Goal: Information Seeking & Learning: Learn about a topic

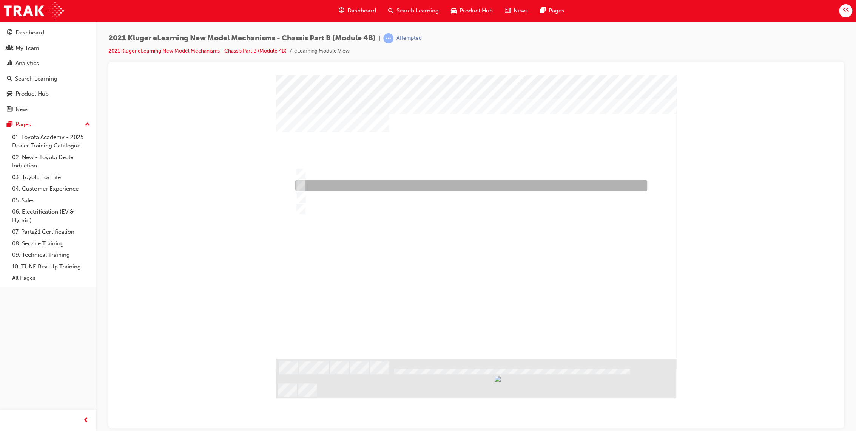
click at [323, 181] on div at bounding box center [470, 185] width 352 height 11
radio input "true"
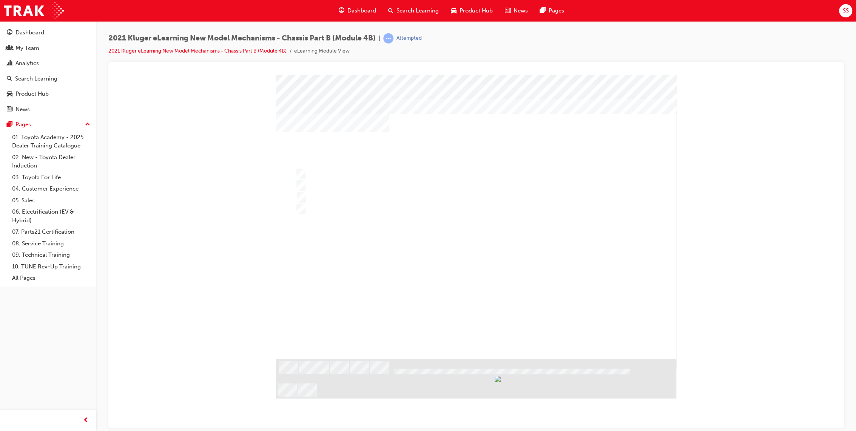
click at [308, 163] on div at bounding box center [476, 225] width 400 height 300
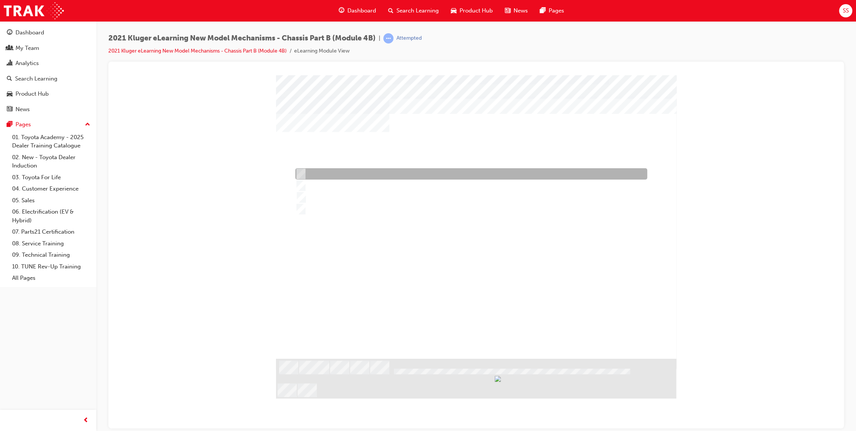
click at [335, 169] on div at bounding box center [470, 173] width 352 height 11
radio input "true"
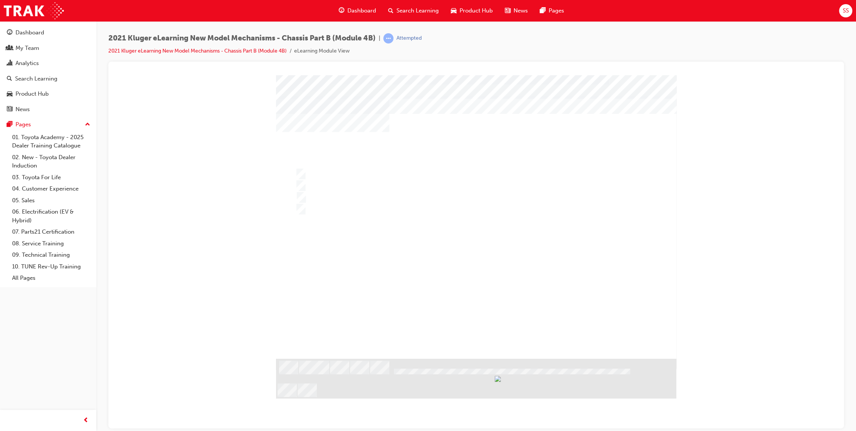
click at [500, 295] on div at bounding box center [476, 225] width 400 height 300
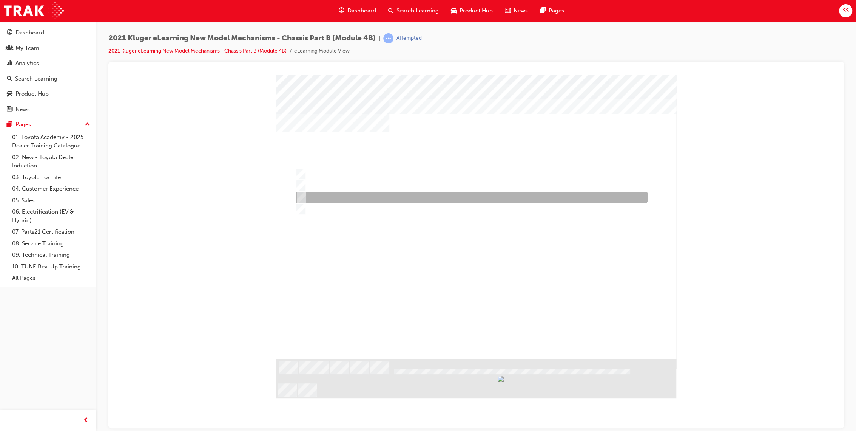
click at [457, 196] on div at bounding box center [470, 197] width 352 height 11
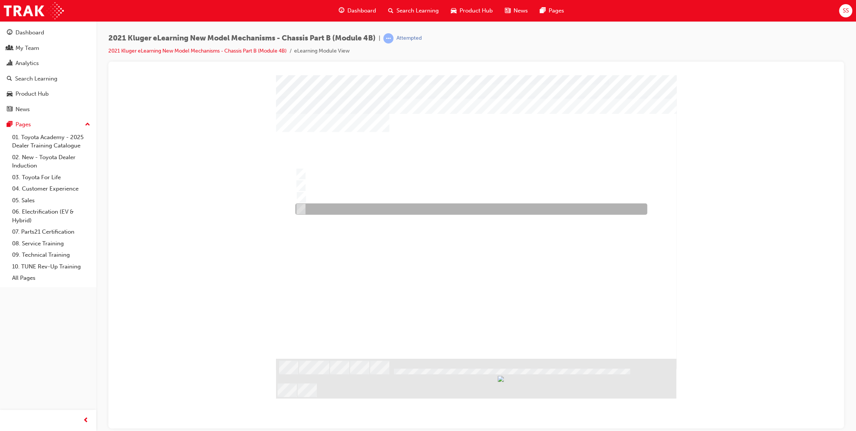
click at [555, 210] on div at bounding box center [470, 208] width 352 height 11
radio input "false"
radio input "true"
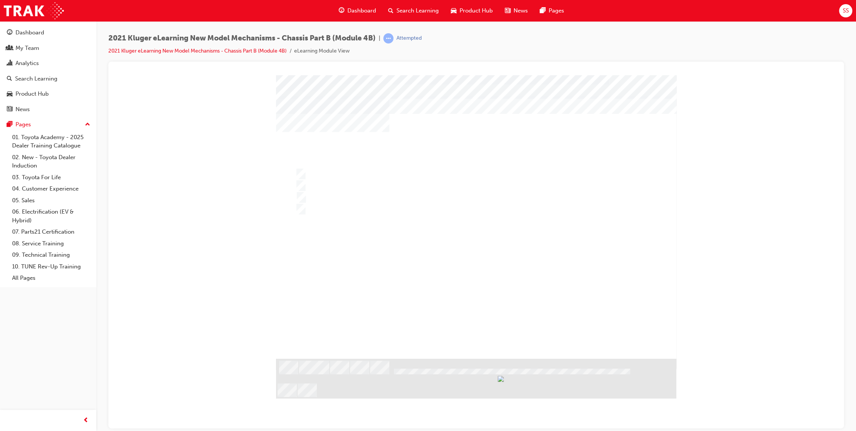
click at [387, 187] on div at bounding box center [476, 225] width 400 height 300
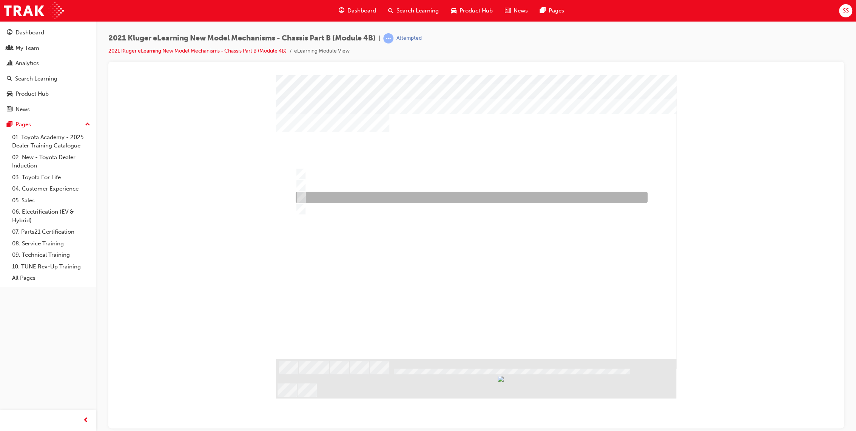
click at [389, 194] on div at bounding box center [470, 197] width 352 height 11
radio input "true"
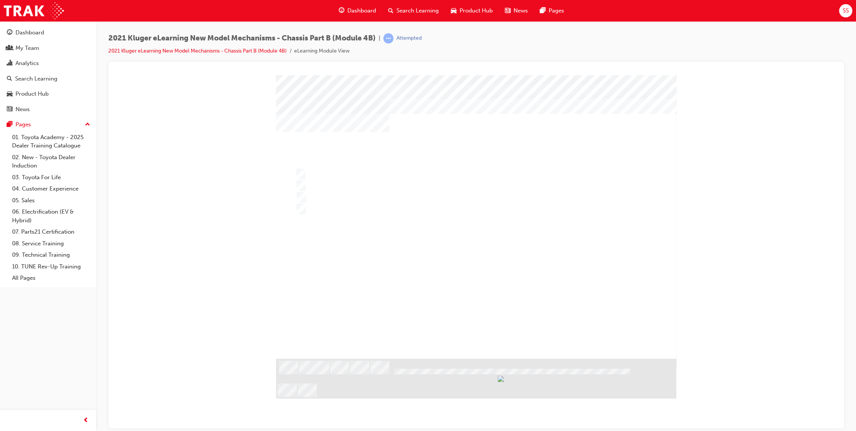
click at [481, 304] on div "" at bounding box center [476, 216] width 400 height 283
click at [486, 317] on div at bounding box center [476, 225] width 400 height 300
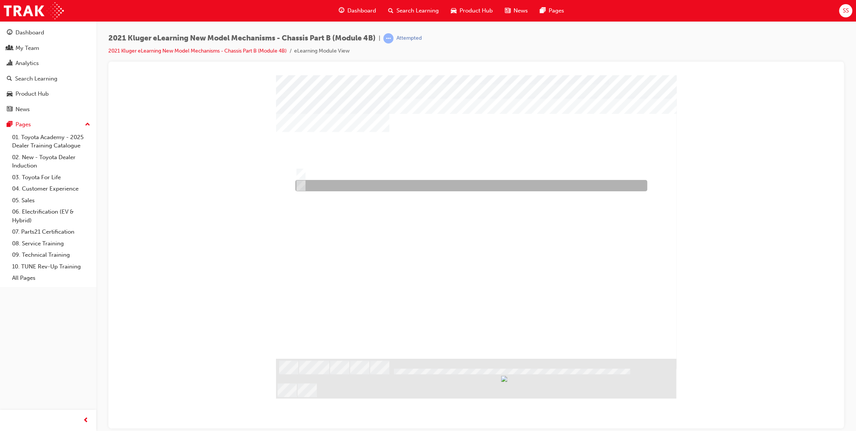
click at [321, 182] on div at bounding box center [470, 185] width 352 height 11
radio input "true"
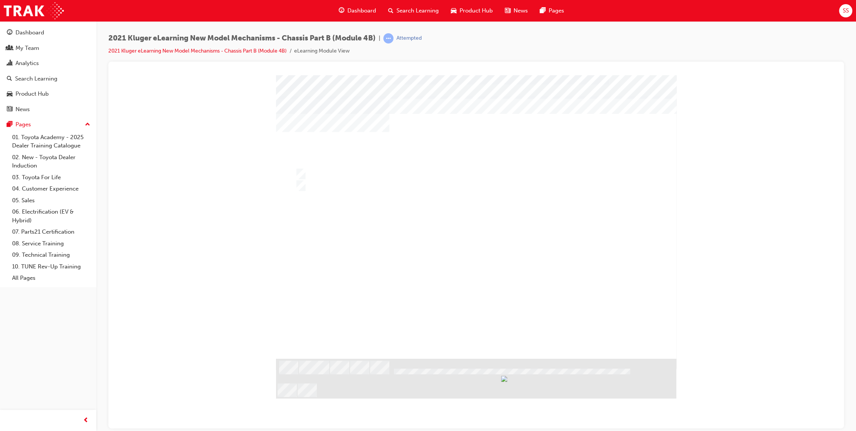
click at [476, 308] on div at bounding box center [476, 225] width 400 height 300
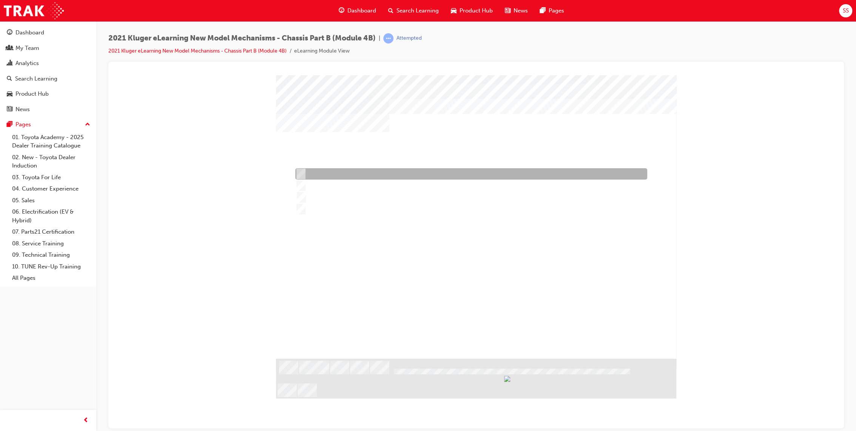
click at [410, 173] on div at bounding box center [470, 173] width 352 height 11
radio input "true"
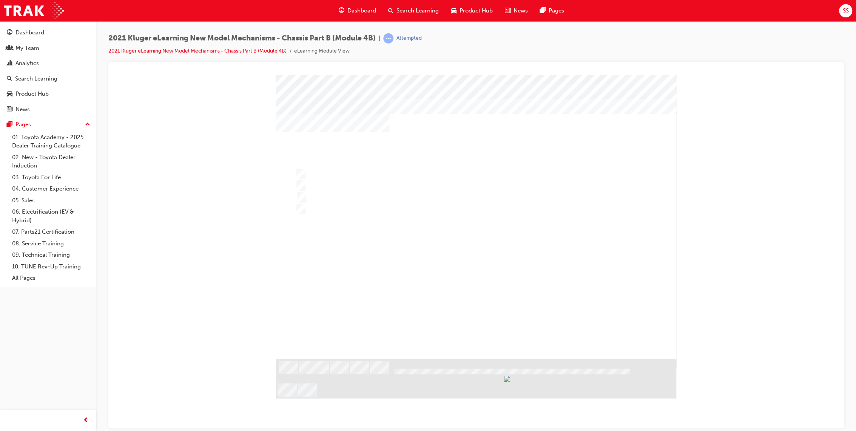
click at [382, 186] on div at bounding box center [476, 225] width 400 height 300
click at [478, 242] on div at bounding box center [476, 225] width 400 height 300
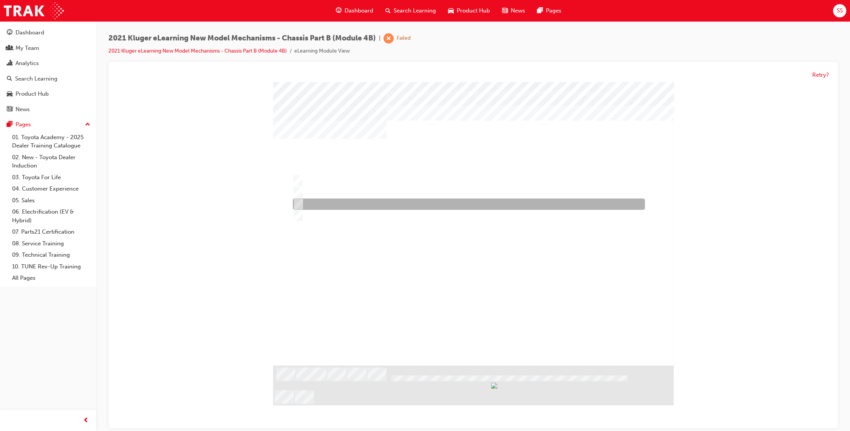
click at [329, 200] on div at bounding box center [467, 204] width 352 height 11
radio input "true"
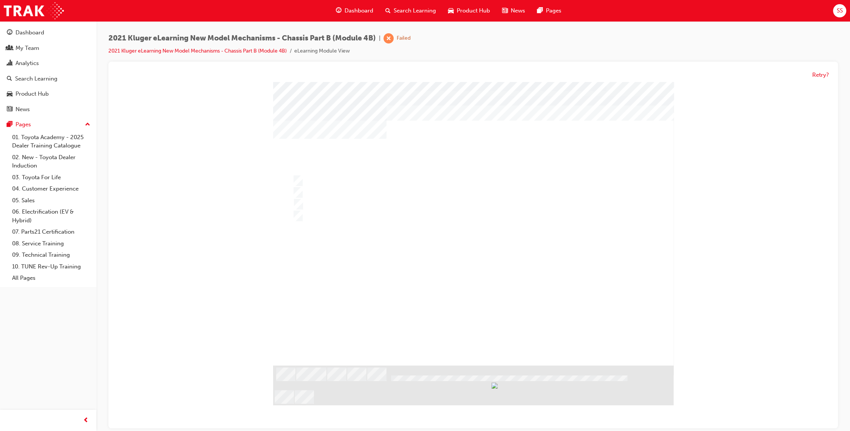
click at [484, 318] on div at bounding box center [473, 232] width 400 height 300
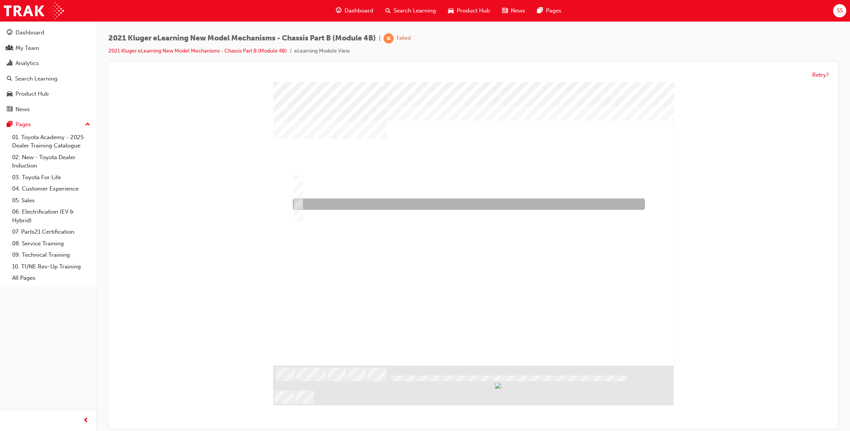
click at [362, 201] on div at bounding box center [467, 204] width 352 height 11
radio input "true"
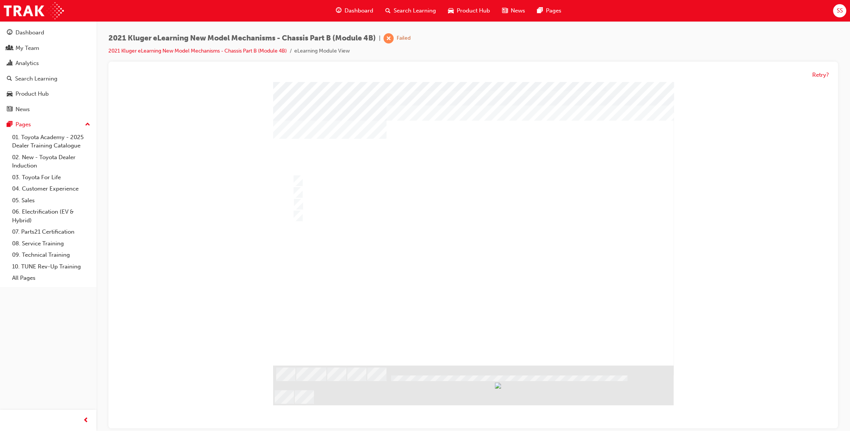
click at [471, 299] on div at bounding box center [473, 232] width 400 height 300
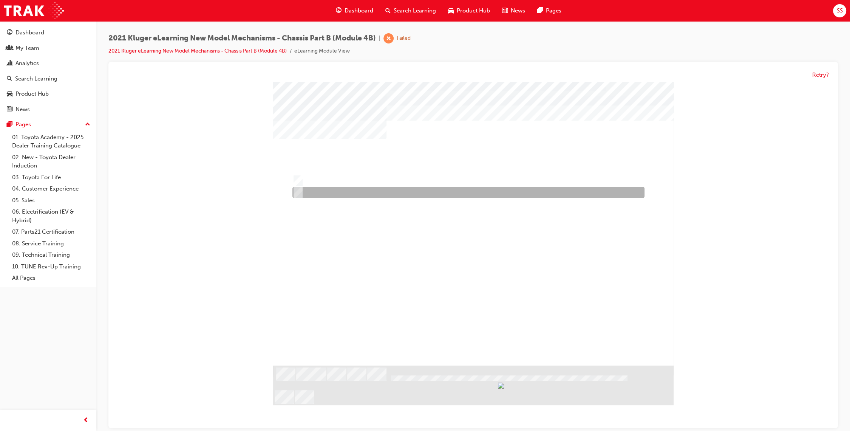
click at [319, 193] on div at bounding box center [467, 192] width 352 height 11
radio input "true"
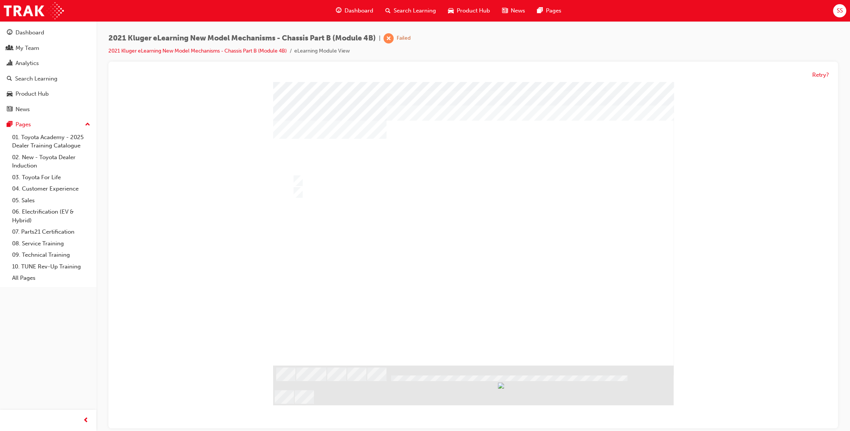
click at [474, 289] on div at bounding box center [473, 232] width 400 height 300
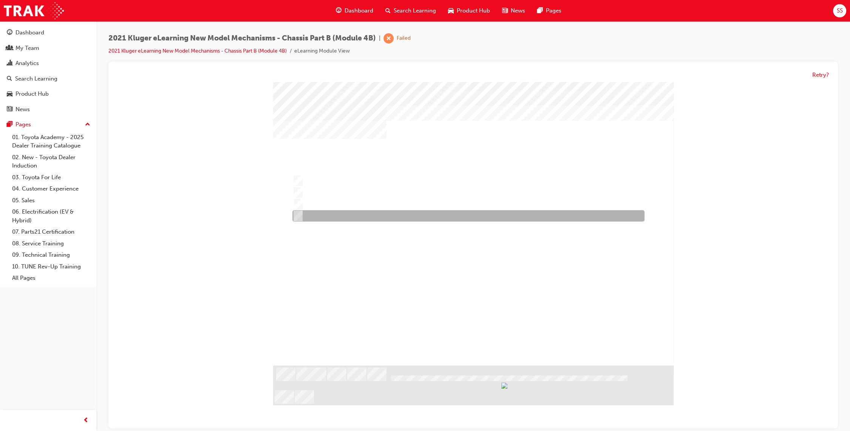
click at [405, 213] on div at bounding box center [467, 215] width 352 height 11
radio input "true"
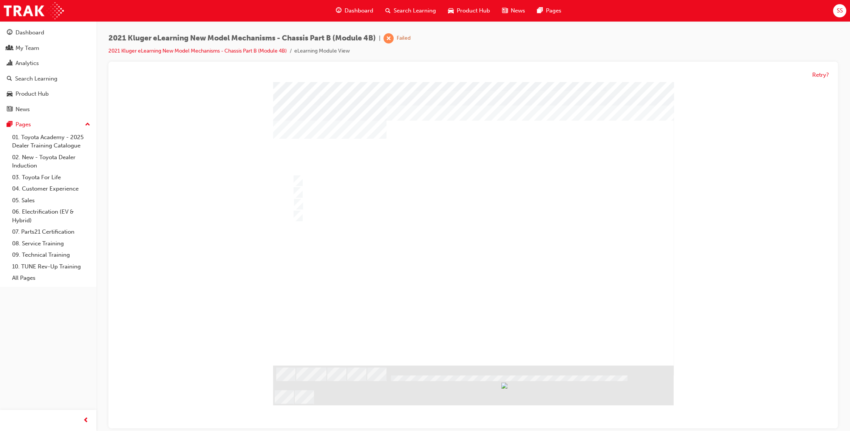
click at [397, 201] on div at bounding box center [473, 232] width 400 height 300
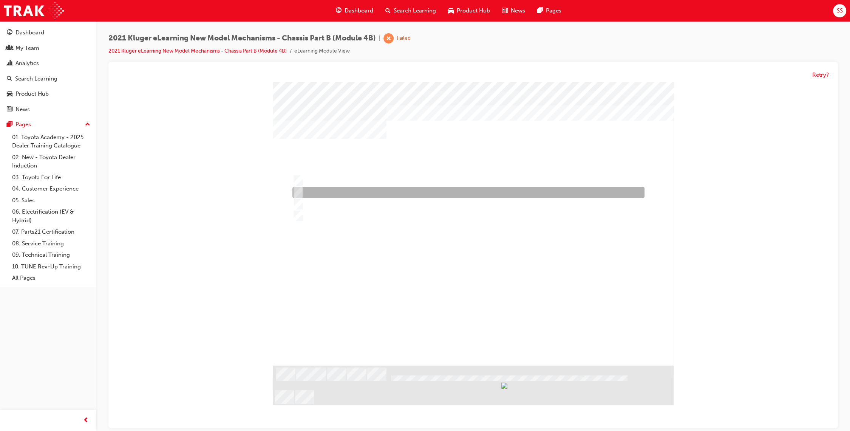
click at [367, 195] on div at bounding box center [467, 192] width 352 height 11
radio input "true"
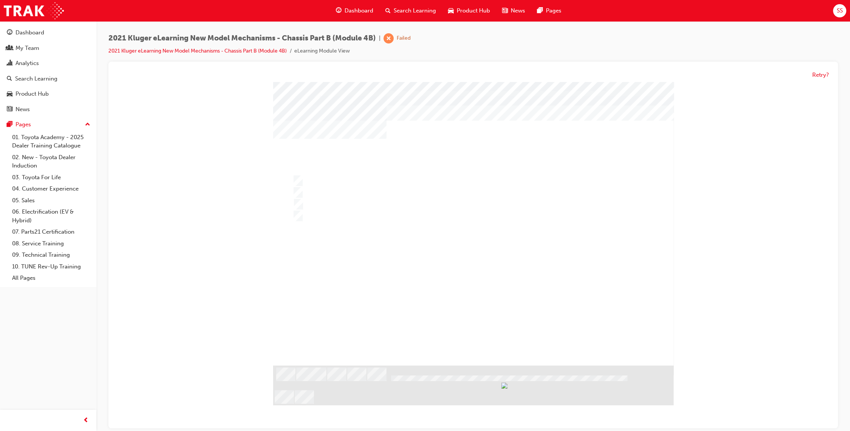
click at [476, 318] on div at bounding box center [473, 232] width 400 height 300
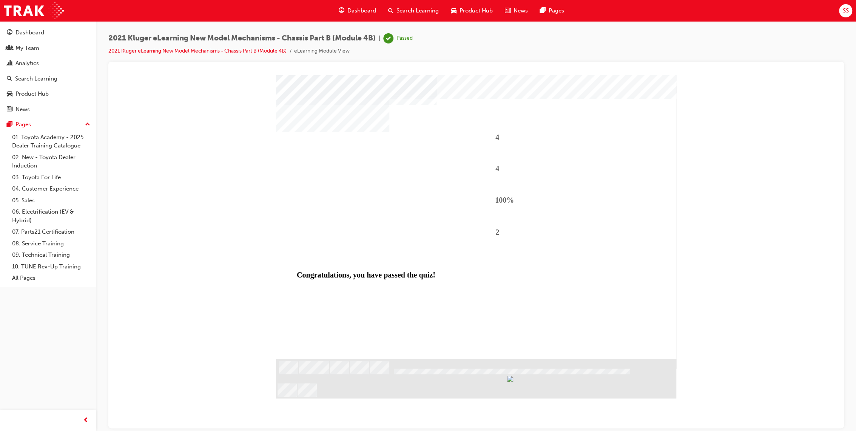
click at [412, 14] on span "Search Learning" at bounding box center [418, 10] width 42 height 9
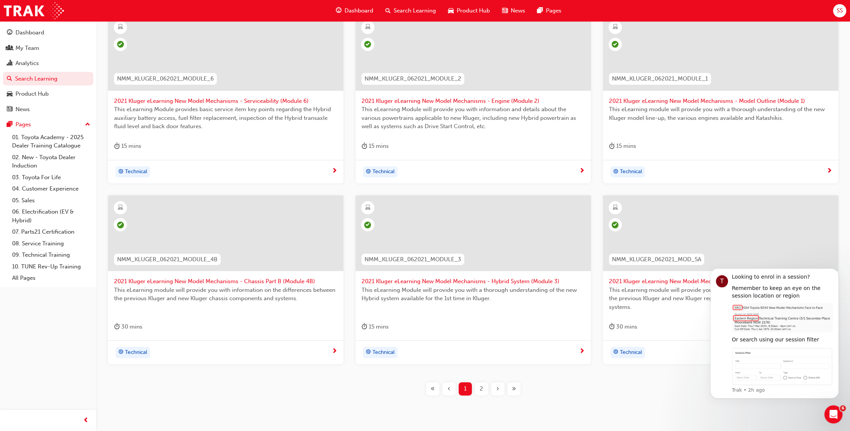
scroll to position [168, 0]
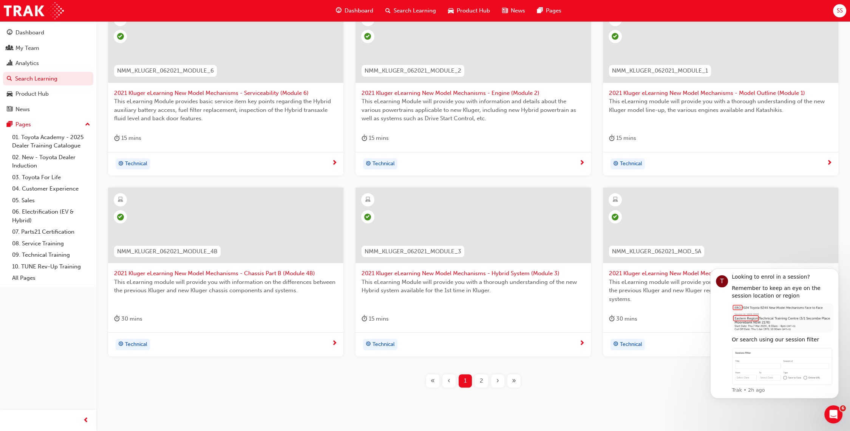
click at [478, 379] on div "2" at bounding box center [481, 380] width 13 height 13
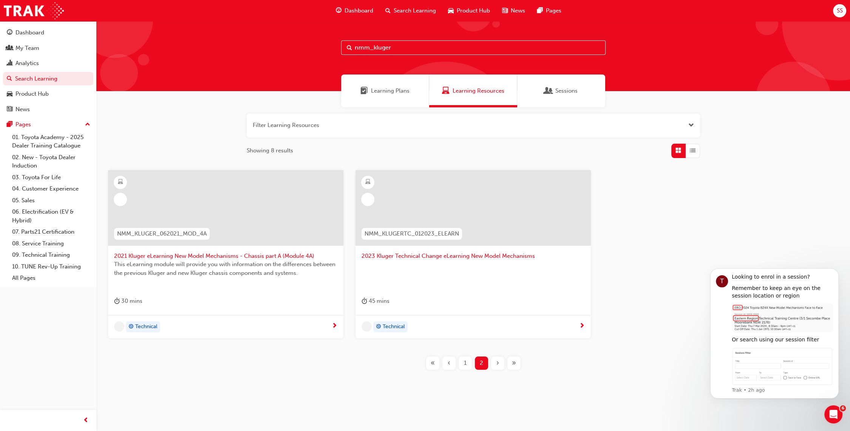
scroll to position [4, 0]
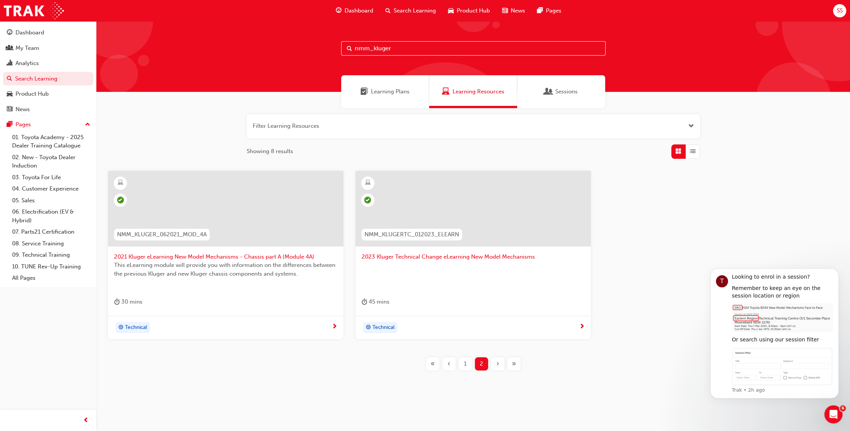
click at [468, 364] on div "1" at bounding box center [465, 363] width 13 height 13
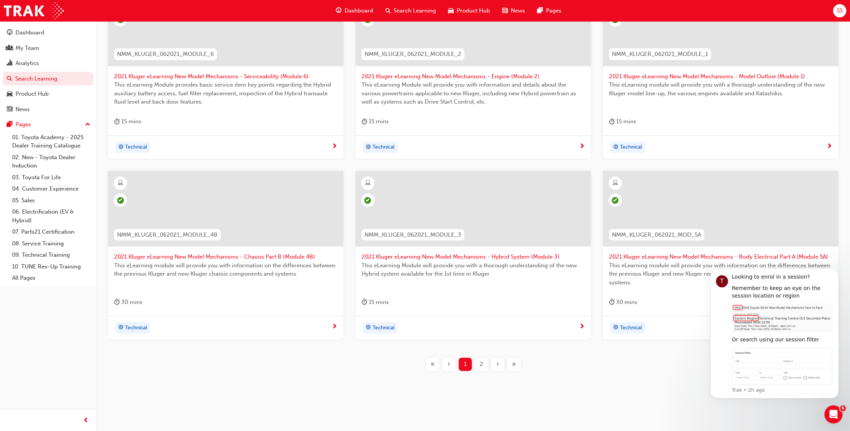
scroll to position [184, 0]
click at [478, 362] on div "2" at bounding box center [481, 363] width 13 height 13
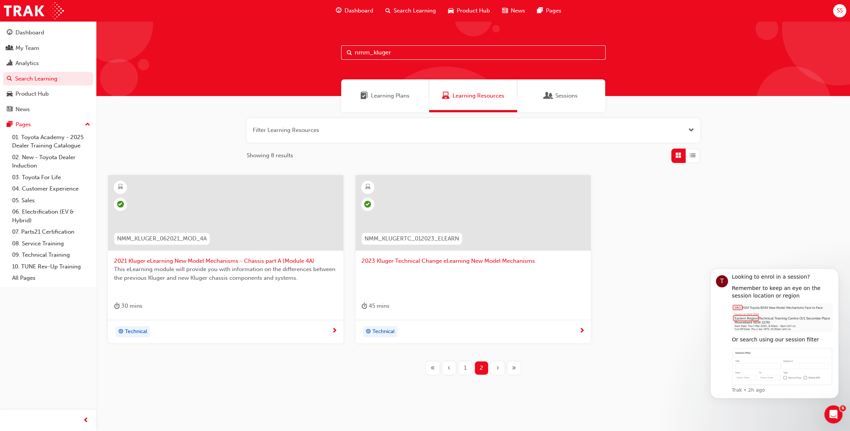
click at [462, 366] on div "1" at bounding box center [465, 367] width 13 height 13
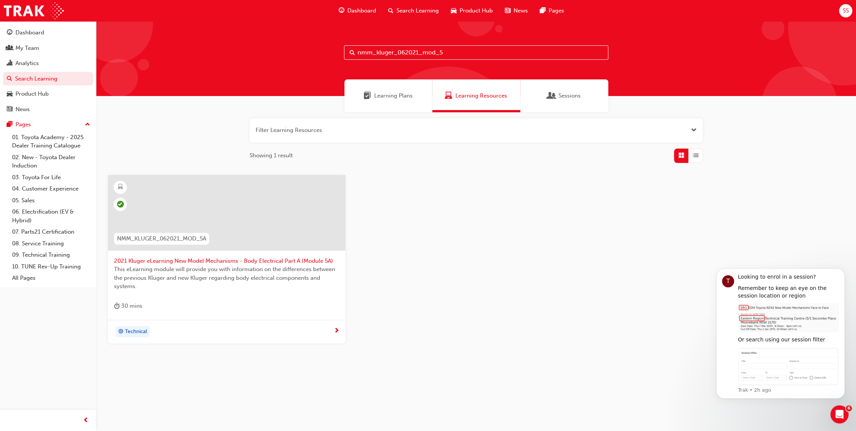
type input "nmm_kluger_062021_mod_5"
click at [329, 331] on div "Technical" at bounding box center [224, 331] width 220 height 11
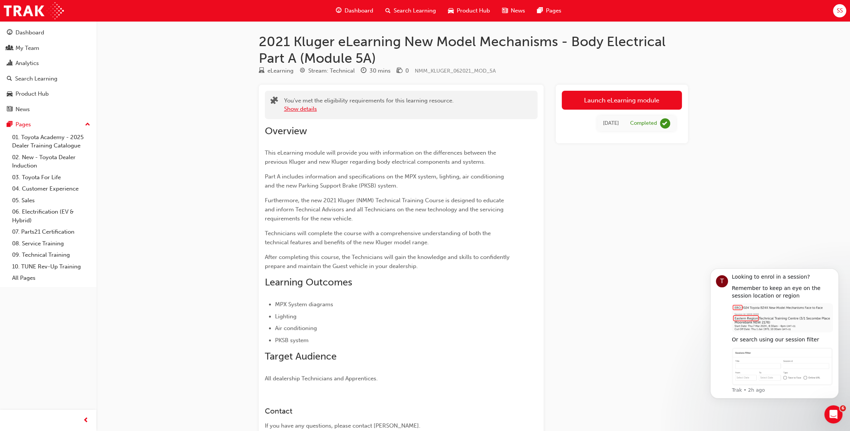
click at [309, 111] on button "Show details" at bounding box center [300, 109] width 33 height 9
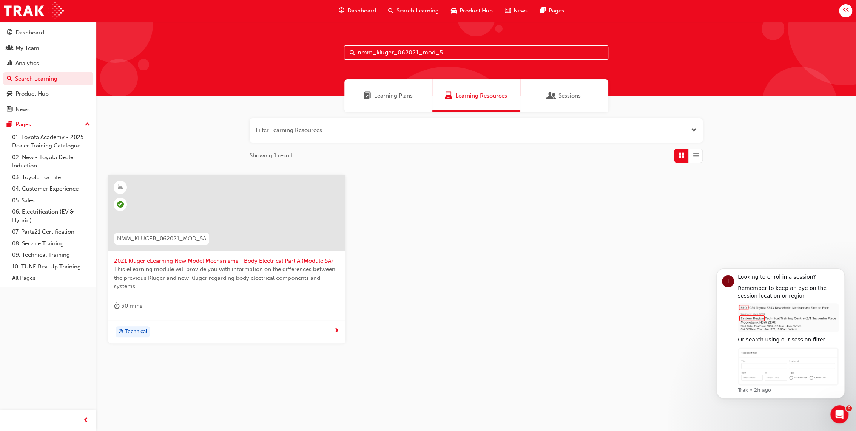
drag, startPoint x: 459, startPoint y: 52, endPoint x: 376, endPoint y: 69, distance: 85.1
click at [376, 69] on div "nmm_kluger_062021_mod_5" at bounding box center [476, 58] width 760 height 75
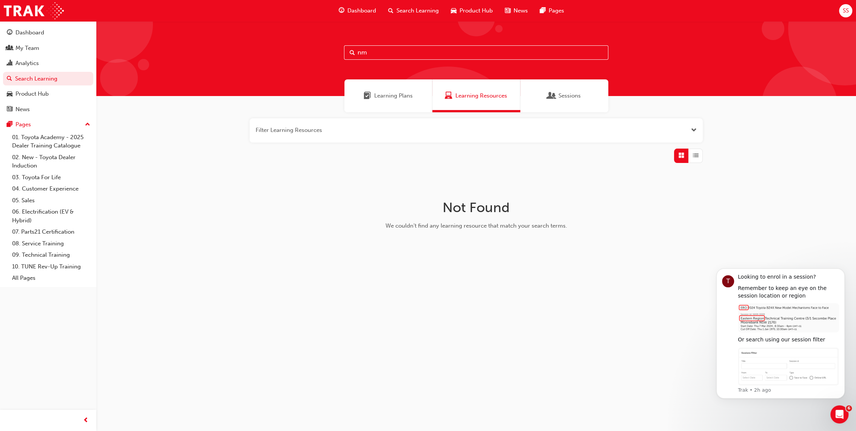
type input "n"
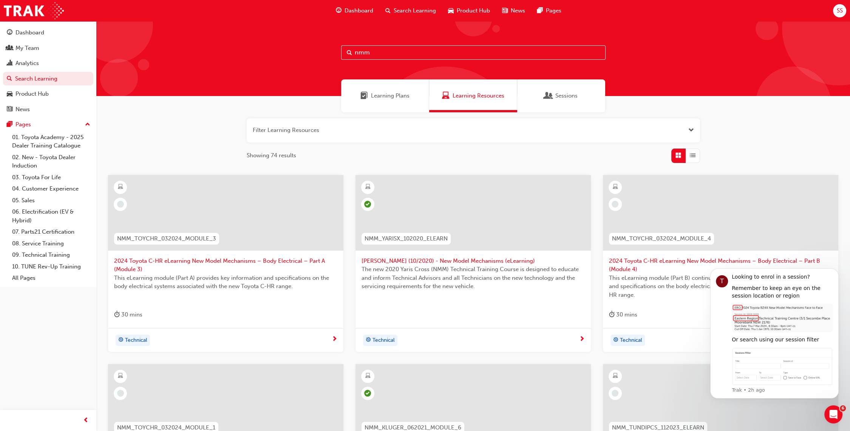
click at [693, 152] on span "List" at bounding box center [693, 155] width 6 height 9
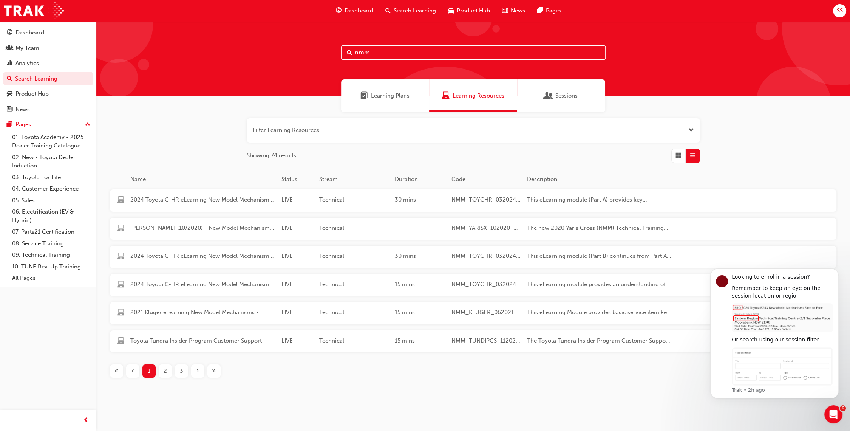
scroll to position [6, 0]
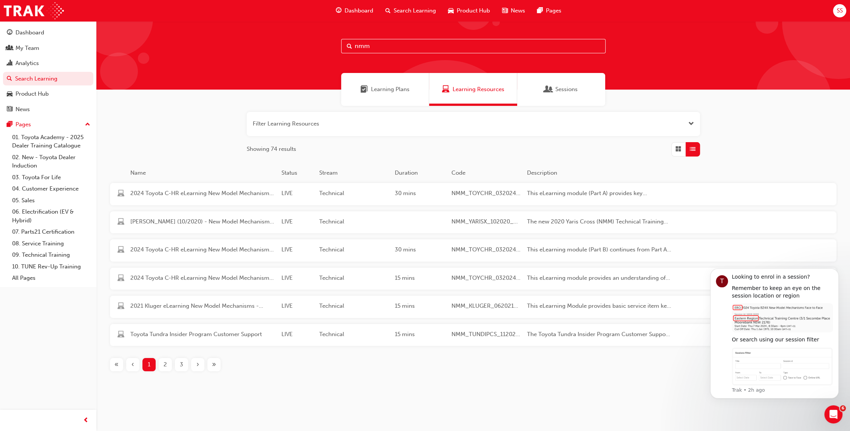
click at [184, 368] on div "3" at bounding box center [181, 364] width 13 height 13
click at [218, 361] on div "»" at bounding box center [213, 364] width 13 height 13
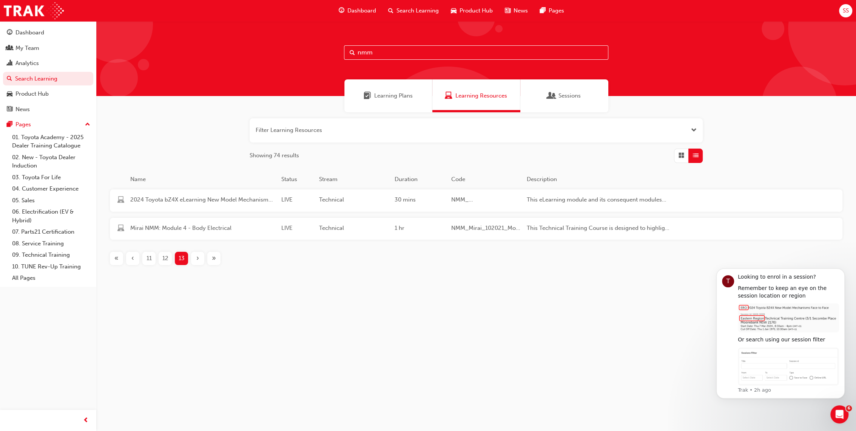
click at [117, 257] on span "«" at bounding box center [116, 258] width 4 height 9
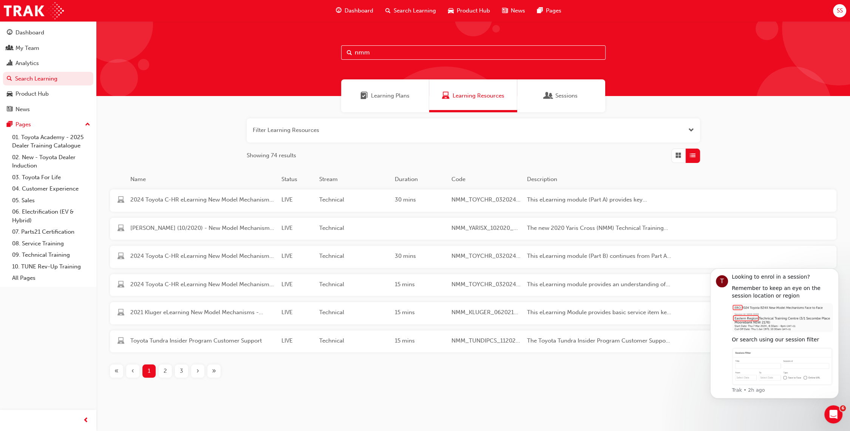
click at [678, 156] on span "Grid" at bounding box center [679, 155] width 6 height 9
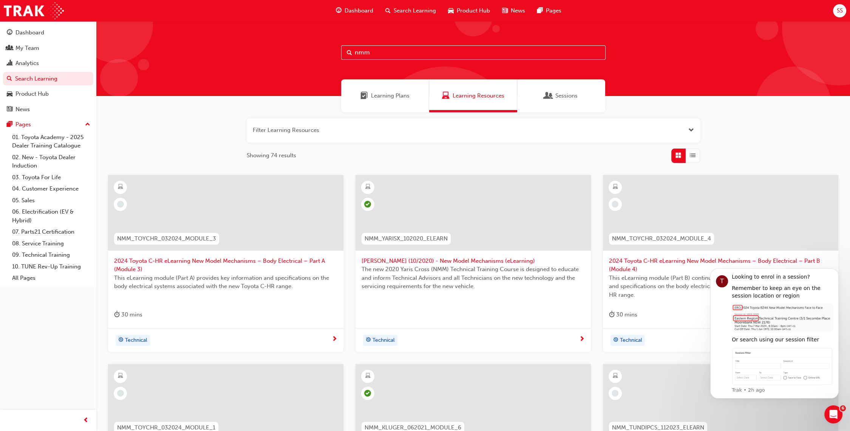
click at [390, 57] on input "nmm" at bounding box center [473, 52] width 264 height 14
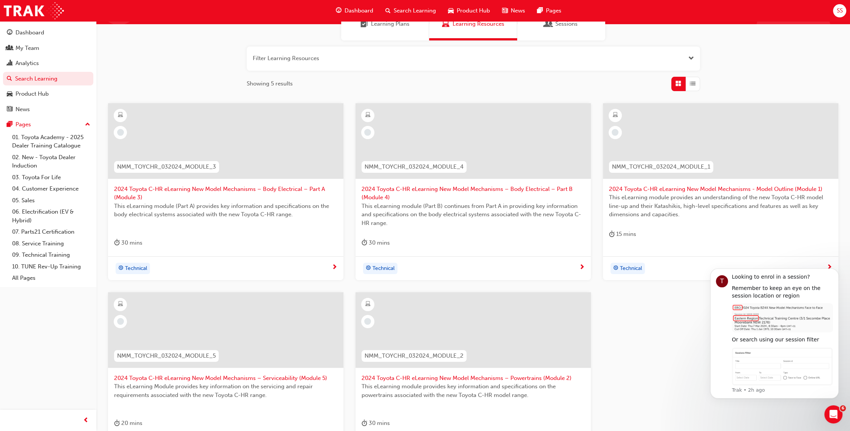
scroll to position [84, 0]
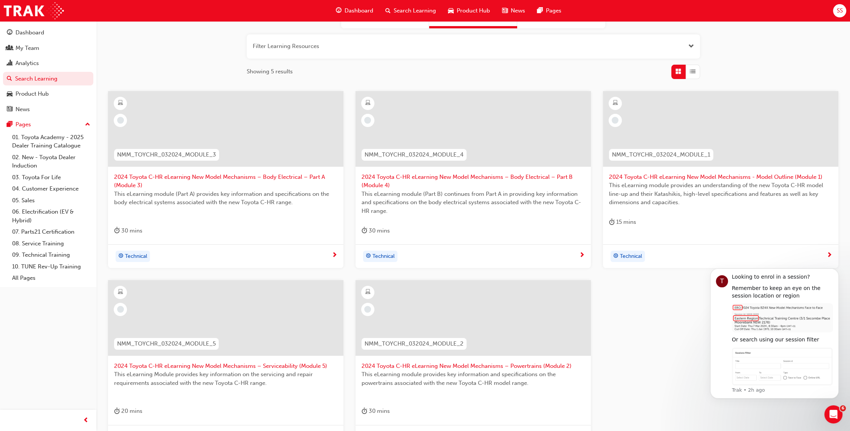
type input "nmm_toychr"
click at [667, 150] on div "NMM_TOYCHR_032024_MODULE_1" at bounding box center [661, 155] width 104 height 12
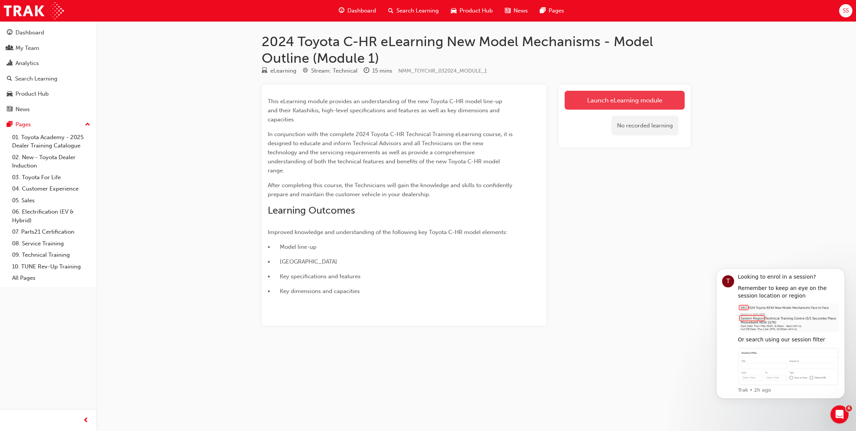
click at [632, 102] on link "Launch eLearning module" at bounding box center [625, 100] width 120 height 19
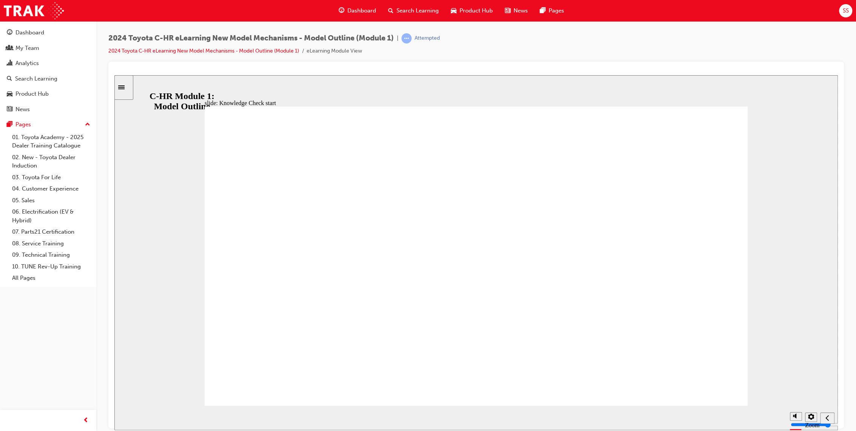
radio input "true"
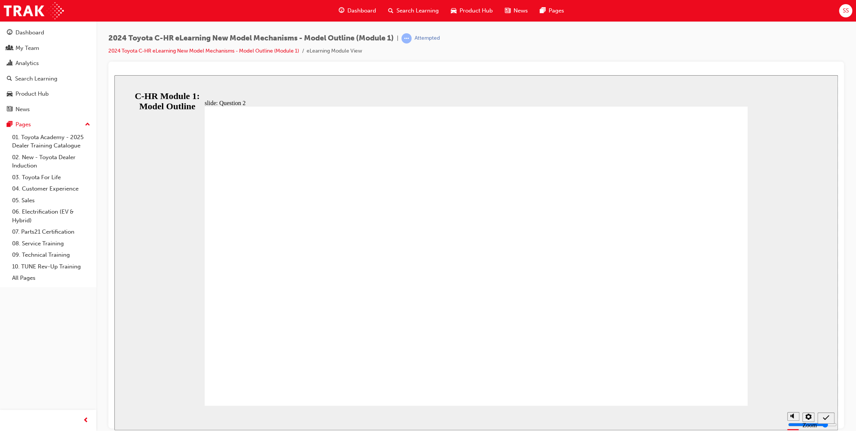
radio input "false"
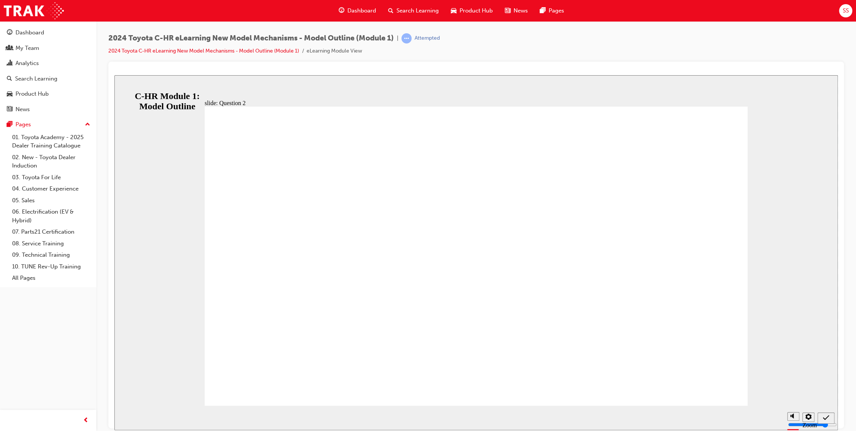
radio input "true"
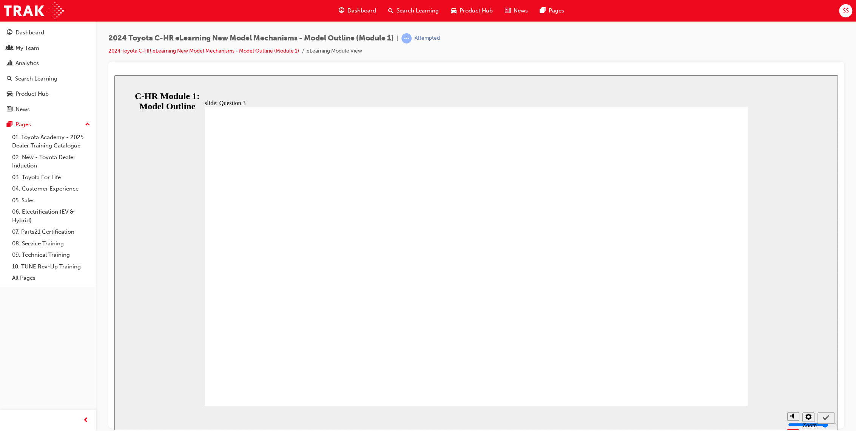
click at [827, 420] on icon "Previous (Ctrl+Alt+Comma)" at bounding box center [828, 417] width 4 height 7
click at [275, 49] on link "2024 Toyota C-HR eLearning New Model Mechanisms - Model Outline (Module 1)" at bounding box center [203, 51] width 191 height 6
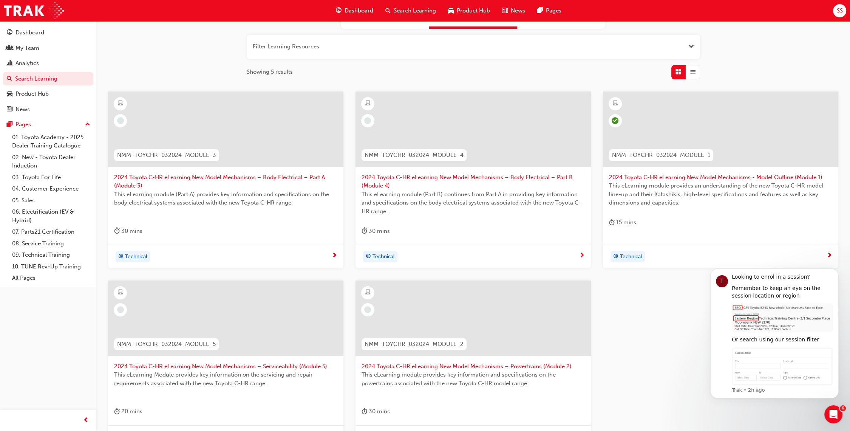
scroll to position [126, 0]
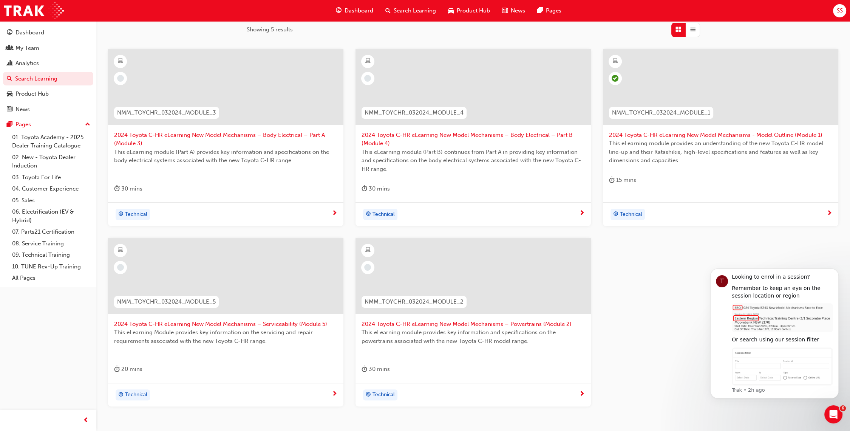
click at [413, 334] on span "This eLearning module provides key information and specifications on the powert…" at bounding box center [473, 336] width 223 height 17
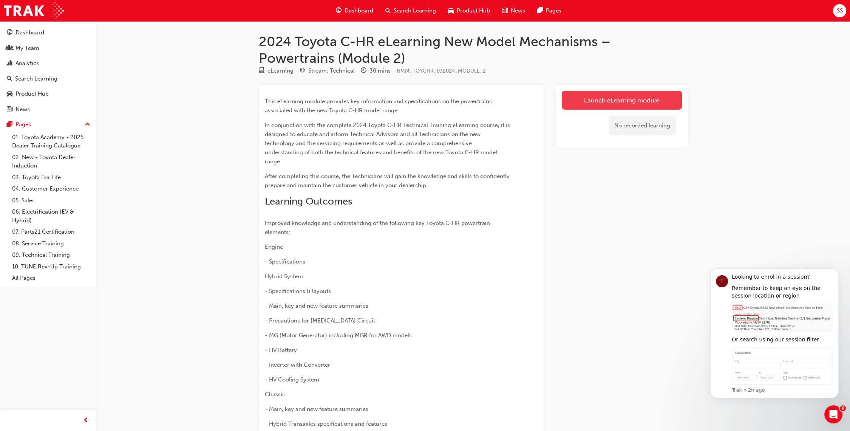
click at [621, 95] on link "Launch eLearning module" at bounding box center [622, 100] width 120 height 19
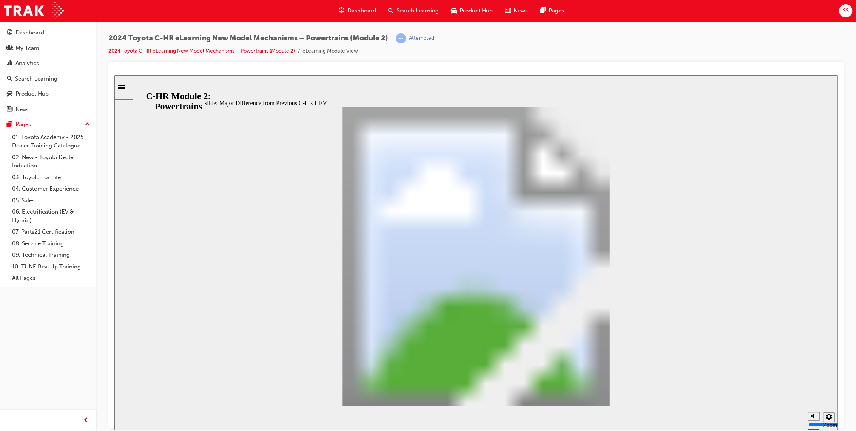
scroll to position [335, 0]
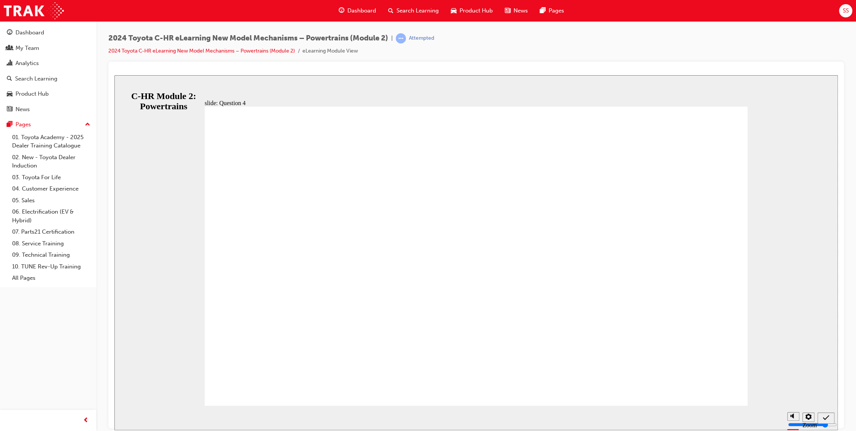
radio input "false"
radio input "true"
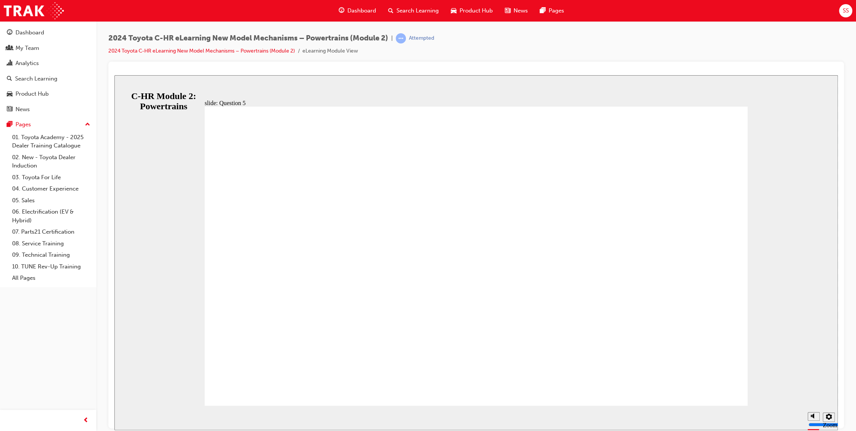
radio input "false"
radio input "true"
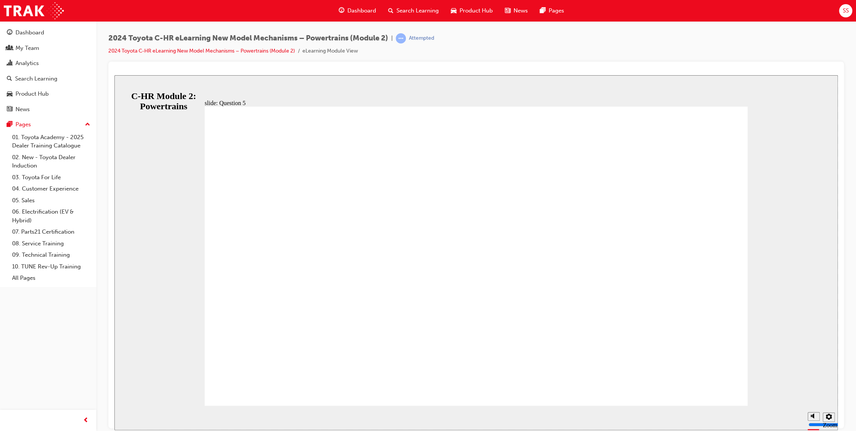
radio input "true"
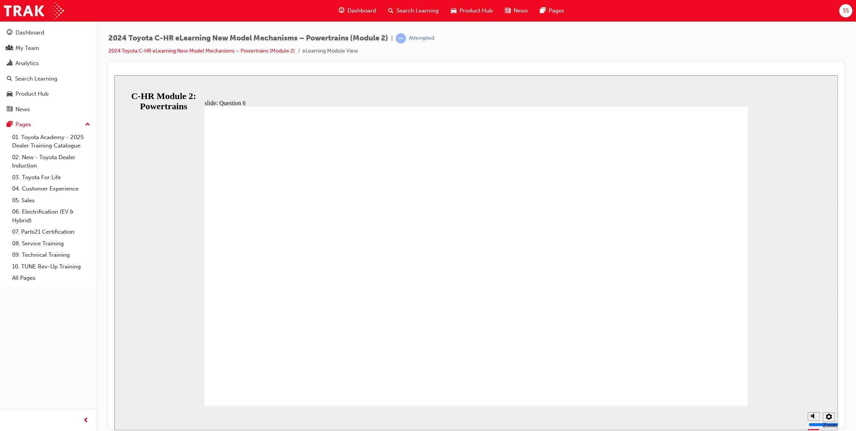
click at [156, 85] on div "slide: End of module Group 1 Rectangle 1 Rectangle 2 C-HR New Model Technical T…" at bounding box center [476, 252] width 724 height 355
click at [460, 7] on span "Product Hub" at bounding box center [476, 10] width 33 height 9
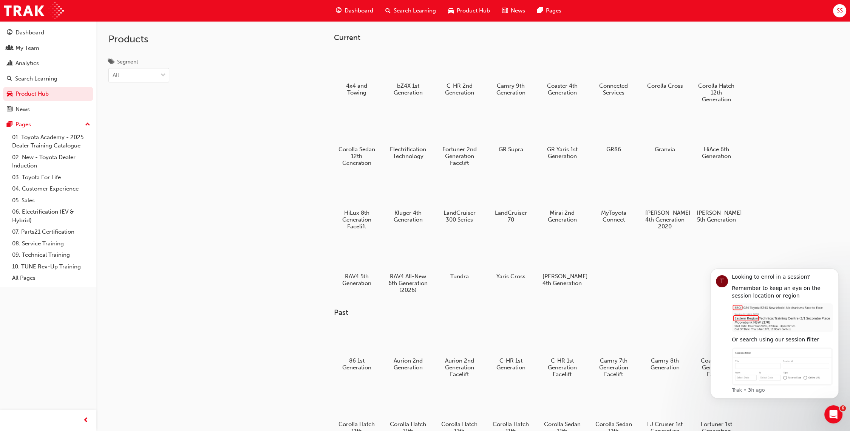
click at [403, 8] on span "Search Learning" at bounding box center [415, 10] width 42 height 9
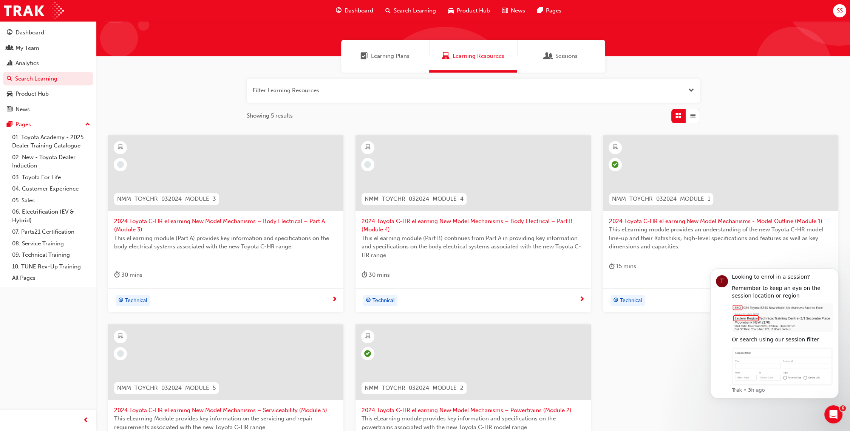
scroll to position [42, 0]
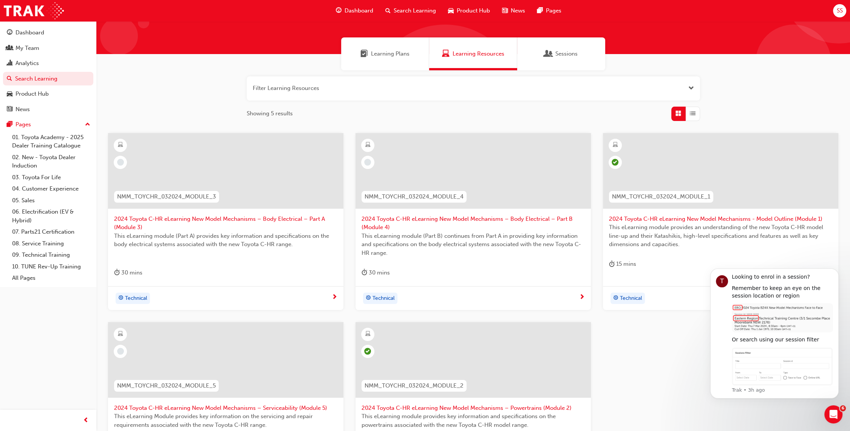
click at [190, 204] on div "NMM_TOYCHR_032024_MODULE_3" at bounding box center [166, 197] width 117 height 24
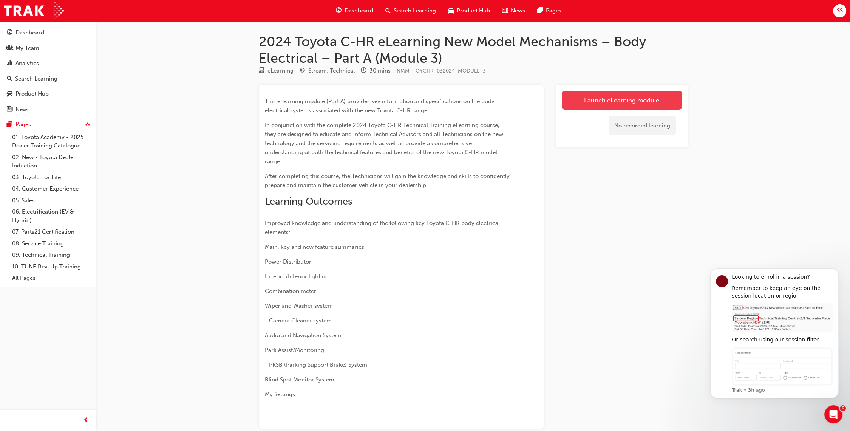
click at [620, 99] on link "Launch eLearning module" at bounding box center [622, 100] width 120 height 19
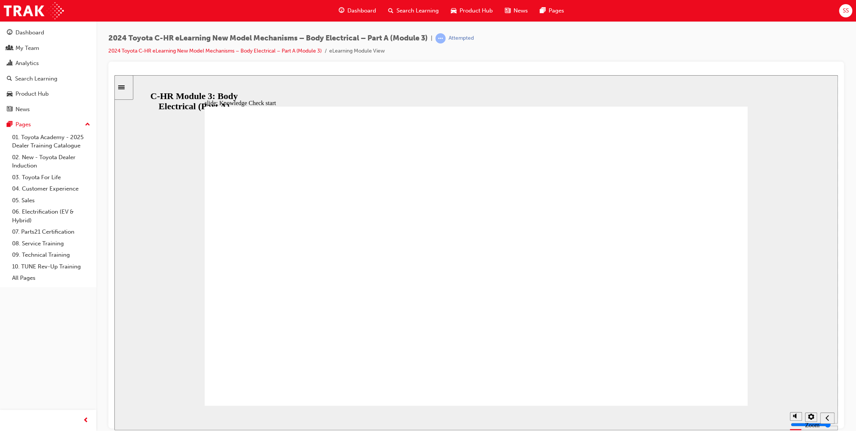
radio input "true"
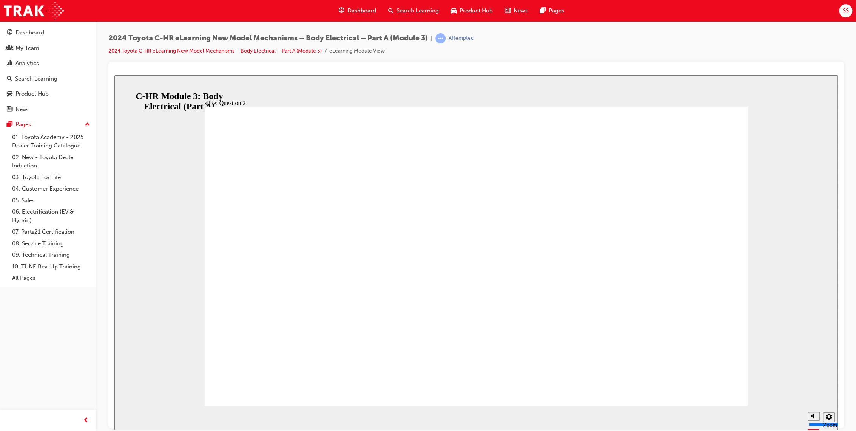
radio input "true"
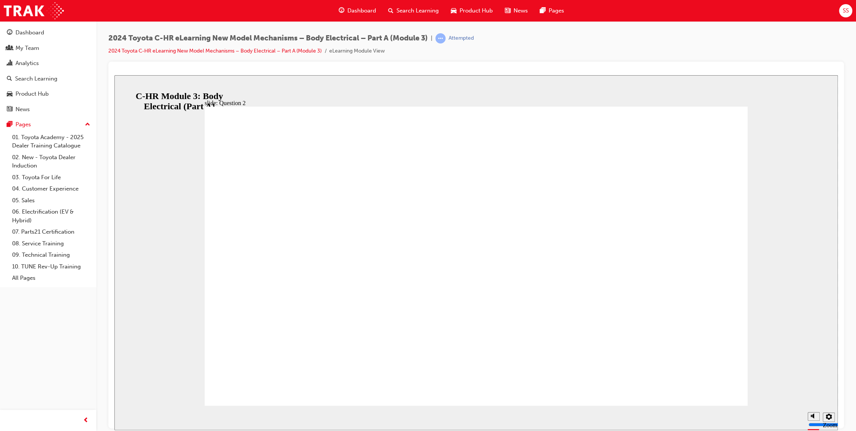
radio input "true"
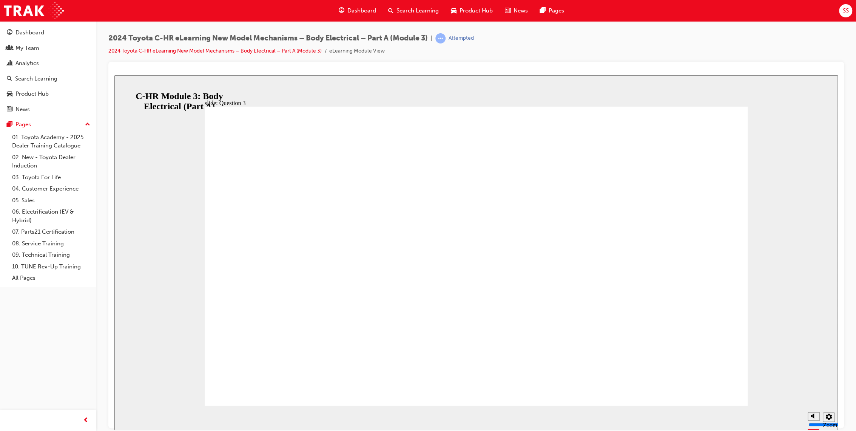
radio input "true"
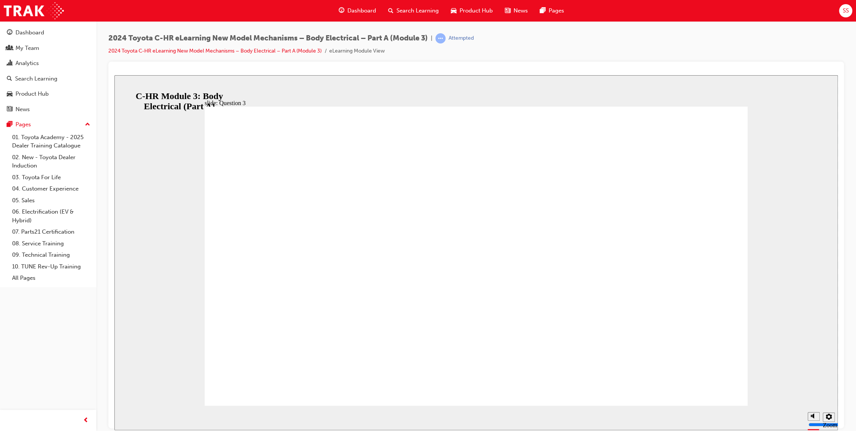
radio input "false"
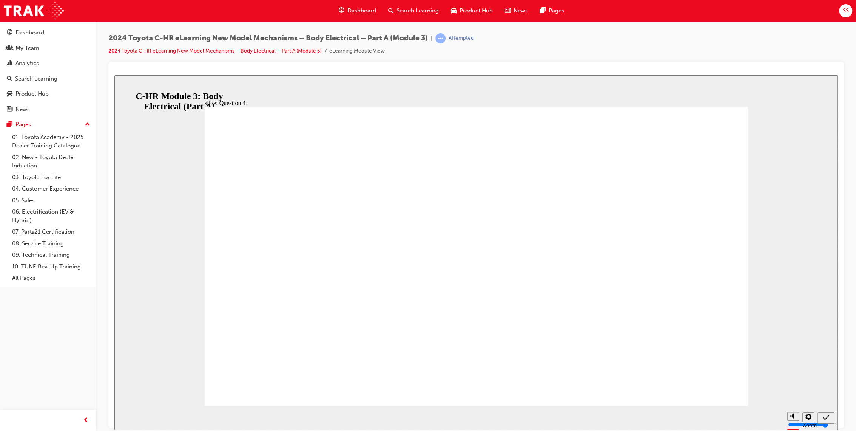
radio input "true"
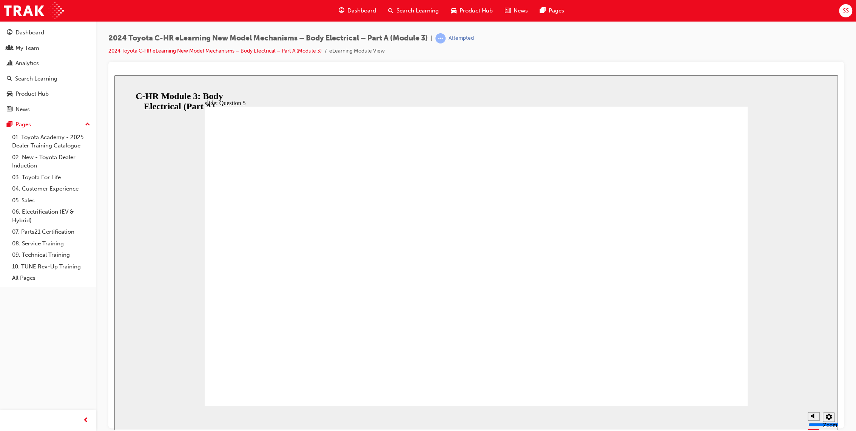
radio input "false"
radio input "true"
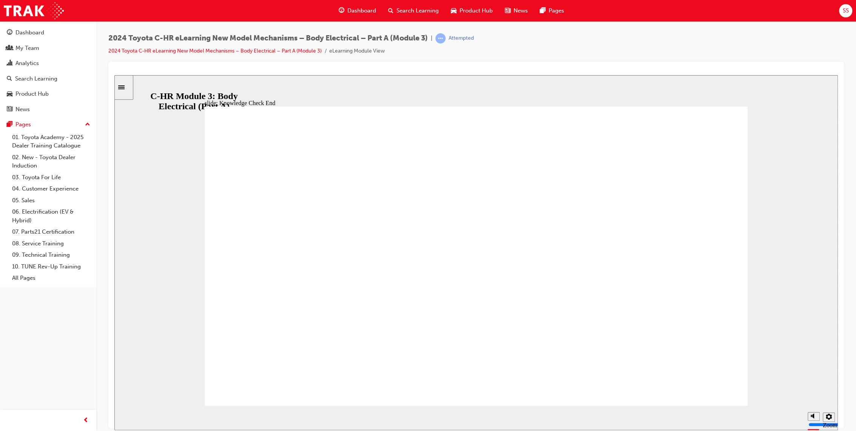
click at [171, 92] on div "slide: Knowledge Check End Review the identified sections of this module again,…" at bounding box center [476, 252] width 724 height 355
click at [180, 90] on div "slide: Knowledge Check End Review the identified sections of this module again,…" at bounding box center [476, 252] width 724 height 355
click at [112, 79] on div at bounding box center [476, 245] width 736 height 366
click at [122, 84] on div "Sidebar Toggle" at bounding box center [123, 87] width 13 height 6
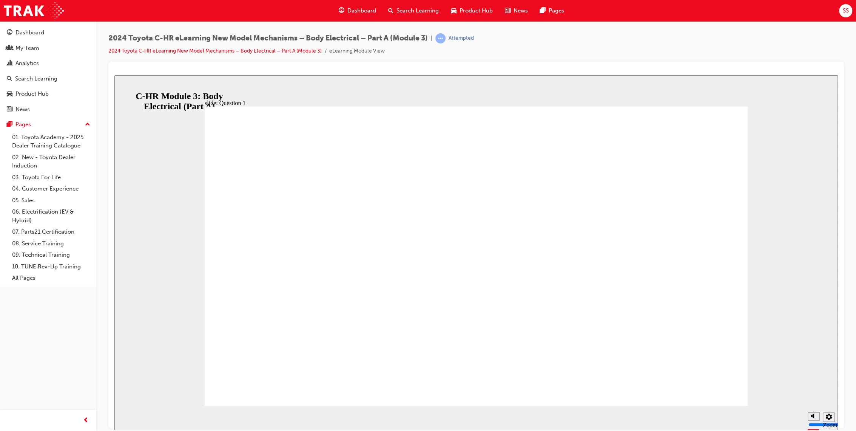
radio input "true"
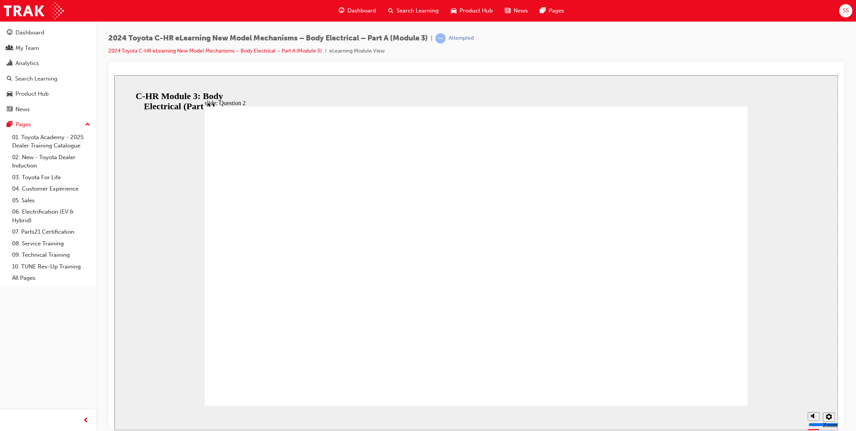
radio input "true"
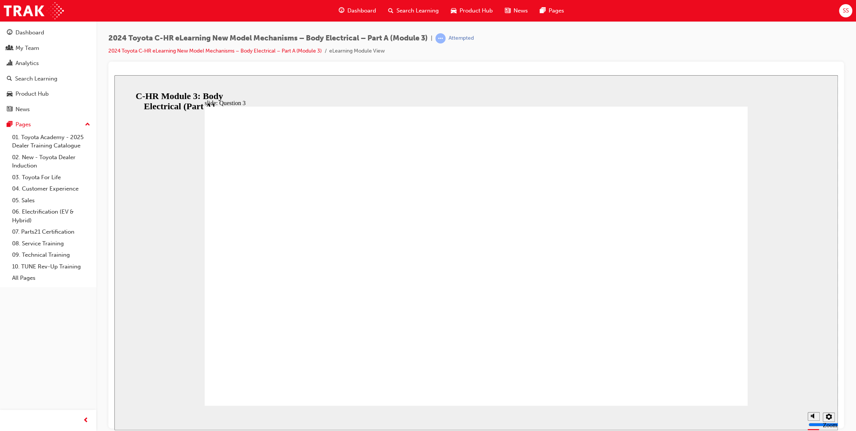
radio input "true"
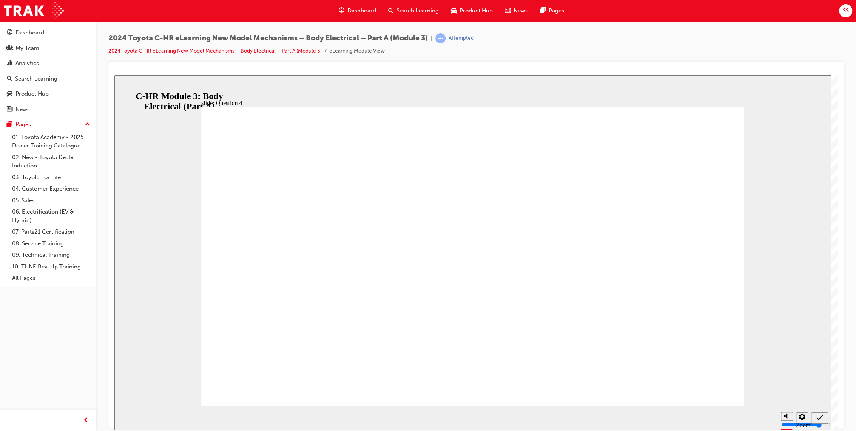
radio input "true"
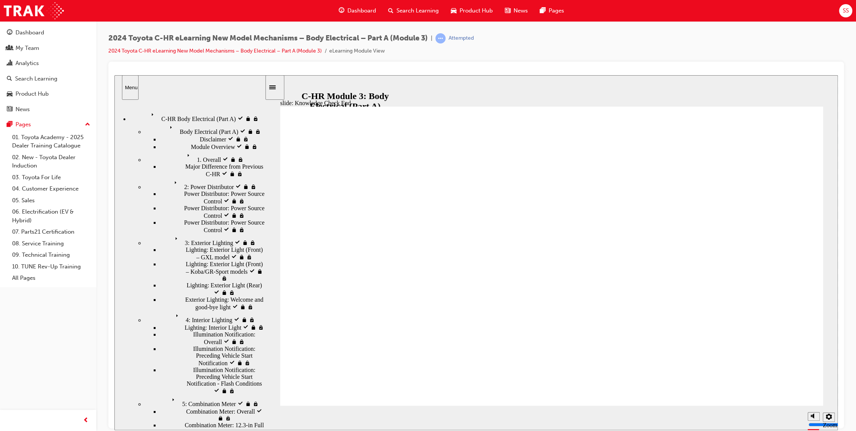
click at [414, 9] on span "Search Learning" at bounding box center [418, 10] width 42 height 9
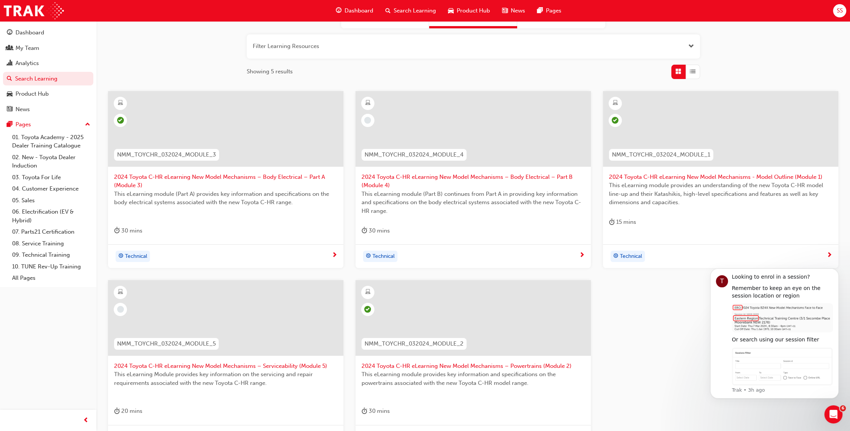
scroll to position [126, 0]
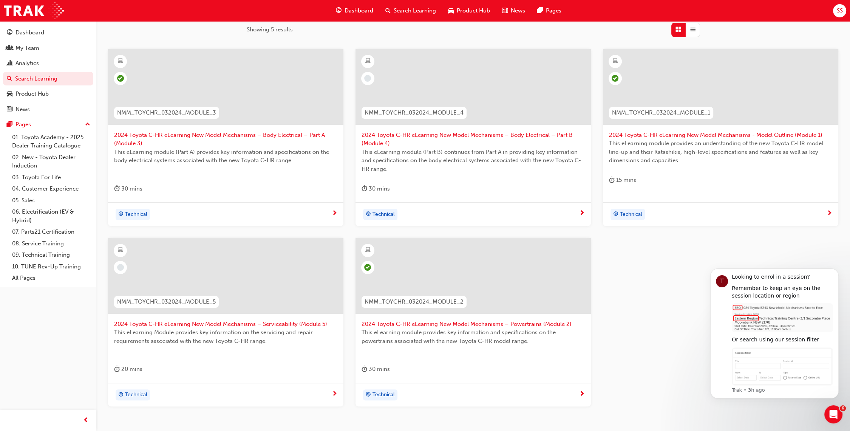
click at [396, 121] on div "NMM_TOYCHR_032024_MODULE_4" at bounding box center [414, 113] width 117 height 24
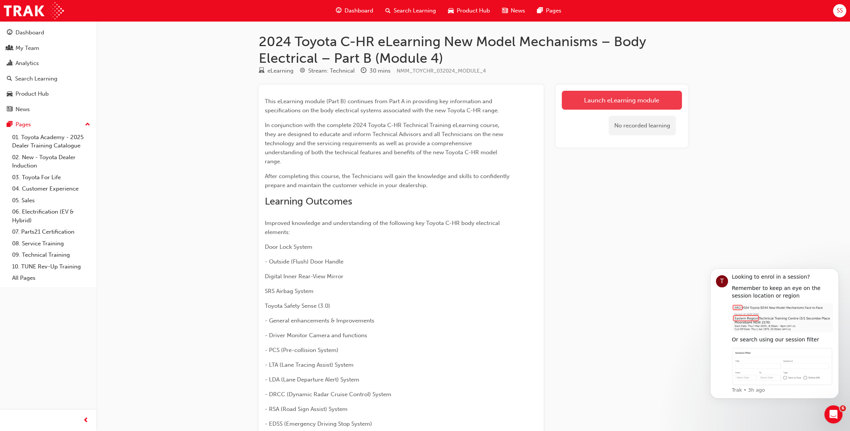
click at [604, 98] on link "Launch eLearning module" at bounding box center [622, 100] width 120 height 19
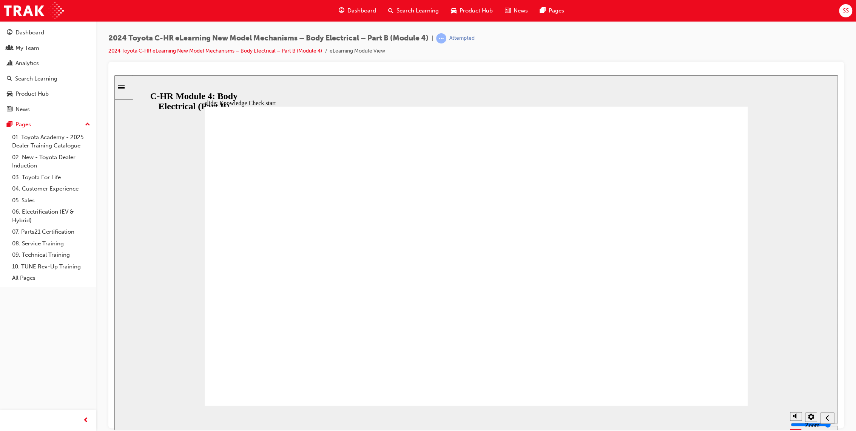
radio input "false"
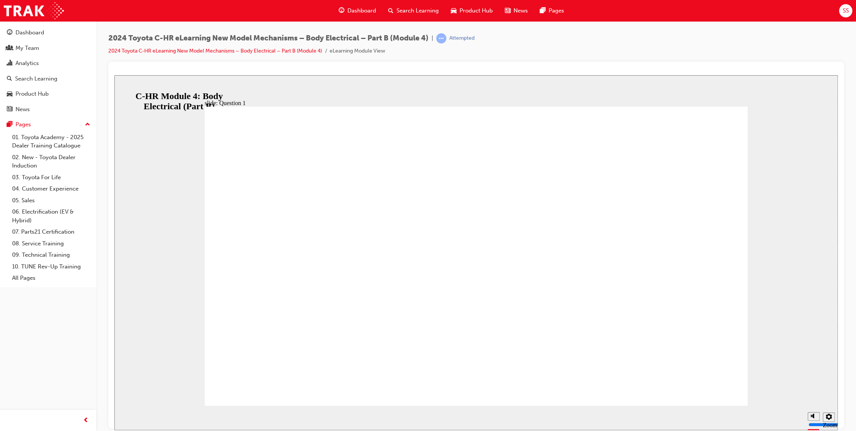
radio input "false"
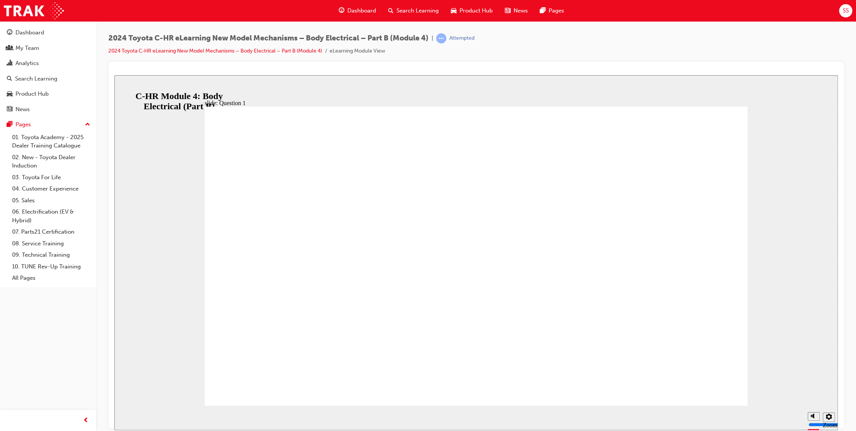
radio input "false"
radio input "true"
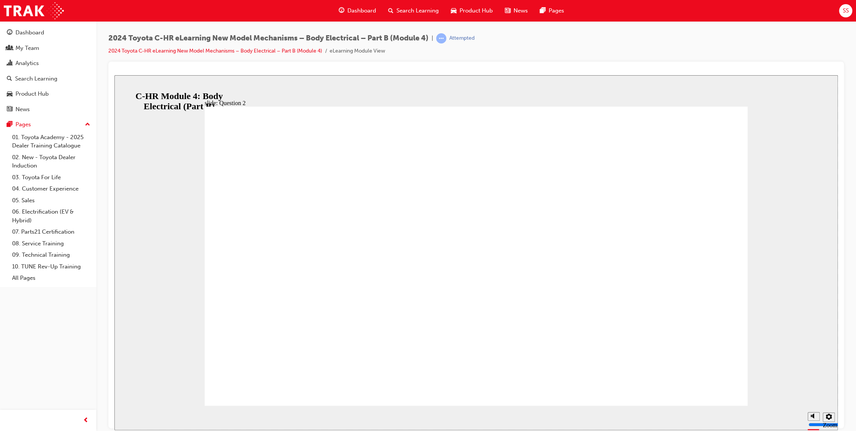
radio input "true"
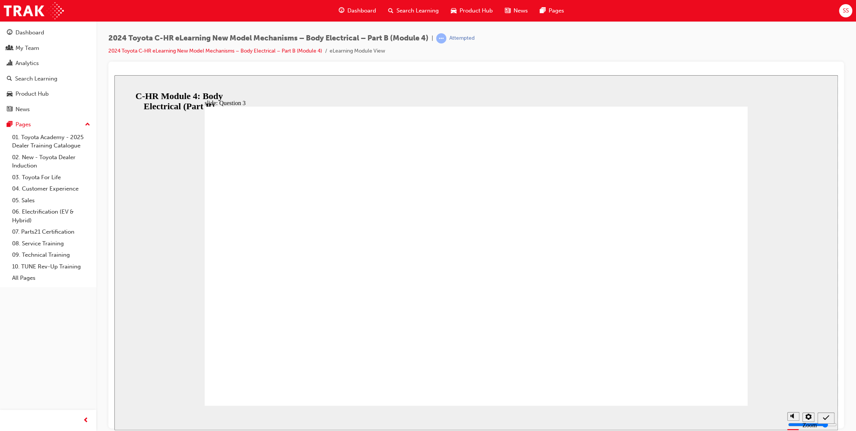
radio input "false"
radio input "true"
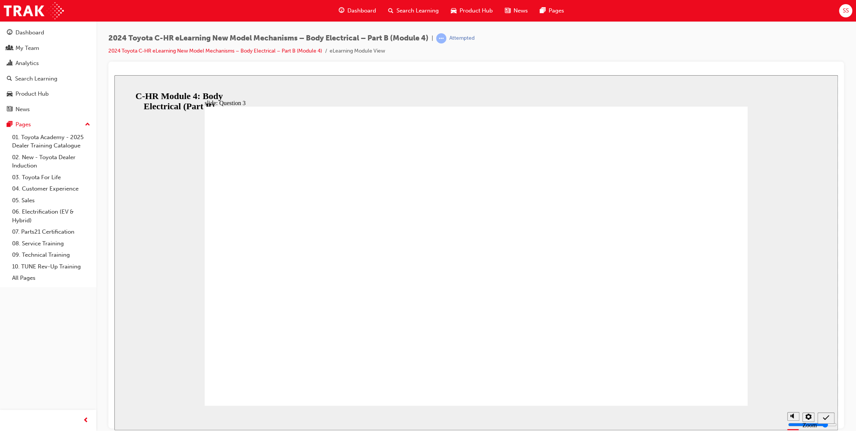
drag, startPoint x: 457, startPoint y: 343, endPoint x: 469, endPoint y: 342, distance: 11.7
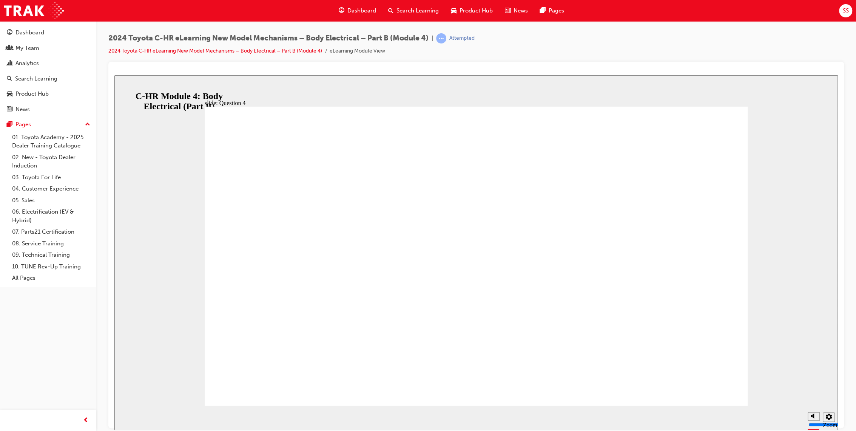
radio input "false"
radio input "true"
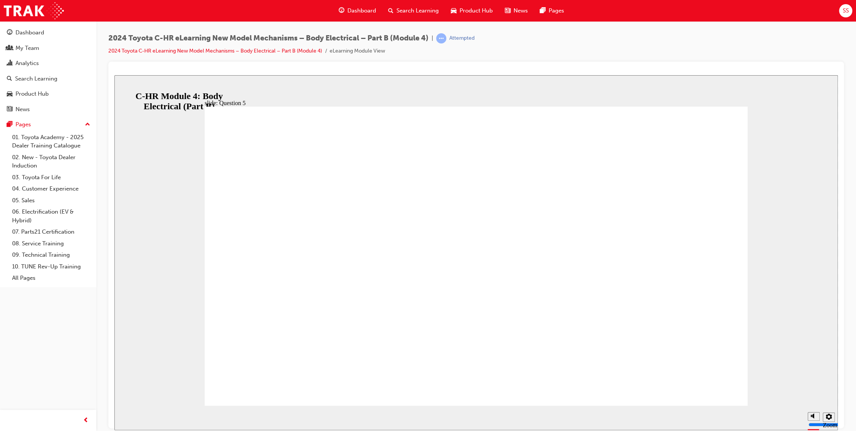
radio input "false"
radio input "true"
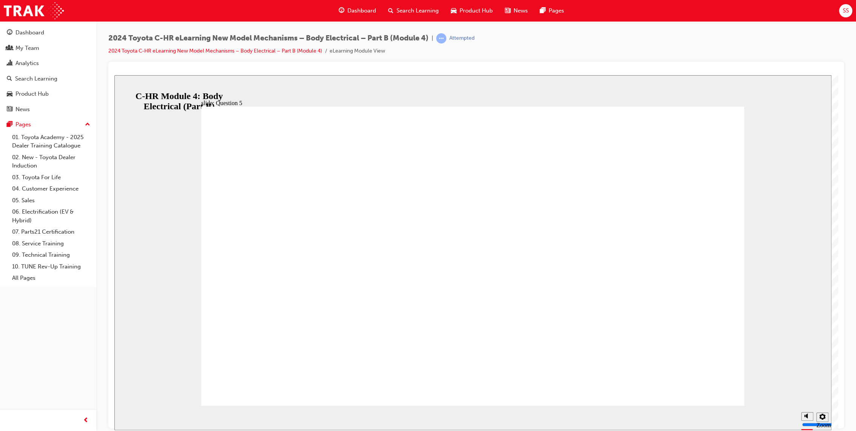
click at [127, 84] on div "Sidebar Toggle" at bounding box center [123, 87] width 13 height 6
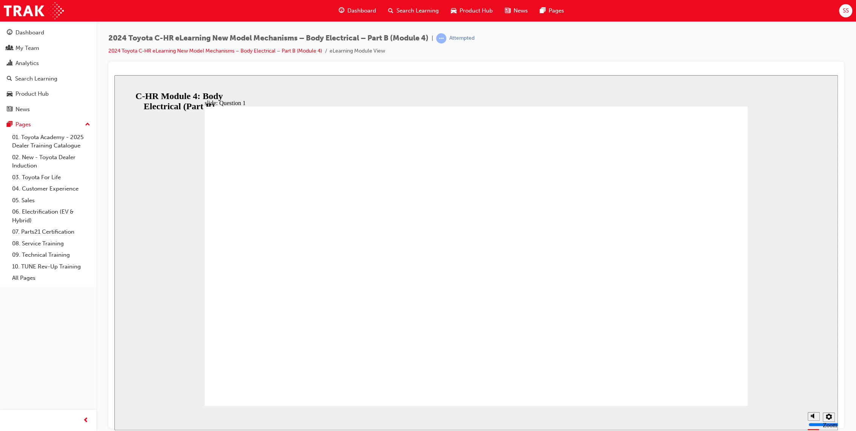
radio input "false"
radio input "true"
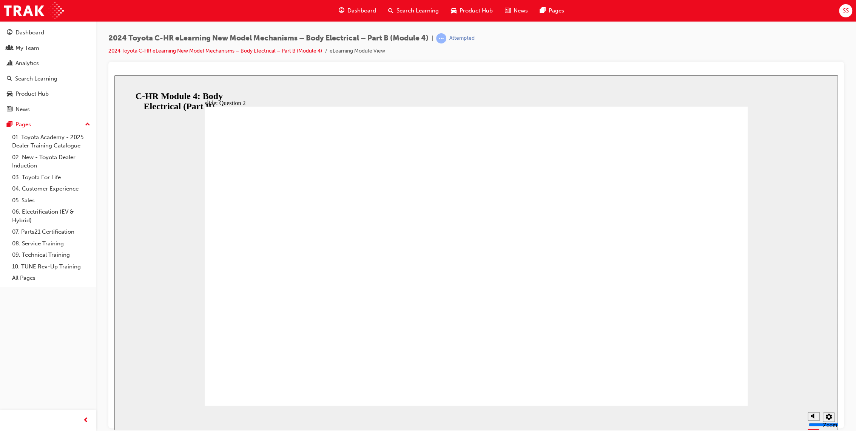
radio input "true"
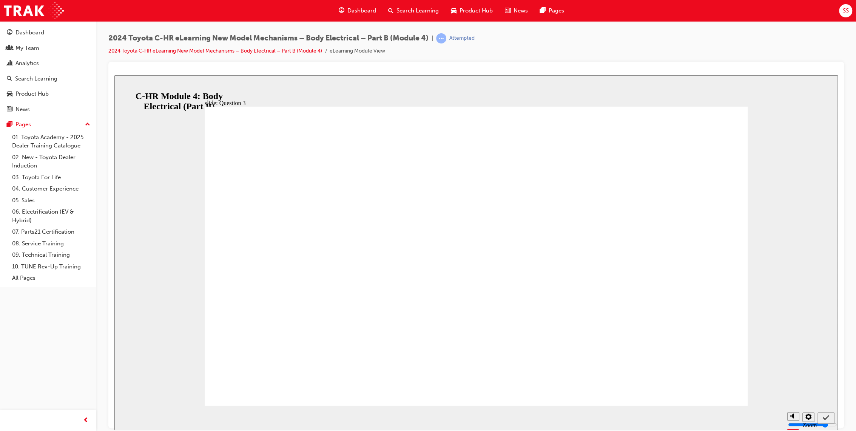
radio input "true"
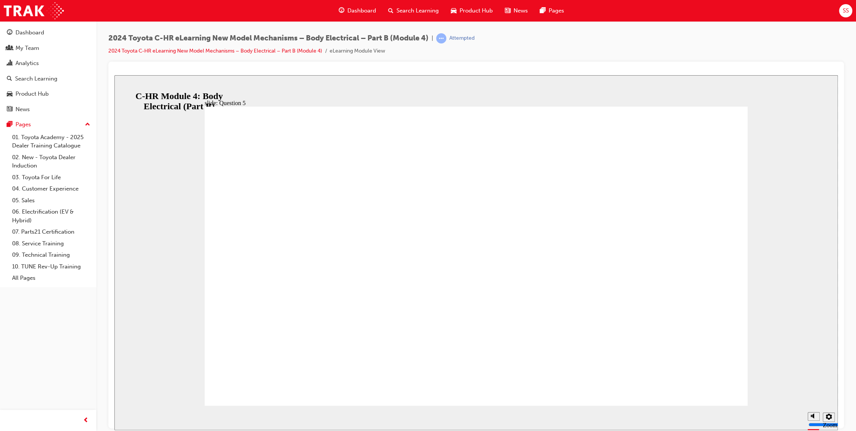
radio input "false"
radio input "true"
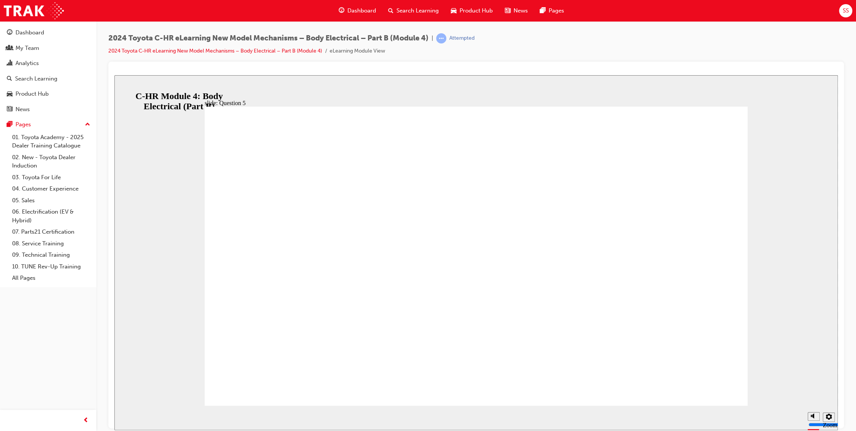
radio input "true"
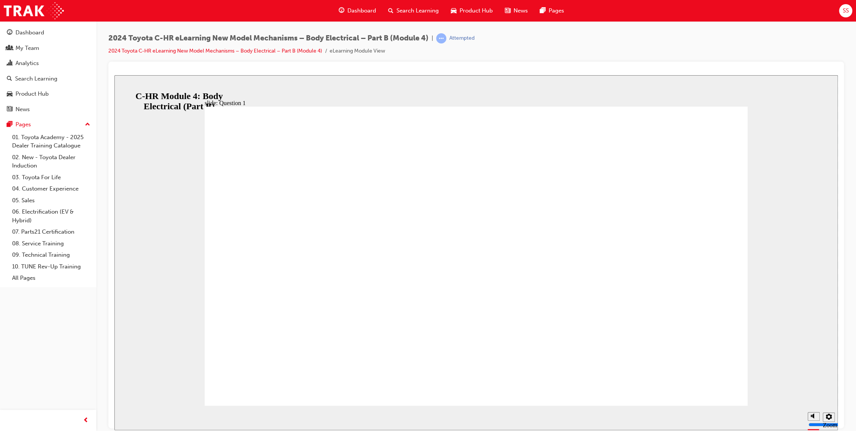
radio input "true"
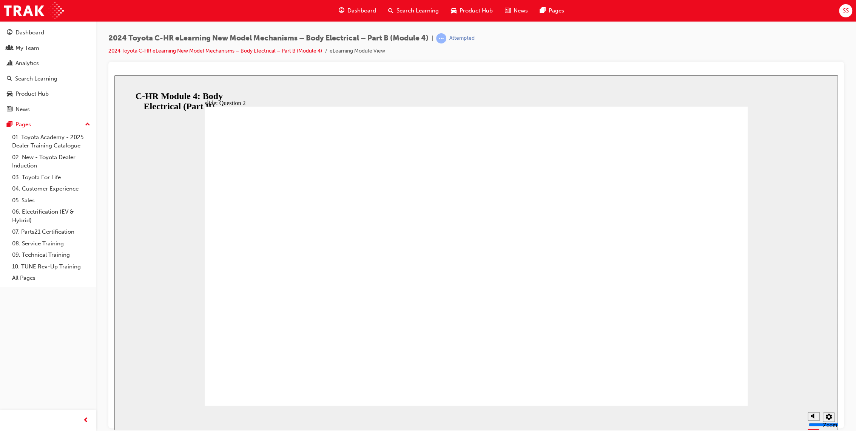
radio input "true"
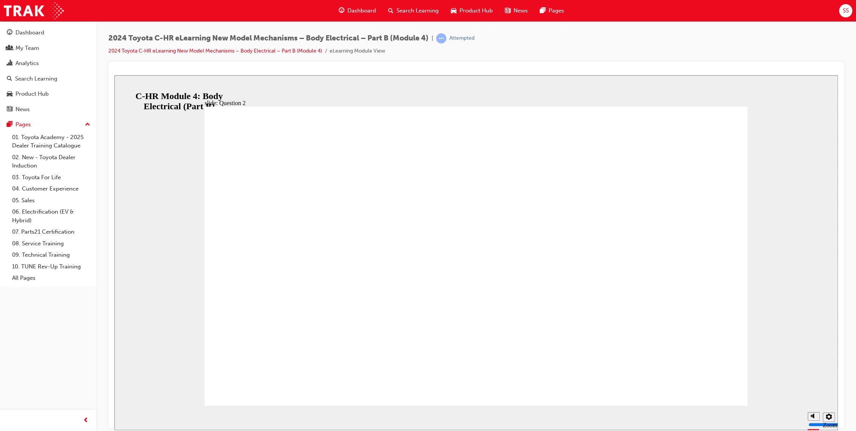
radio input "true"
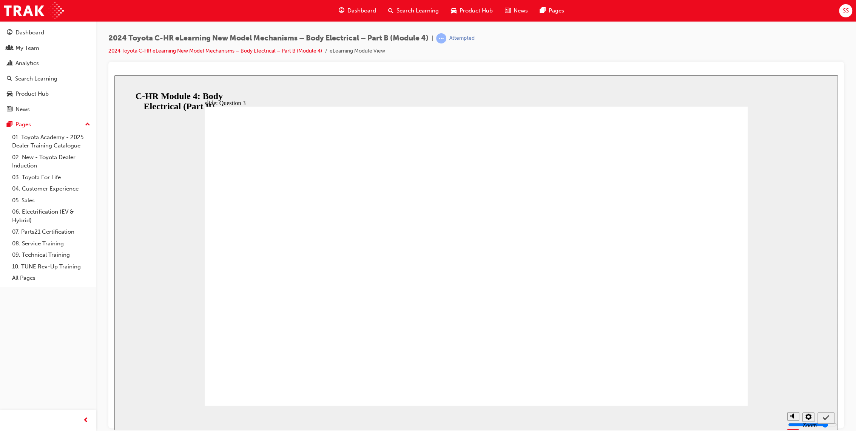
radio input "true"
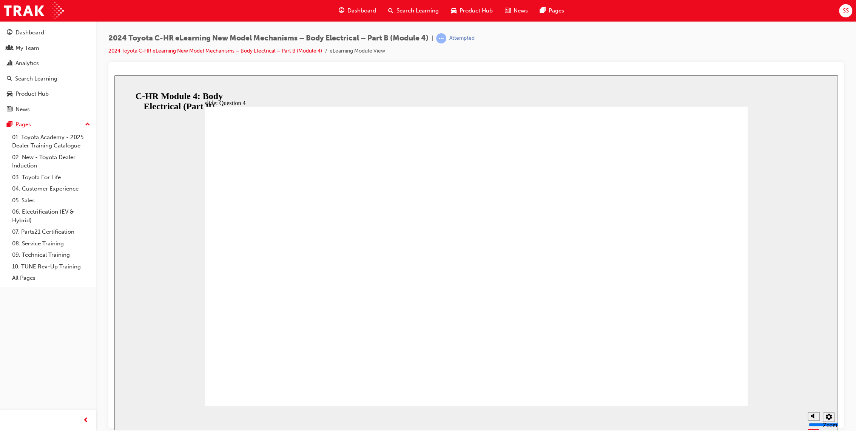
radio input "true"
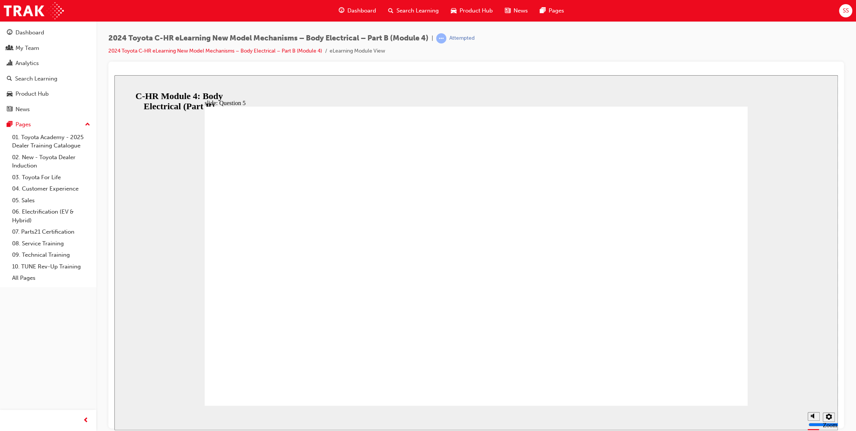
radio input "false"
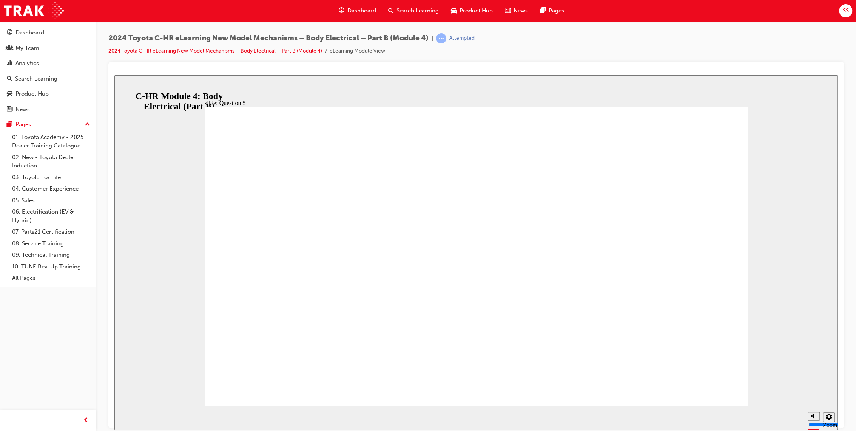
radio input "true"
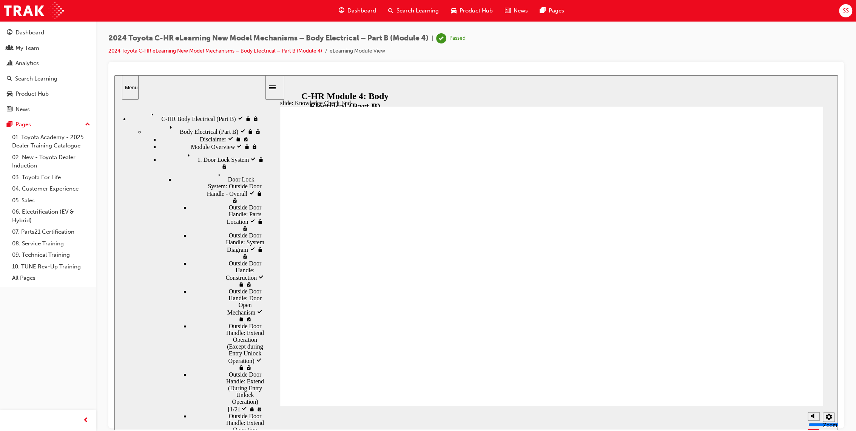
click at [418, 11] on span "Search Learning" at bounding box center [418, 10] width 42 height 9
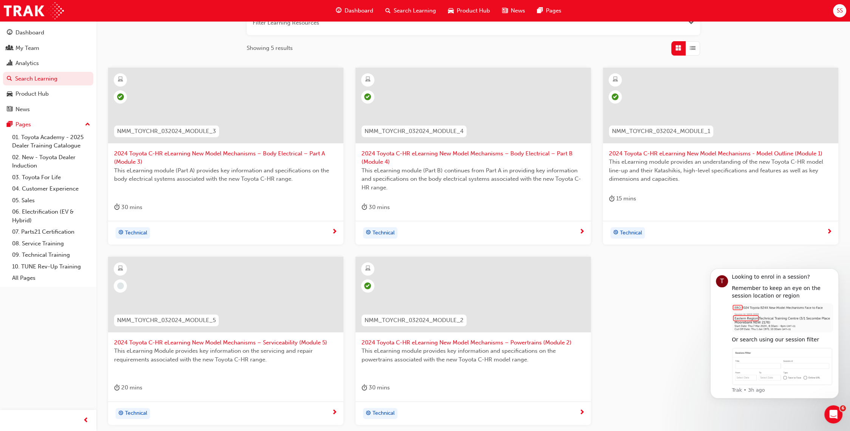
scroll to position [168, 0]
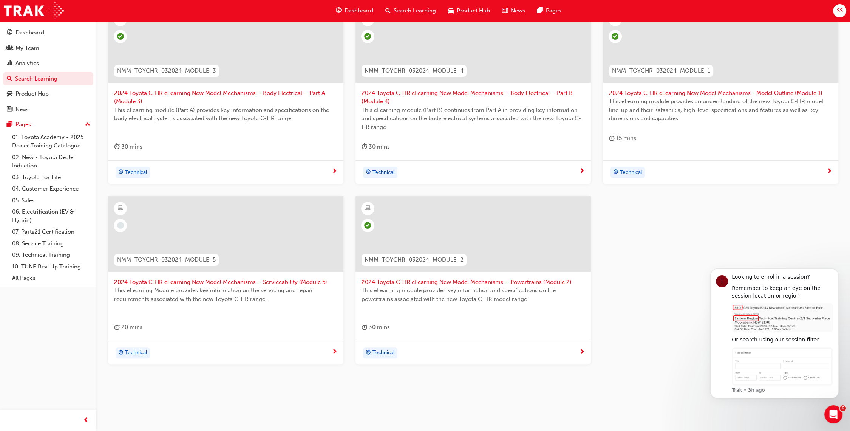
click at [206, 265] on div "NMM_TOYCHR_032024_MODULE_5" at bounding box center [166, 260] width 117 height 24
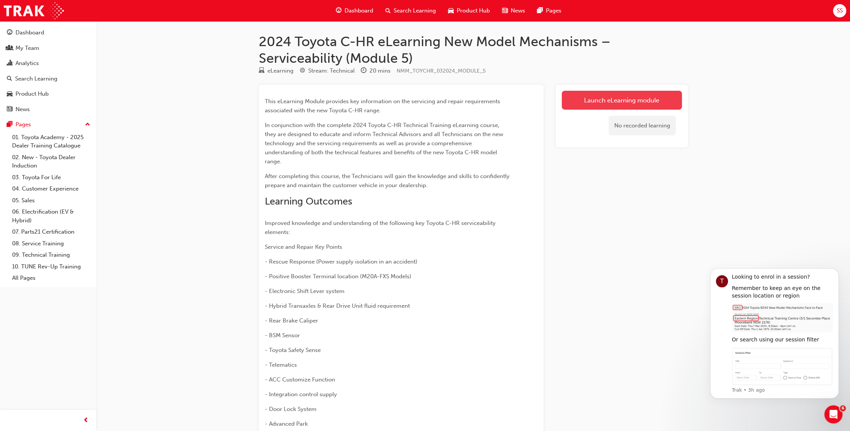
click at [609, 99] on link "Launch eLearning module" at bounding box center [622, 100] width 120 height 19
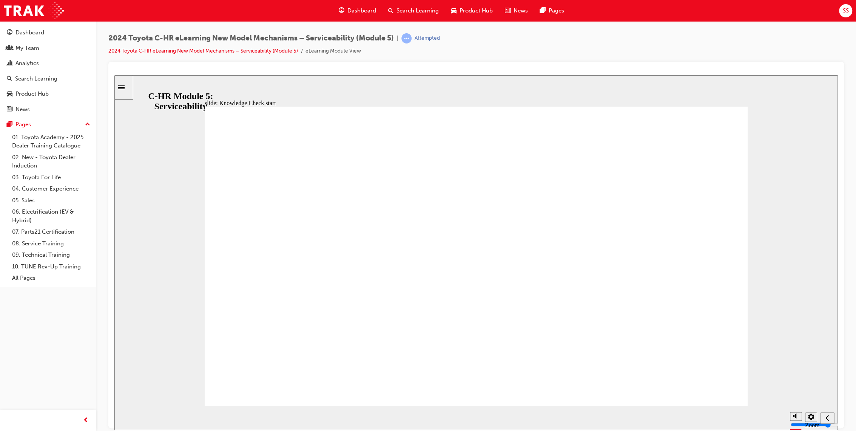
radio input "true"
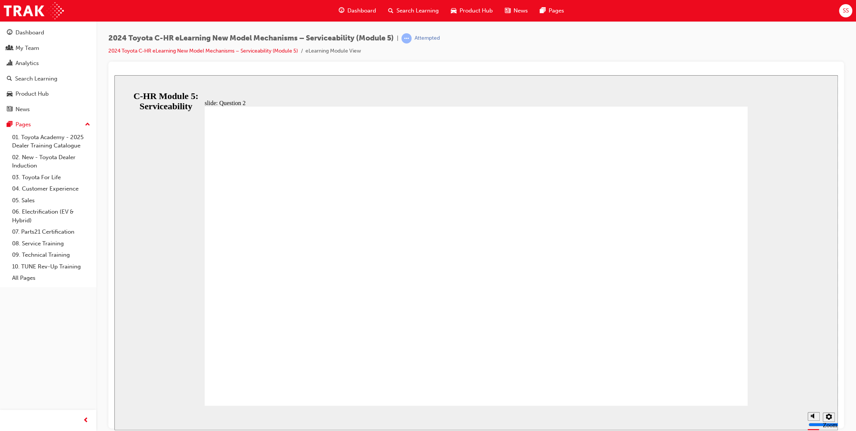
radio input "true"
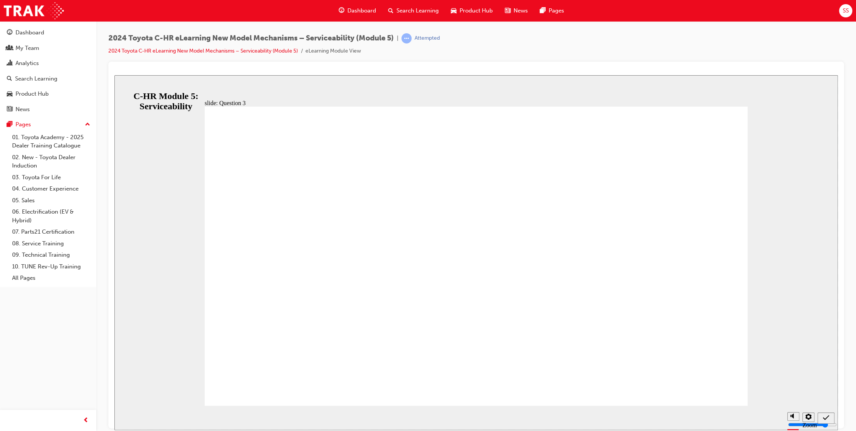
radio input "false"
radio input "true"
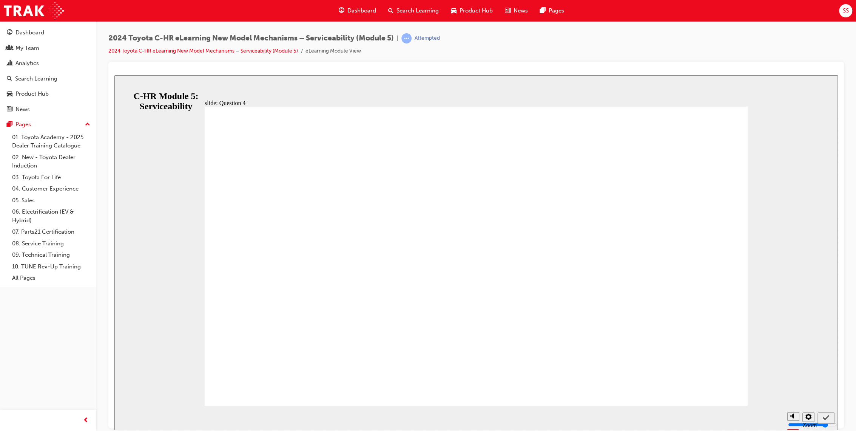
radio input "true"
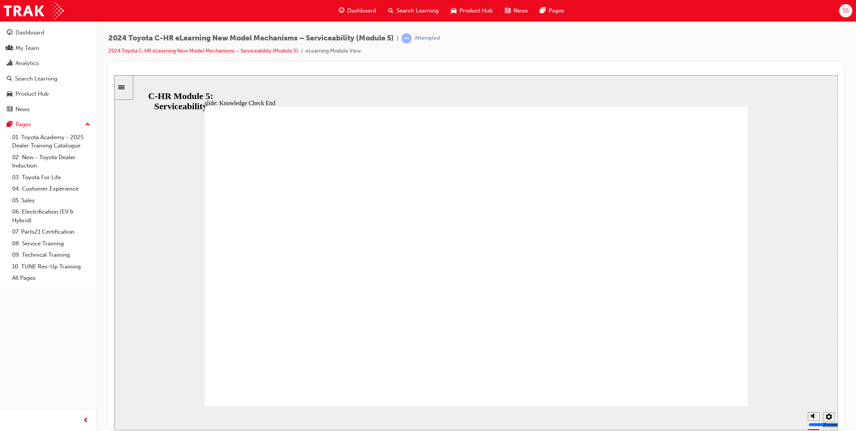
click at [415, 11] on span "Search Learning" at bounding box center [418, 10] width 42 height 9
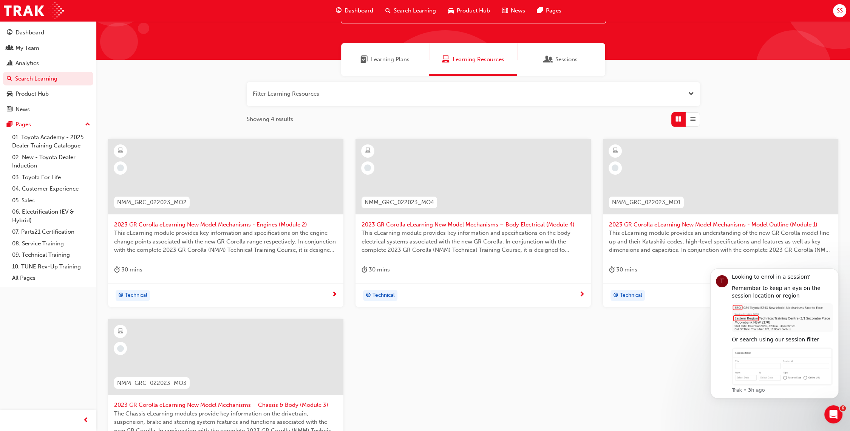
scroll to position [84, 0]
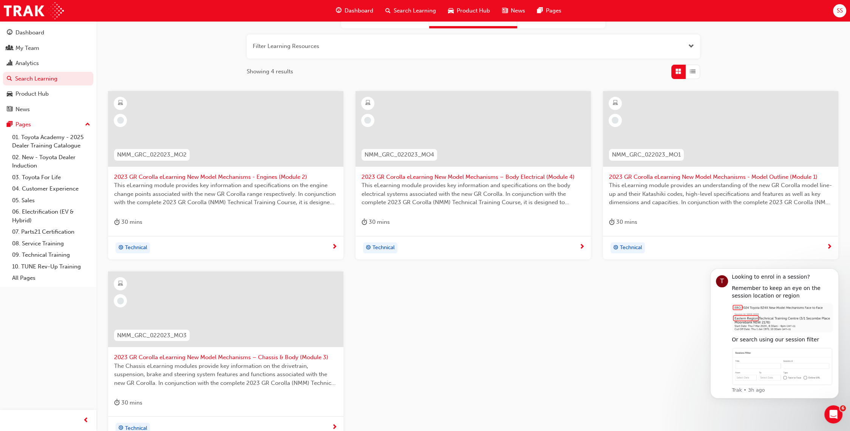
type input "nmm_grc"
click at [691, 169] on div at bounding box center [720, 135] width 223 height 76
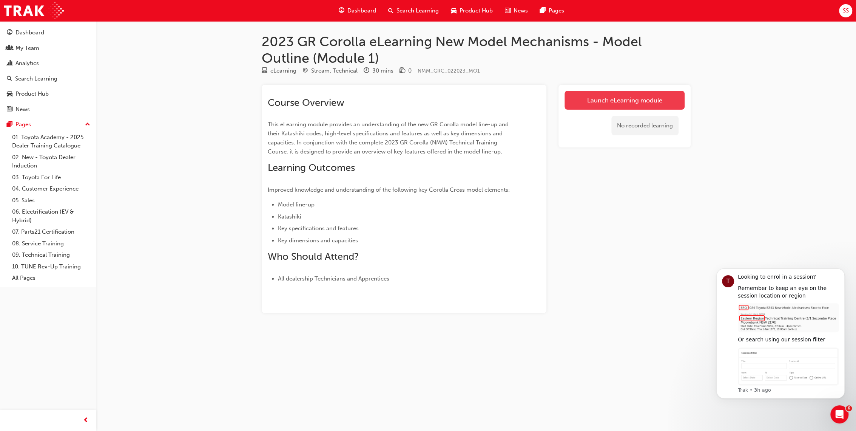
click at [592, 100] on link "Launch eLearning module" at bounding box center [625, 100] width 120 height 19
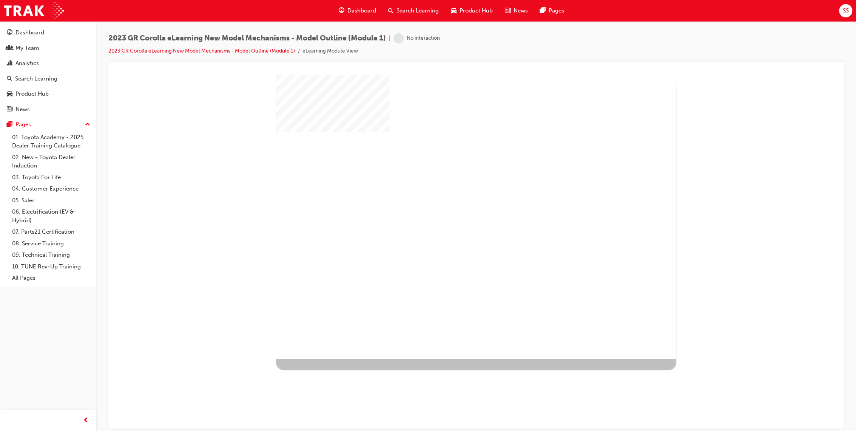
click at [454, 195] on div "play" at bounding box center [454, 195] width 0 height 0
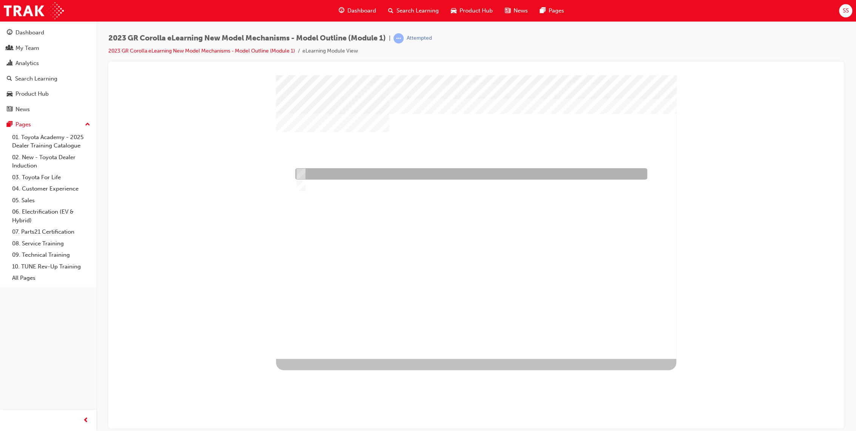
click at [325, 170] on div at bounding box center [470, 173] width 352 height 11
radio input "true"
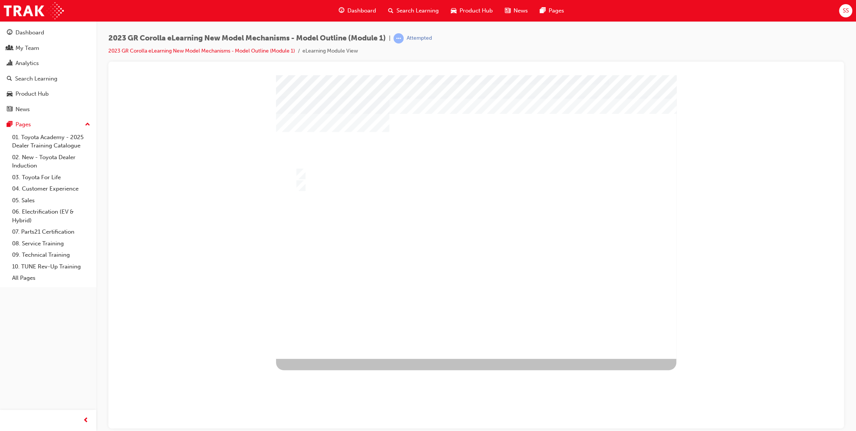
click at [465, 309] on div at bounding box center [476, 216] width 400 height 283
click at [466, 263] on div "" at bounding box center [476, 216] width 400 height 283
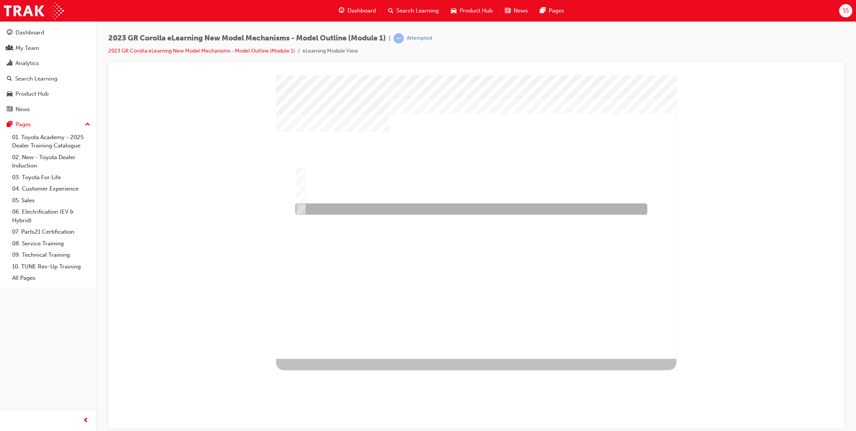
click at [401, 205] on div at bounding box center [470, 208] width 352 height 11
radio input "true"
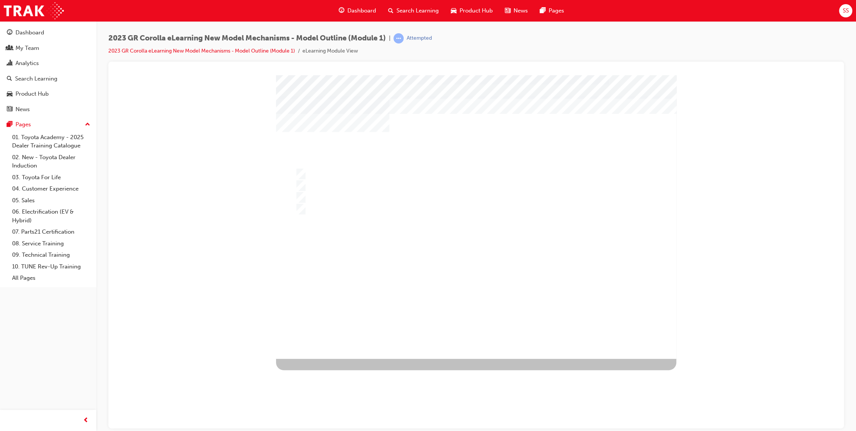
click at [343, 190] on div at bounding box center [476, 216] width 400 height 283
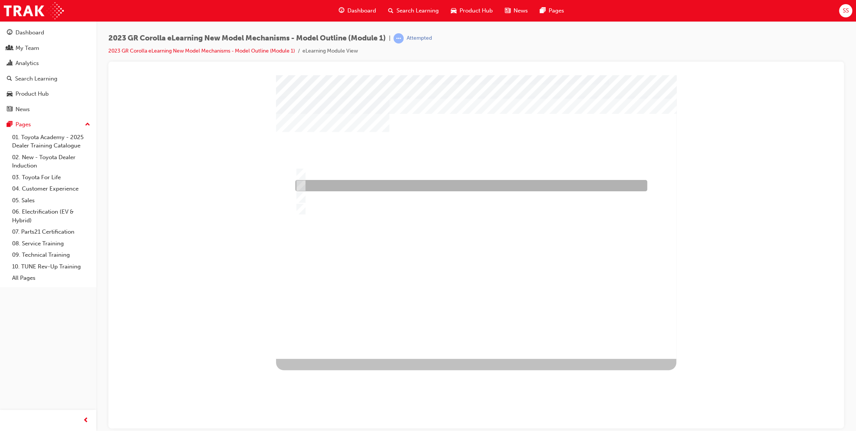
click at [355, 185] on div at bounding box center [470, 185] width 352 height 11
radio input "true"
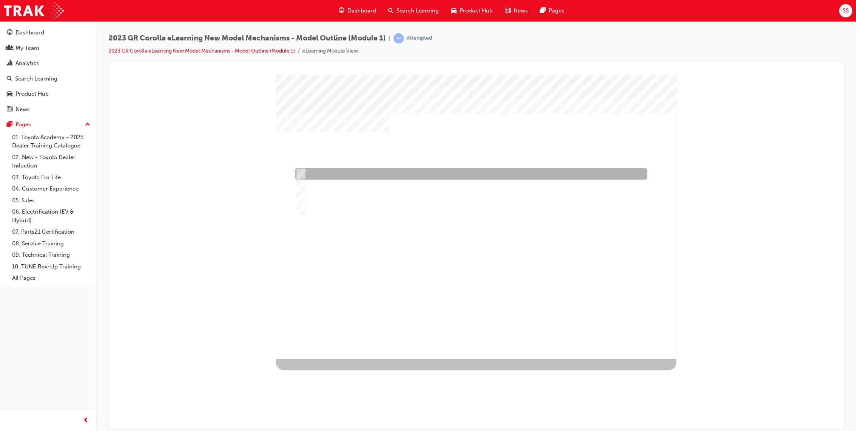
click at [328, 173] on div at bounding box center [470, 173] width 352 height 11
radio input "true"
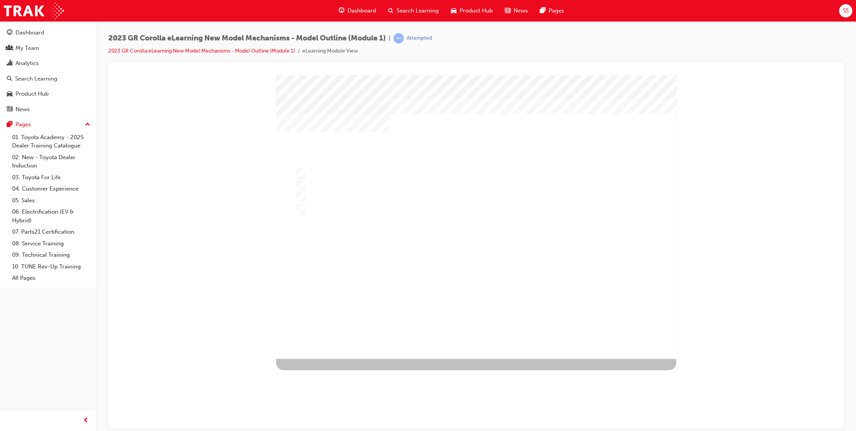
click at [475, 306] on div at bounding box center [476, 216] width 400 height 283
click at [335, 183] on div at bounding box center [470, 185] width 352 height 11
click at [456, 323] on div "" at bounding box center [476, 216] width 400 height 283
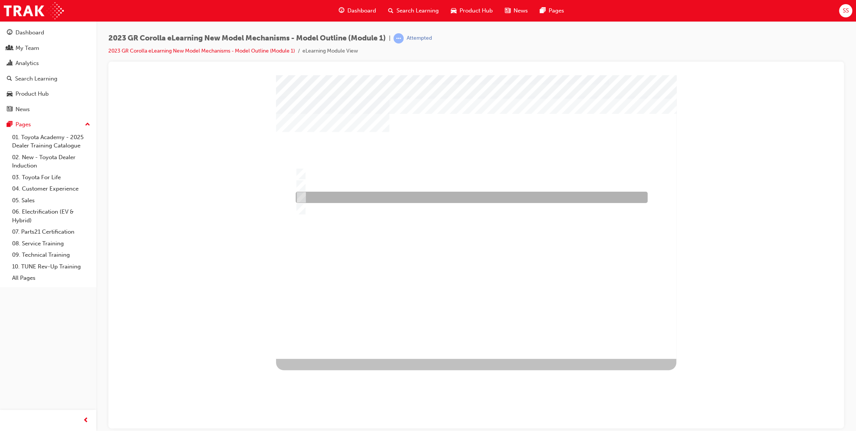
click at [374, 195] on div at bounding box center [470, 197] width 352 height 11
radio input "true"
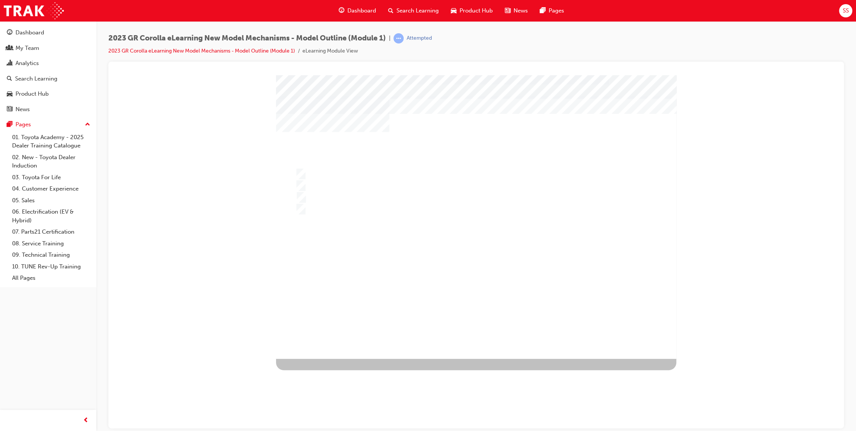
click at [547, 291] on div at bounding box center [476, 216] width 400 height 283
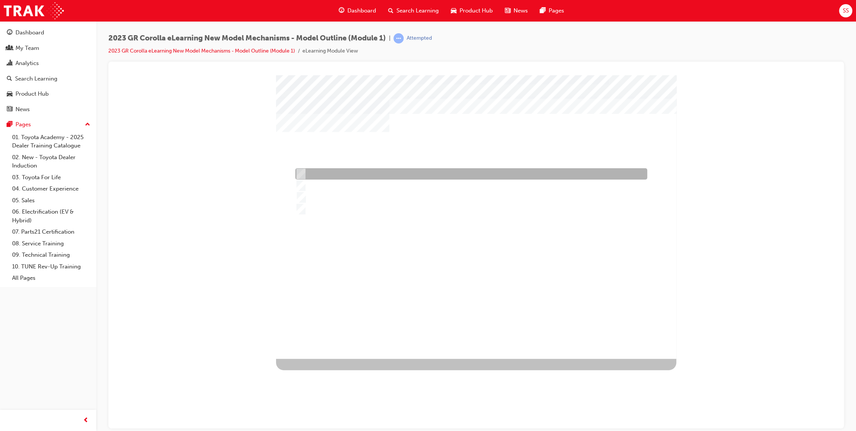
click at [437, 175] on div at bounding box center [470, 173] width 352 height 11
radio input "true"
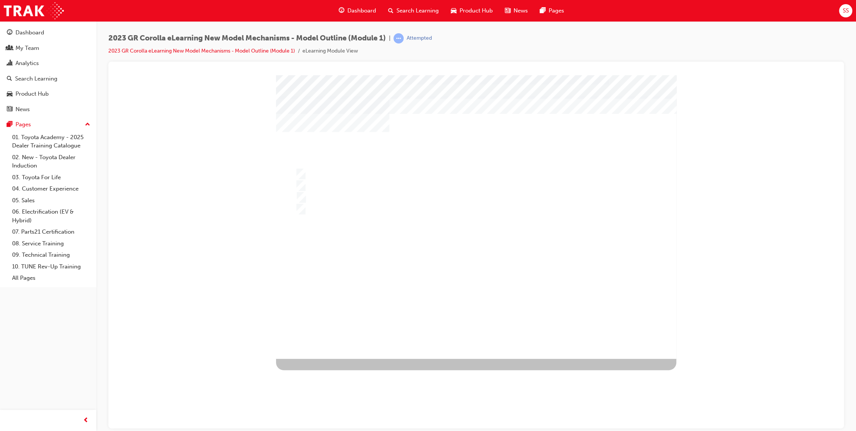
click at [480, 323] on div "" at bounding box center [476, 216] width 400 height 283
click at [507, 200] on div at bounding box center [476, 216] width 400 height 283
click at [486, 295] on div "" at bounding box center [476, 311] width 400 height 33
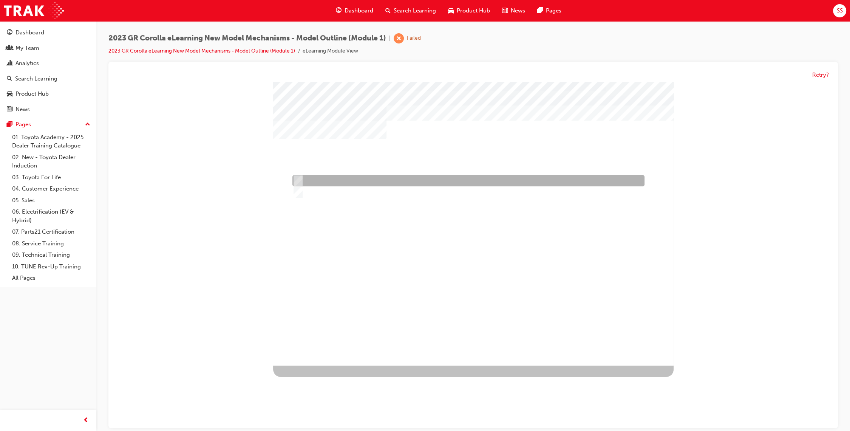
click at [323, 177] on div at bounding box center [467, 180] width 352 height 11
radio input "true"
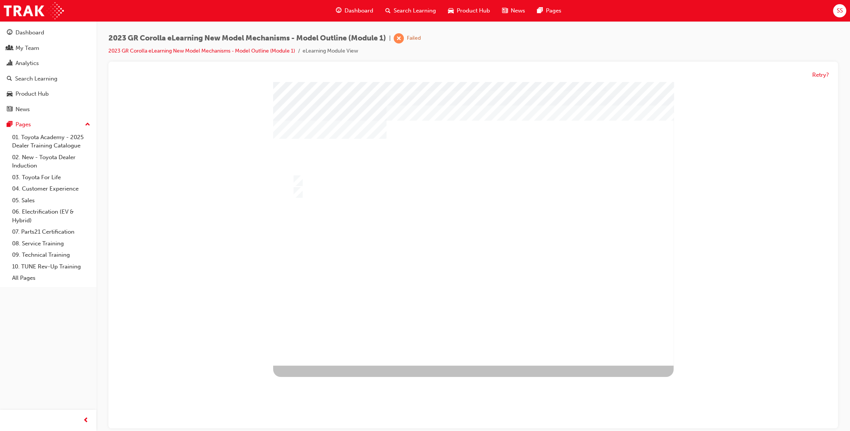
click at [474, 301] on div at bounding box center [473, 224] width 400 height 283
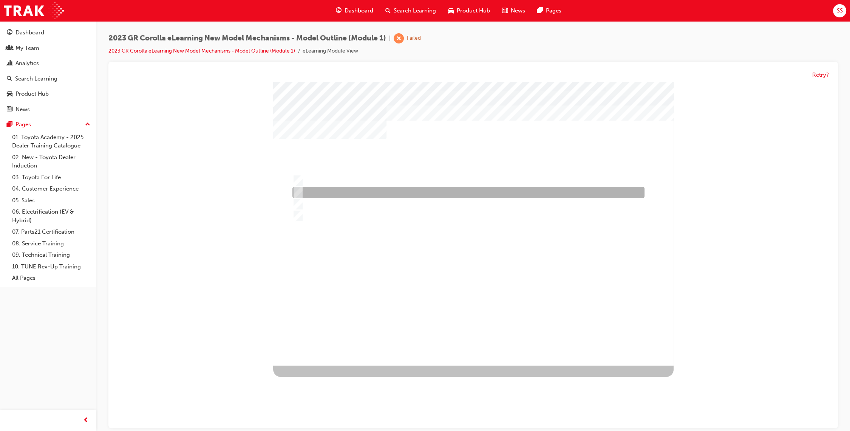
click at [342, 190] on div at bounding box center [467, 192] width 352 height 11
radio input "true"
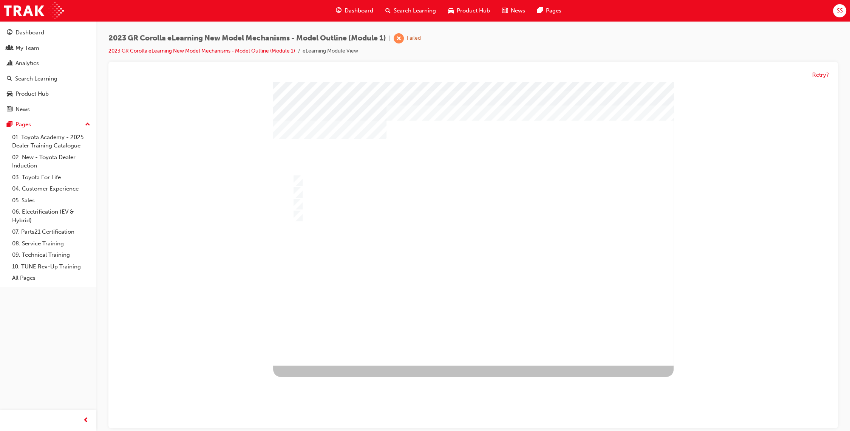
click at [472, 288] on div at bounding box center [473, 223] width 400 height 283
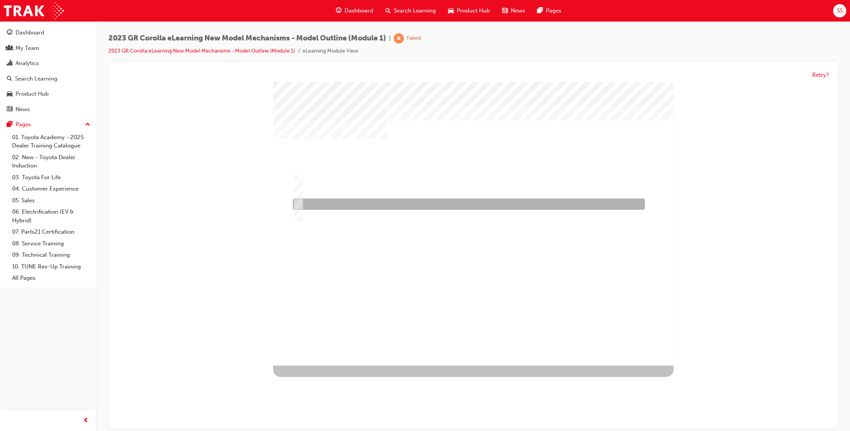
click at [360, 201] on div at bounding box center [467, 204] width 352 height 11
radio input "true"
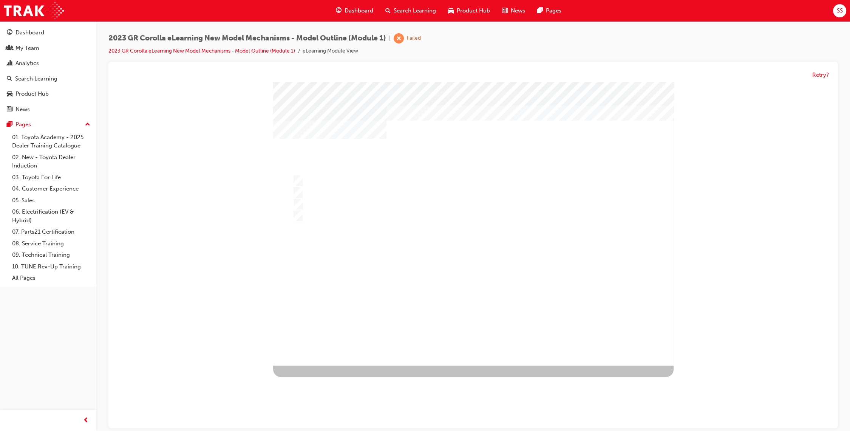
click at [489, 335] on div "" at bounding box center [473, 351] width 400 height 33
click at [480, 279] on div at bounding box center [473, 224] width 400 height 283
click at [460, 243] on div "" at bounding box center [473, 223] width 400 height 283
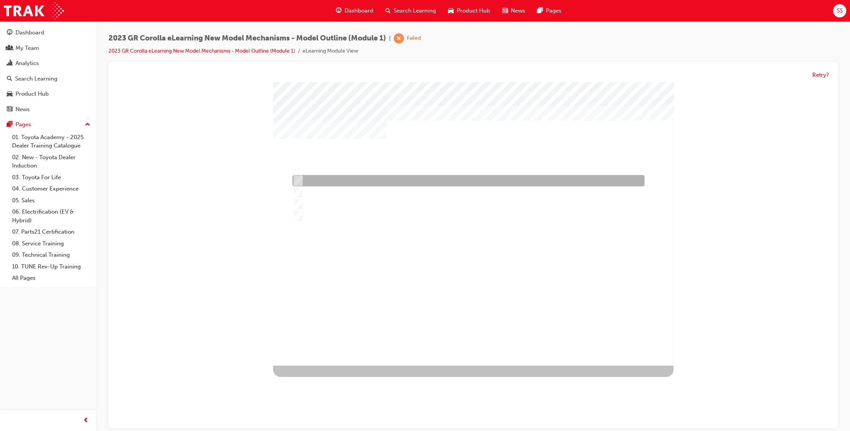
click at [386, 175] on div at bounding box center [467, 180] width 352 height 11
radio input "true"
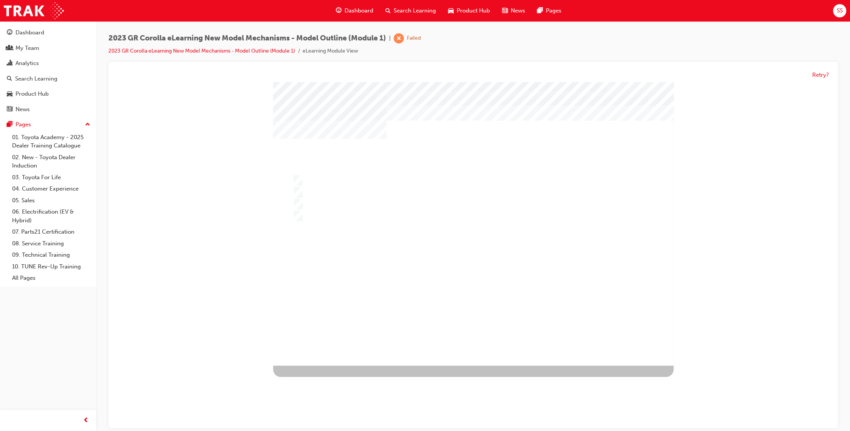
click at [496, 306] on div at bounding box center [473, 223] width 400 height 283
click at [509, 302] on div "" at bounding box center [473, 318] width 400 height 33
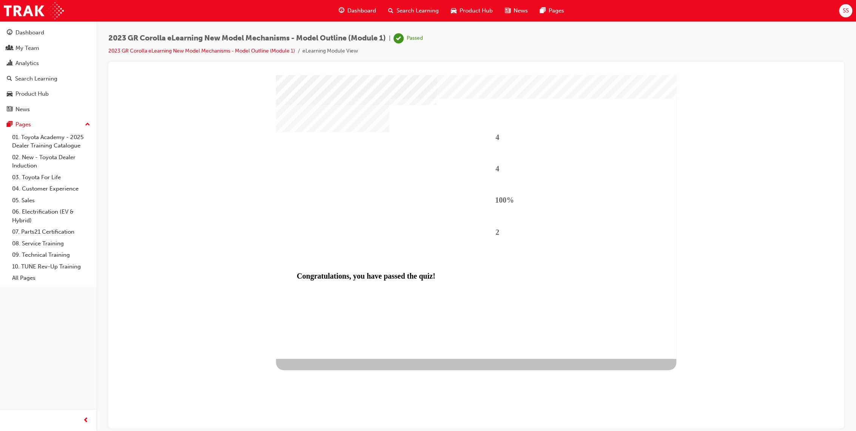
click at [405, 10] on span "Search Learning" at bounding box center [418, 10] width 42 height 9
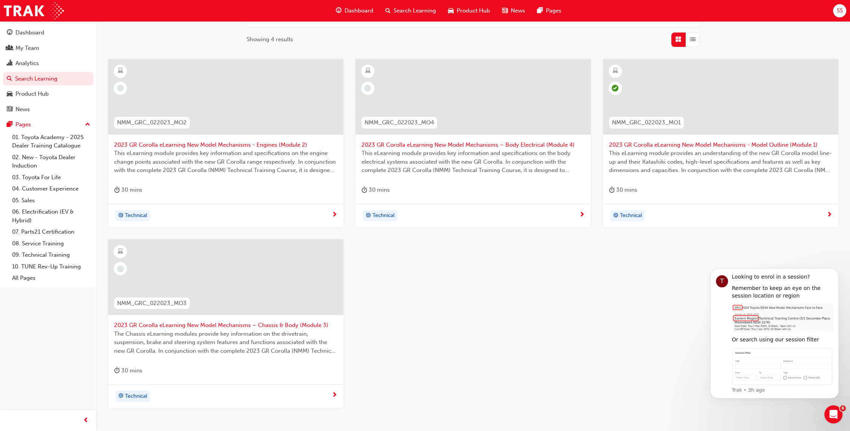
scroll to position [126, 0]
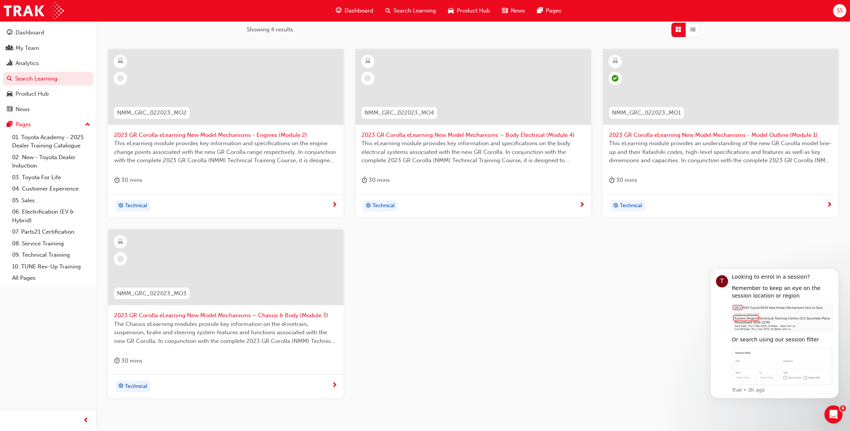
click at [224, 144] on span "This eLearning module provides key information and specifications on the engine…" at bounding box center [225, 152] width 223 height 26
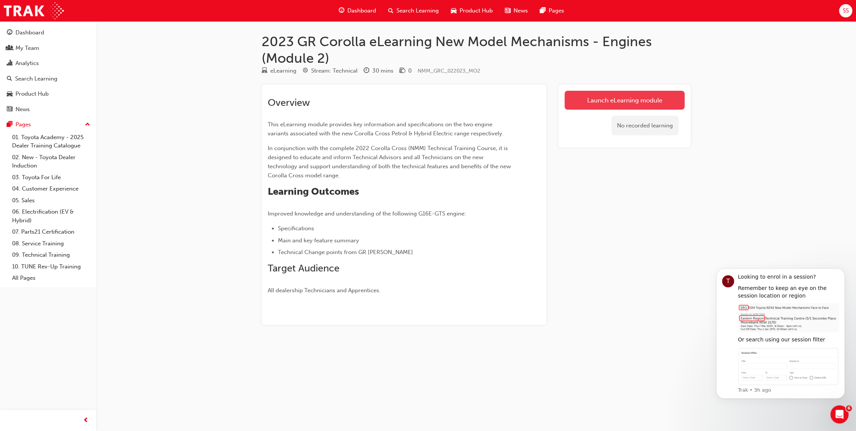
click at [622, 98] on link "Launch eLearning module" at bounding box center [625, 100] width 120 height 19
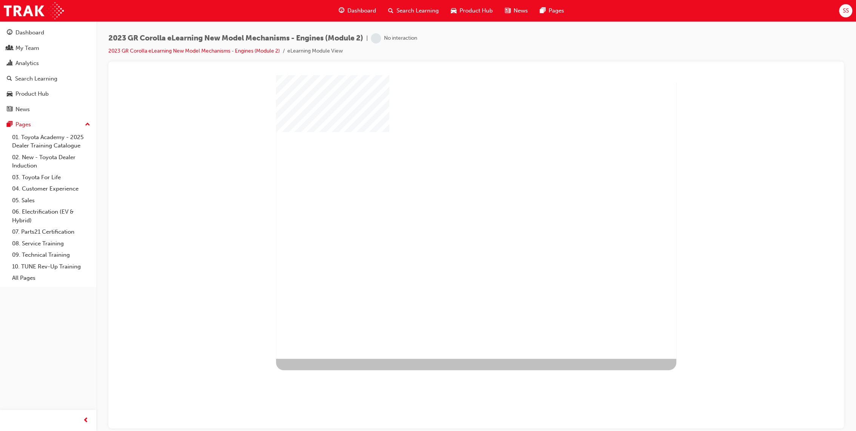
click at [454, 195] on div "play" at bounding box center [454, 195] width 0 height 0
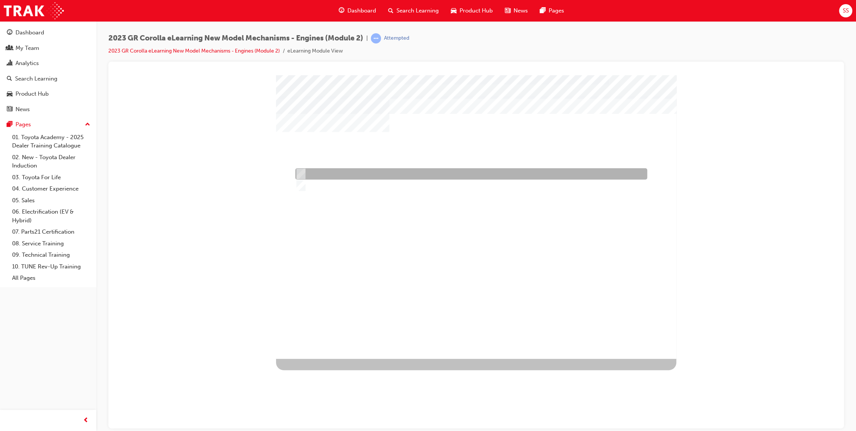
click at [556, 170] on div at bounding box center [470, 173] width 352 height 11
radio input "true"
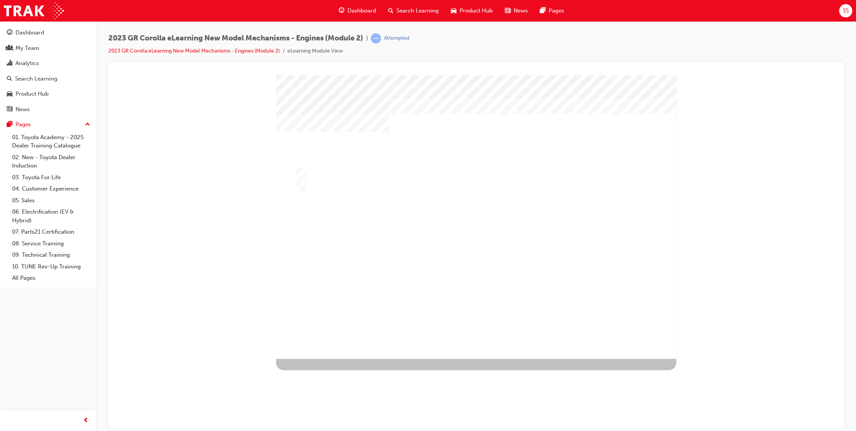
click at [466, 304] on div at bounding box center [476, 216] width 400 height 283
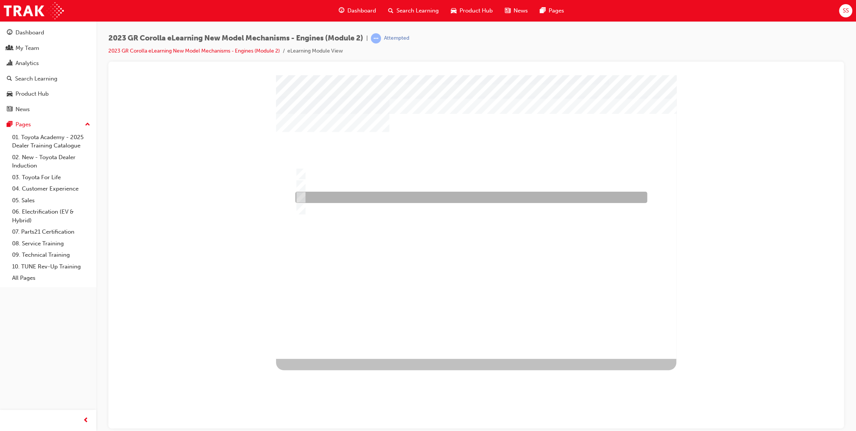
click at [389, 198] on div at bounding box center [470, 197] width 352 height 11
radio input "true"
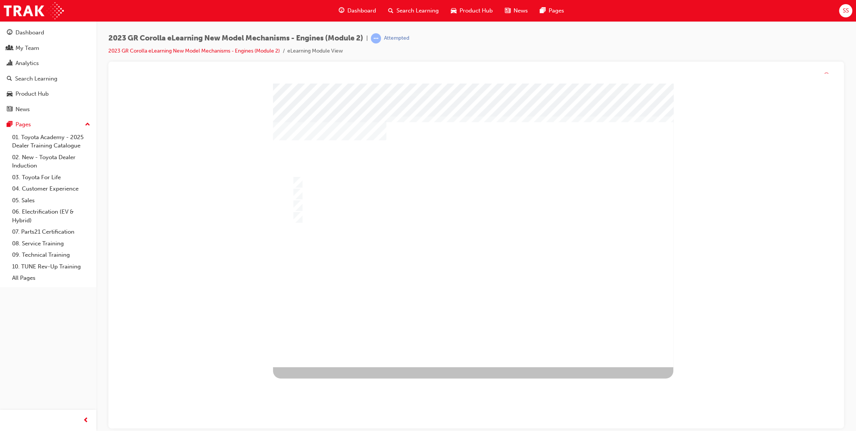
click at [453, 285] on div at bounding box center [473, 224] width 400 height 283
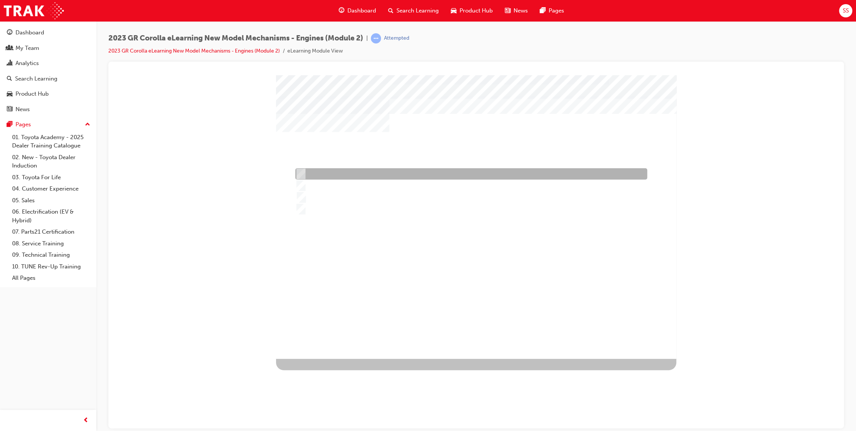
click at [429, 178] on div at bounding box center [470, 173] width 352 height 11
radio input "true"
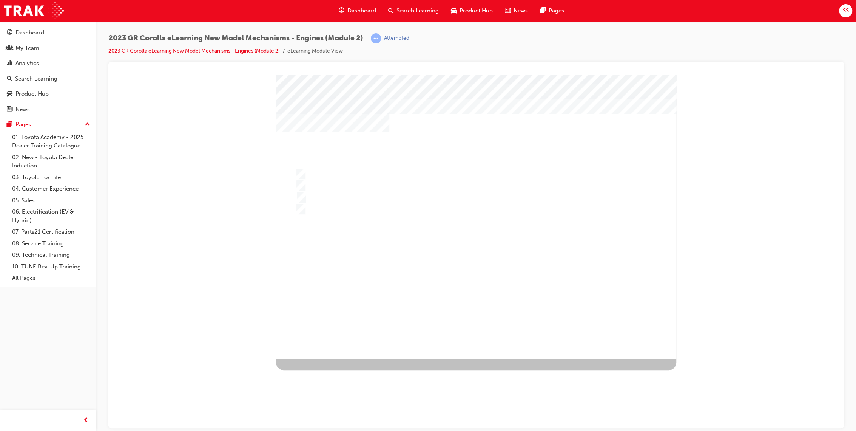
click at [603, 248] on div at bounding box center [476, 216] width 400 height 283
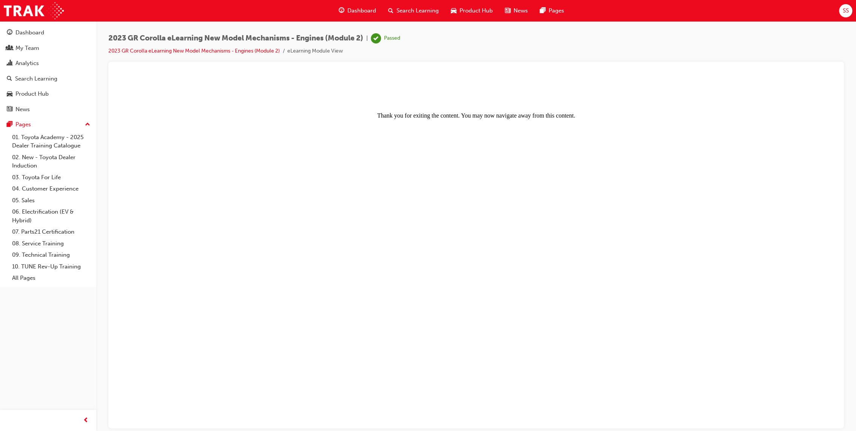
click at [404, 6] on span "Search Learning" at bounding box center [418, 10] width 42 height 9
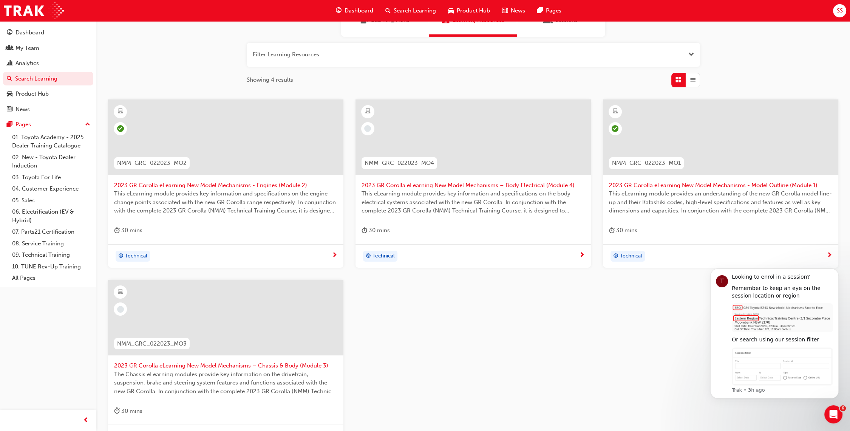
scroll to position [84, 0]
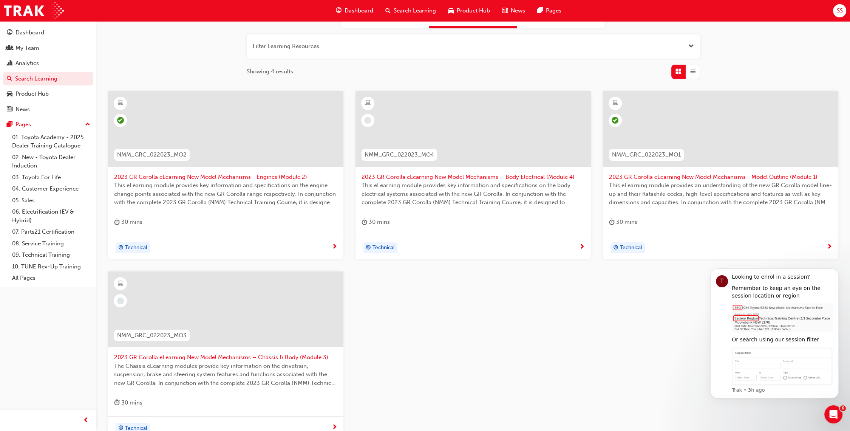
click at [242, 343] on div at bounding box center [225, 309] width 235 height 76
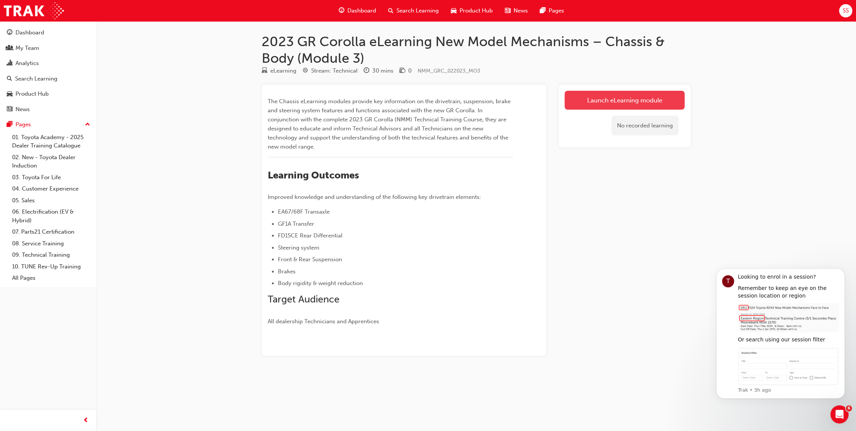
click at [646, 94] on link "Launch eLearning module" at bounding box center [625, 100] width 120 height 19
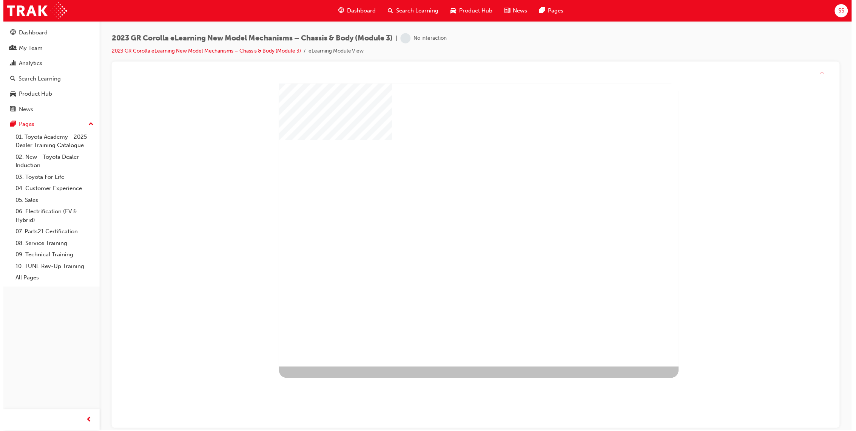
click at [458, 203] on div "play" at bounding box center [458, 203] width 0 height 0
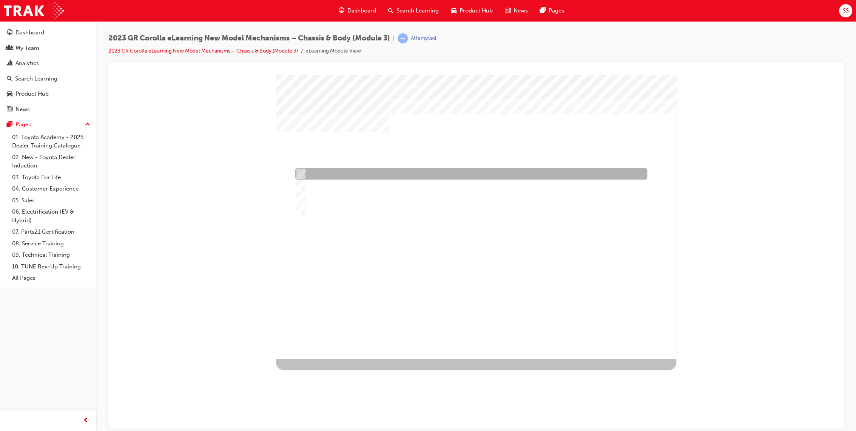
click at [435, 173] on div at bounding box center [470, 173] width 352 height 11
radio input "true"
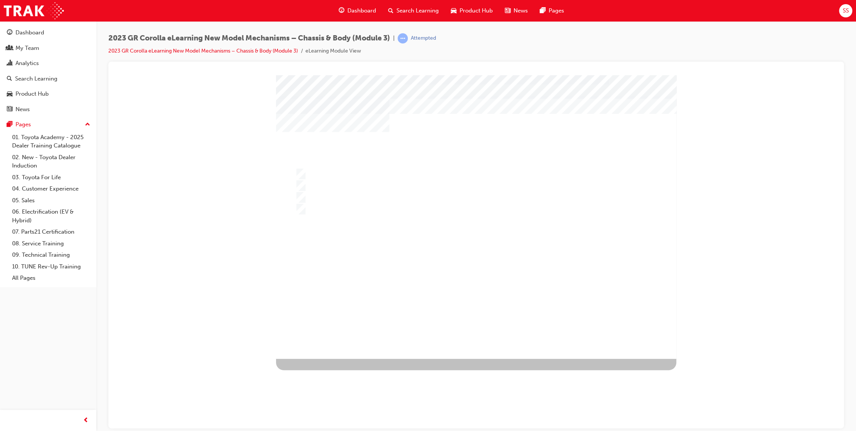
click at [409, 186] on div at bounding box center [476, 216] width 400 height 283
click at [558, 255] on div at bounding box center [476, 216] width 400 height 283
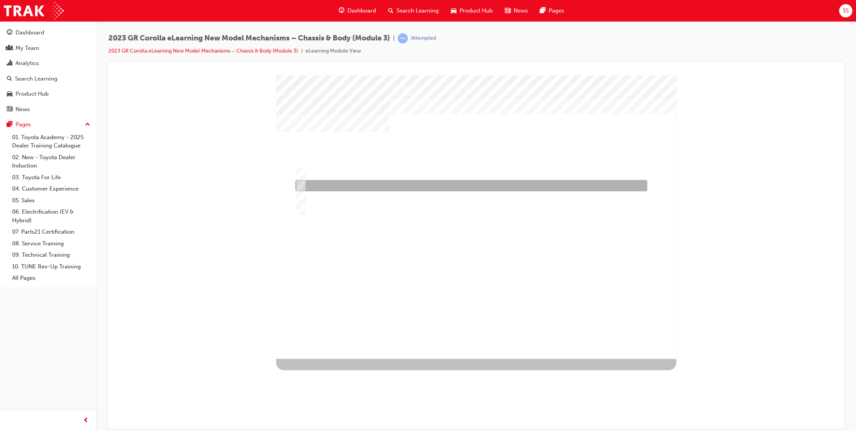
click at [524, 181] on div at bounding box center [470, 185] width 352 height 11
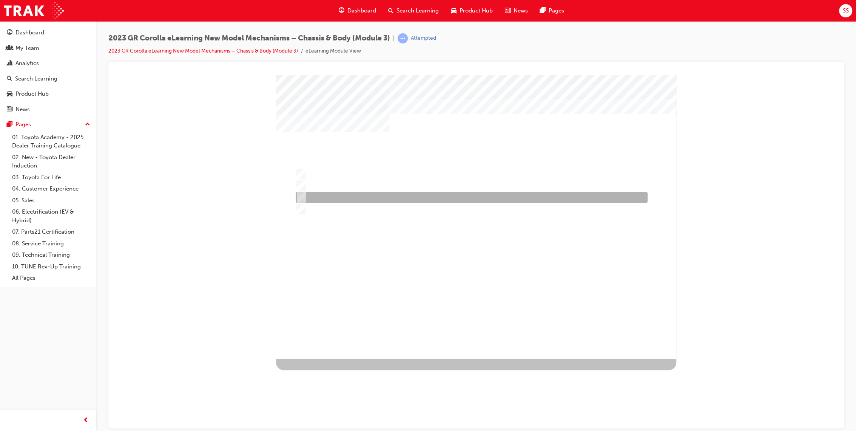
click at [517, 199] on div at bounding box center [470, 197] width 352 height 11
radio input "false"
radio input "true"
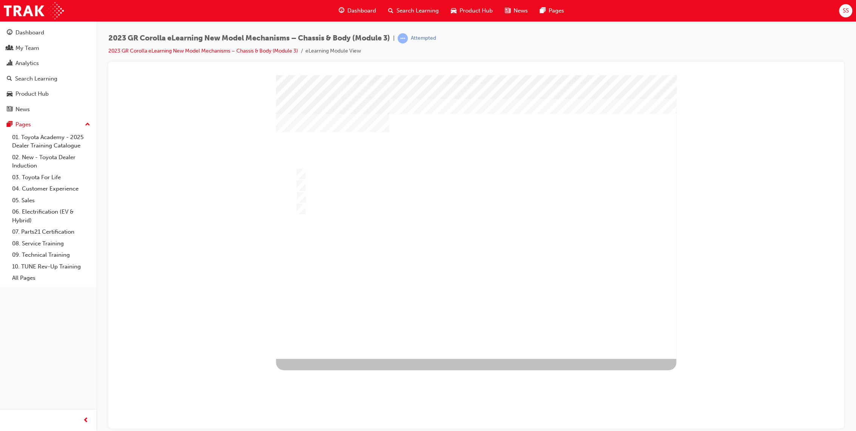
click at [457, 258] on div at bounding box center [476, 216] width 400 height 283
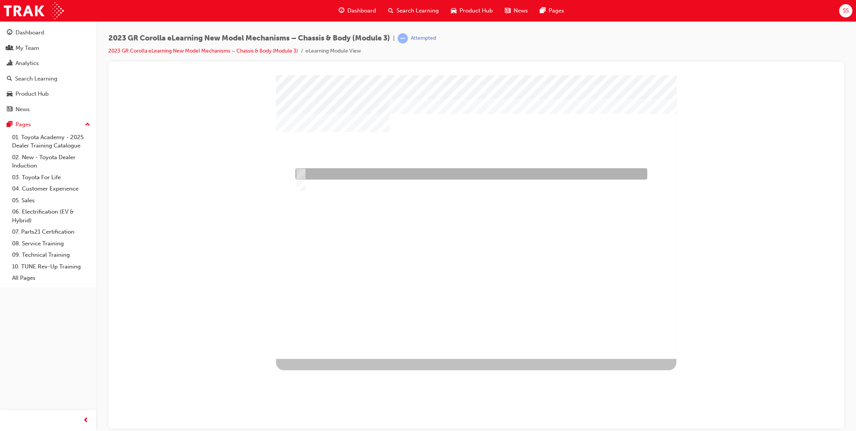
click at [441, 172] on div at bounding box center [470, 173] width 352 height 11
radio input "true"
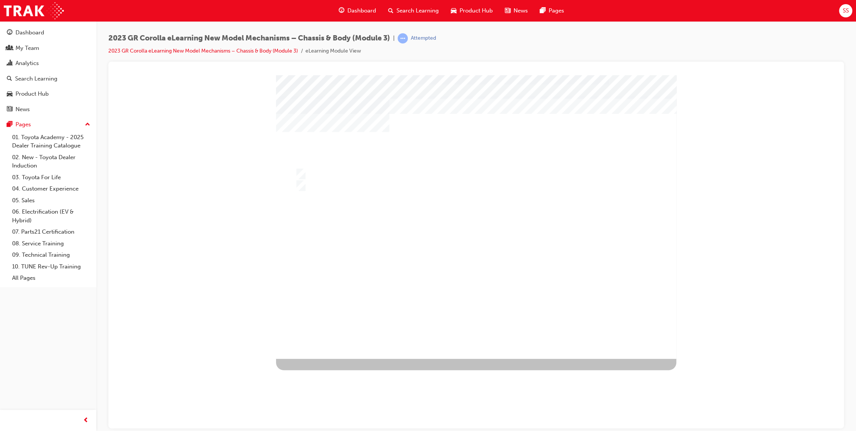
click at [445, 223] on div at bounding box center [476, 216] width 400 height 283
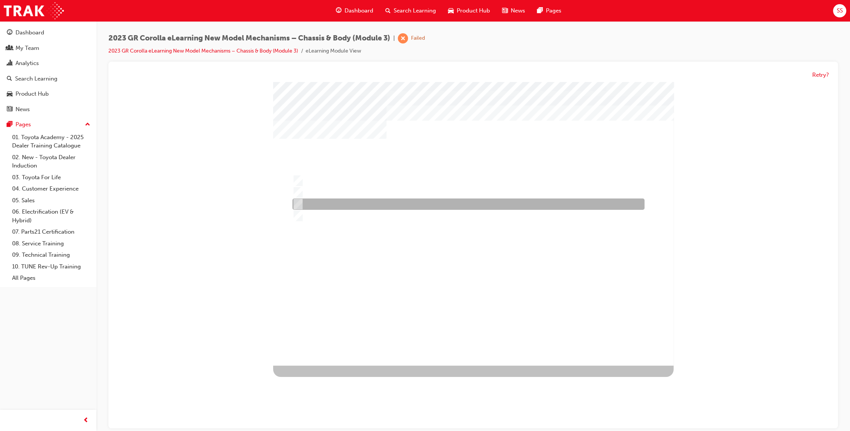
click at [412, 204] on div at bounding box center [467, 204] width 352 height 11
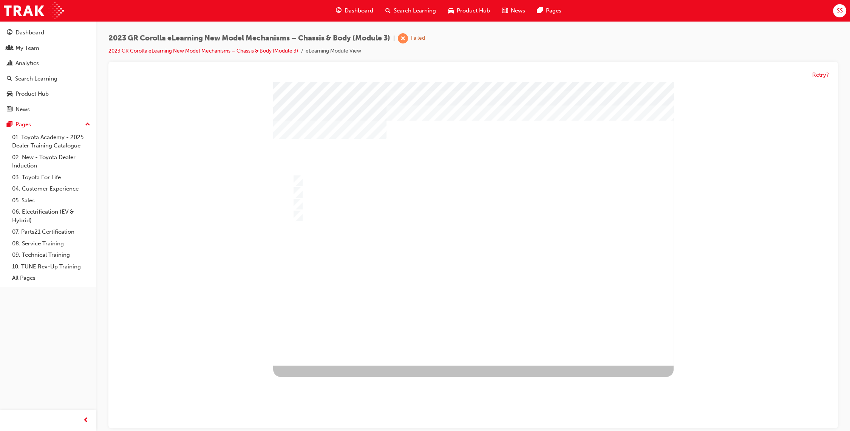
click at [411, 226] on div at bounding box center [473, 223] width 400 height 283
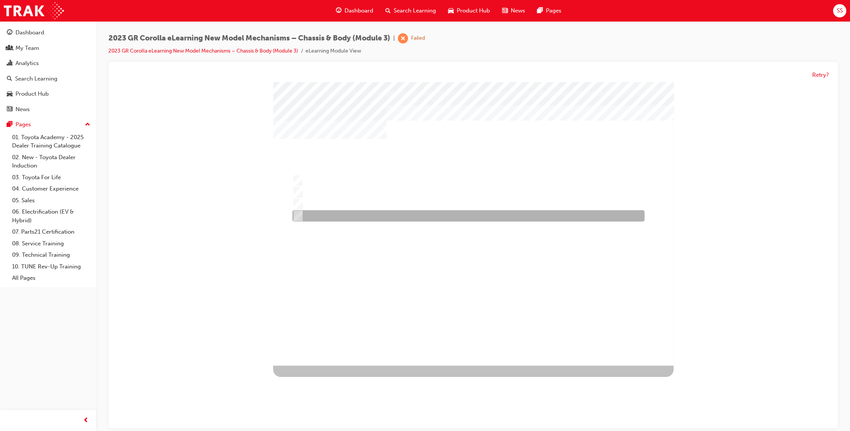
click at [396, 218] on div at bounding box center [467, 215] width 352 height 11
radio input "false"
radio input "true"
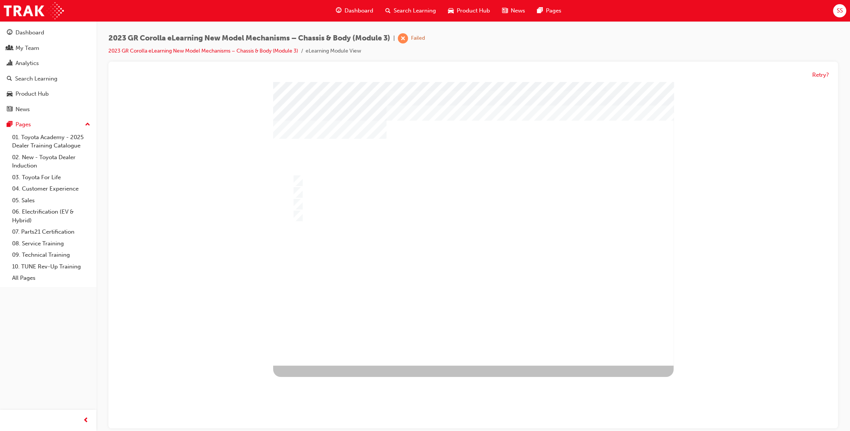
click at [490, 278] on div at bounding box center [473, 223] width 400 height 283
click at [462, 311] on div "" at bounding box center [473, 223] width 400 height 283
click at [451, 247] on div "" at bounding box center [473, 223] width 400 height 283
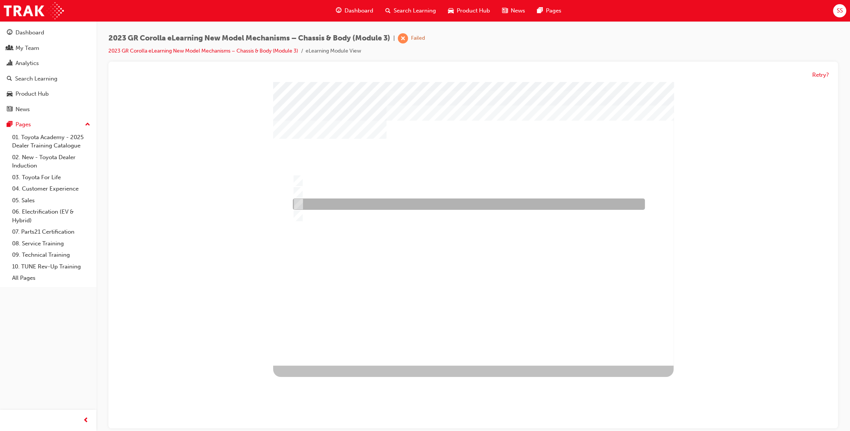
click at [476, 202] on div at bounding box center [467, 204] width 352 height 11
radio input "true"
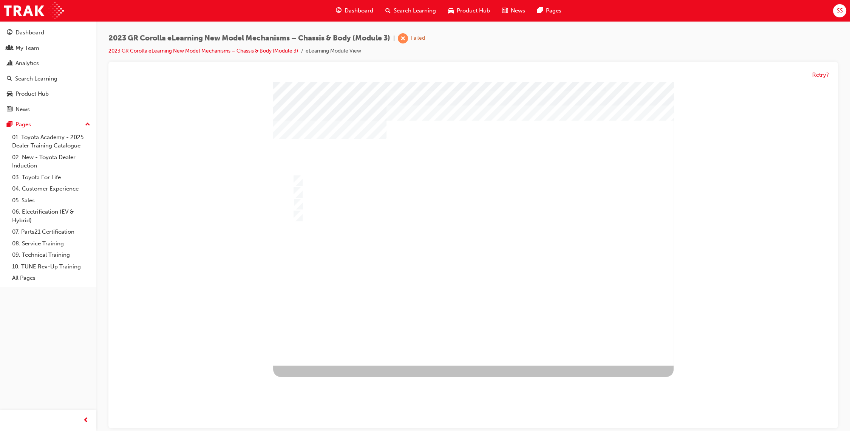
click at [484, 289] on div at bounding box center [473, 223] width 400 height 283
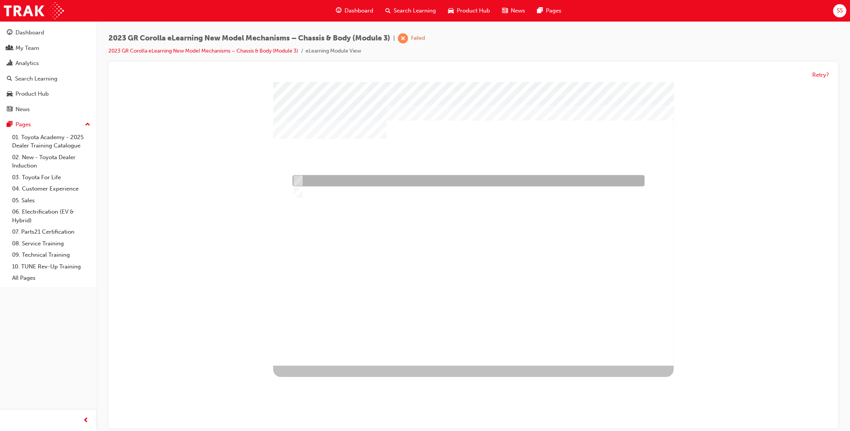
click at [405, 181] on div at bounding box center [467, 180] width 352 height 11
radio input "true"
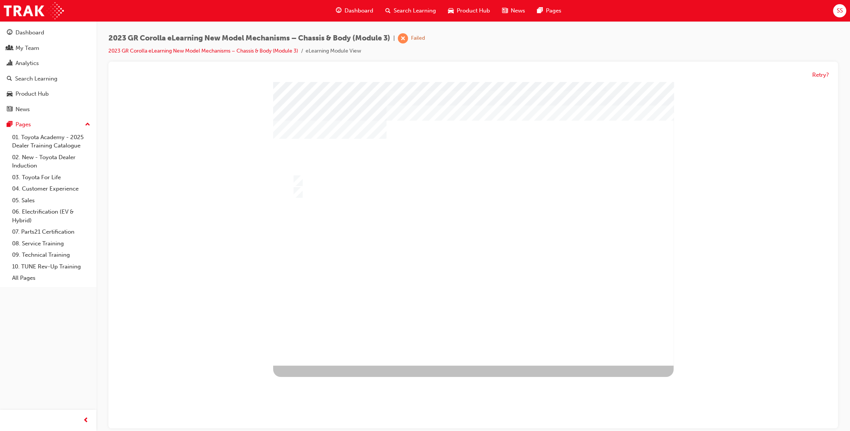
click at [481, 294] on div at bounding box center [473, 223] width 400 height 283
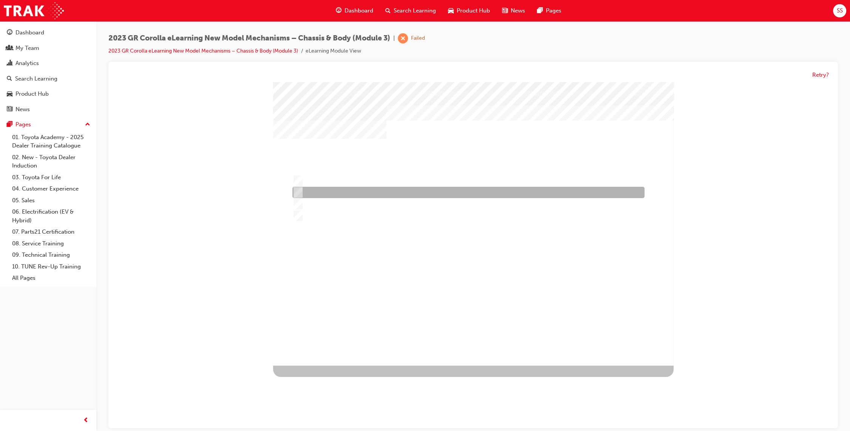
click at [432, 188] on div at bounding box center [467, 192] width 352 height 11
radio input "true"
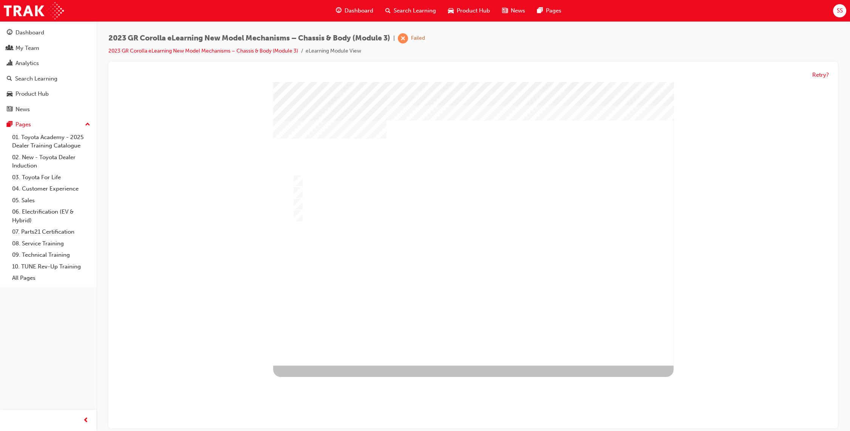
click at [481, 290] on div at bounding box center [473, 223] width 400 height 283
click at [485, 302] on div "" at bounding box center [473, 318] width 400 height 33
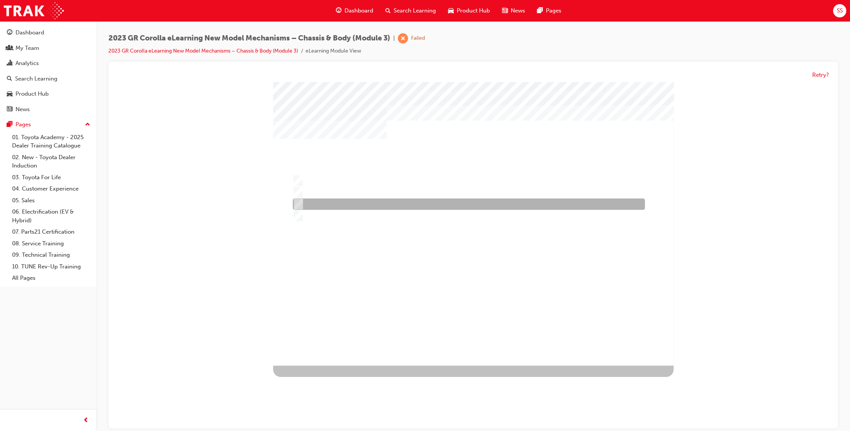
click at [355, 209] on div at bounding box center [467, 204] width 352 height 11
radio input "true"
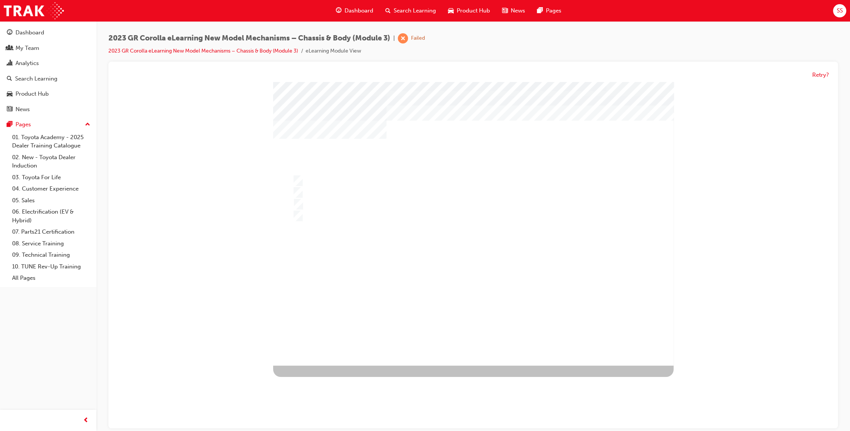
click at [461, 328] on div "" at bounding box center [473, 223] width 400 height 283
click at [468, 288] on div at bounding box center [473, 224] width 400 height 283
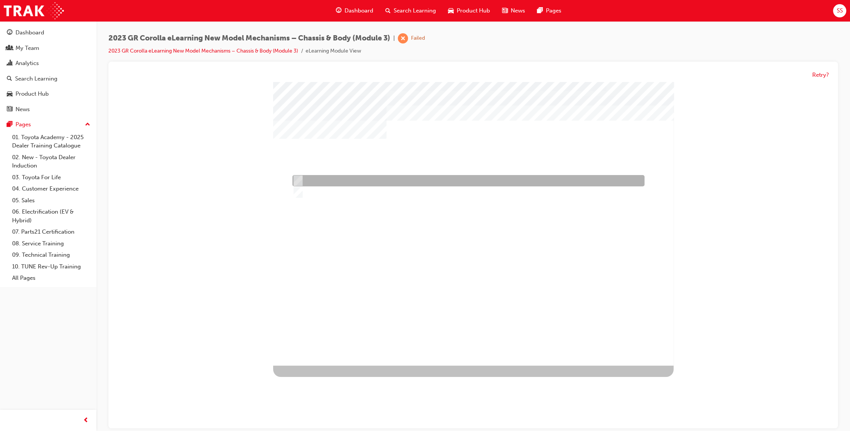
click at [363, 183] on div at bounding box center [467, 180] width 352 height 11
radio input "true"
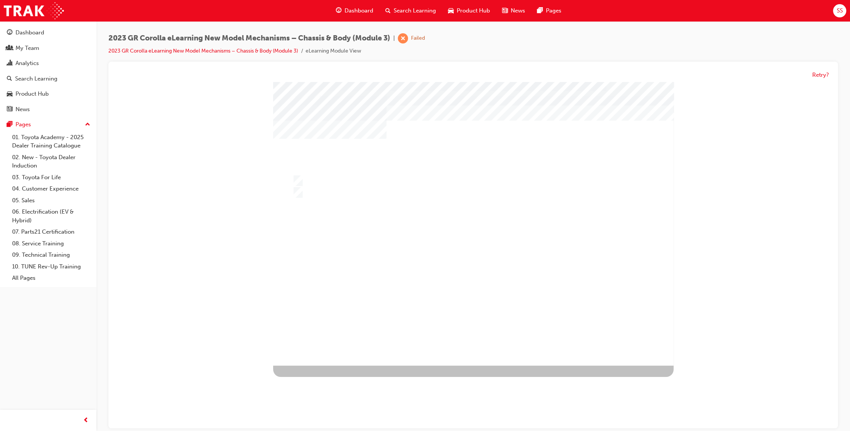
click at [486, 315] on div at bounding box center [473, 223] width 400 height 283
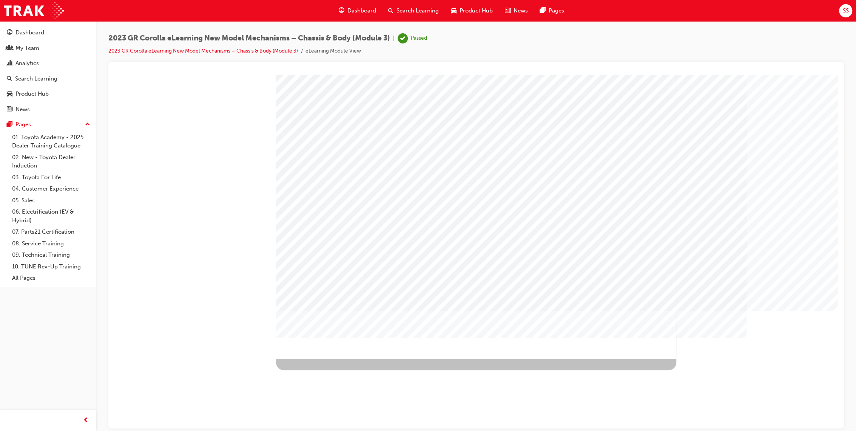
click at [420, 8] on span "Search Learning" at bounding box center [418, 10] width 42 height 9
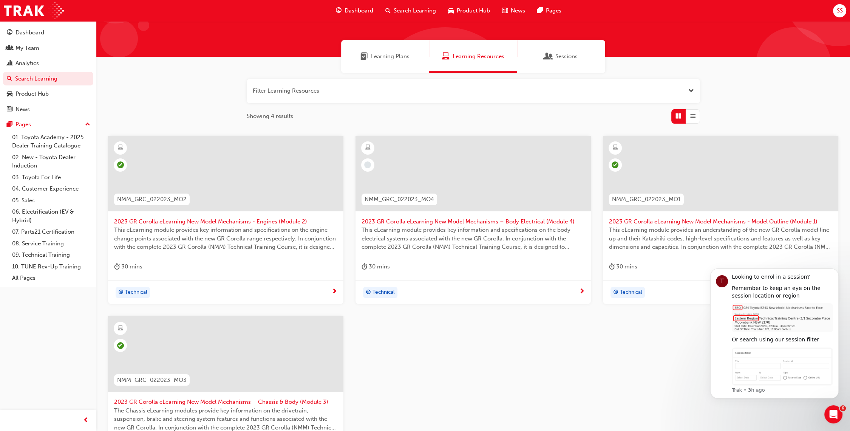
scroll to position [42, 0]
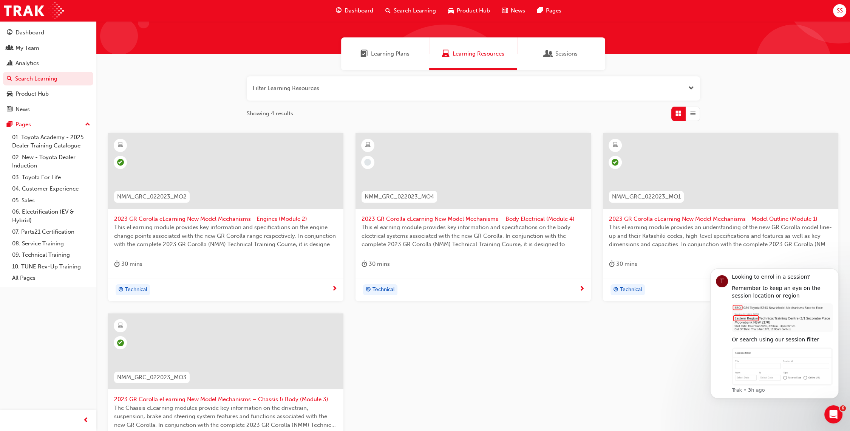
click at [487, 181] on div at bounding box center [473, 171] width 235 height 76
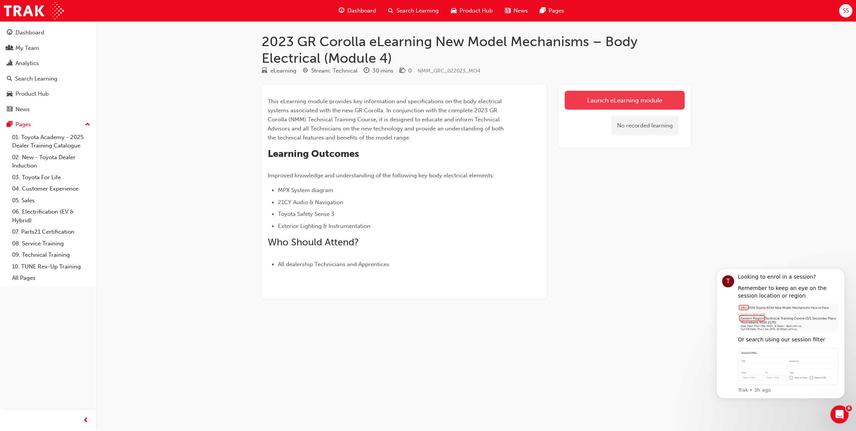
click at [587, 108] on link "Launch eLearning module" at bounding box center [625, 100] width 120 height 19
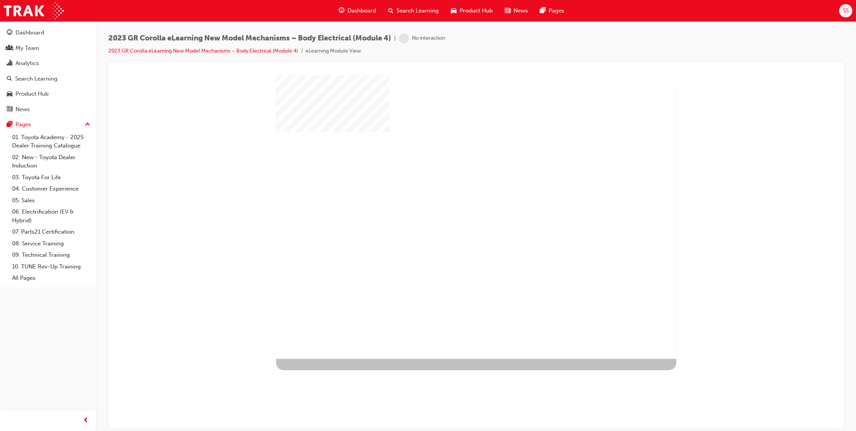
click at [454, 195] on div "play" at bounding box center [454, 195] width 0 height 0
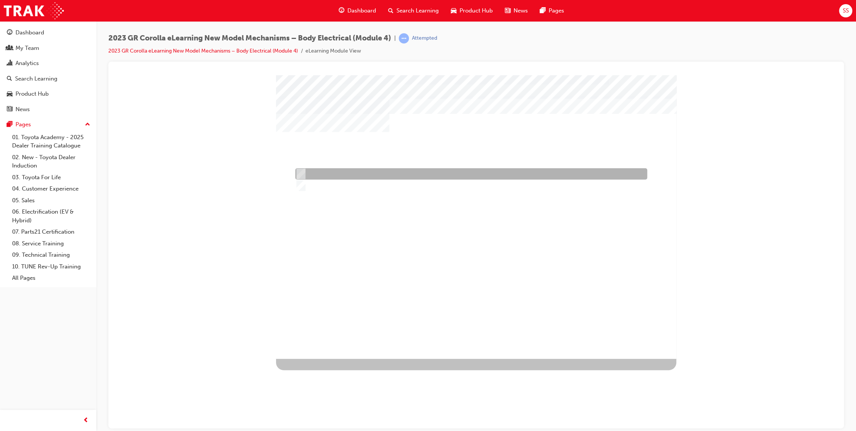
click at [420, 172] on div at bounding box center [470, 173] width 352 height 11
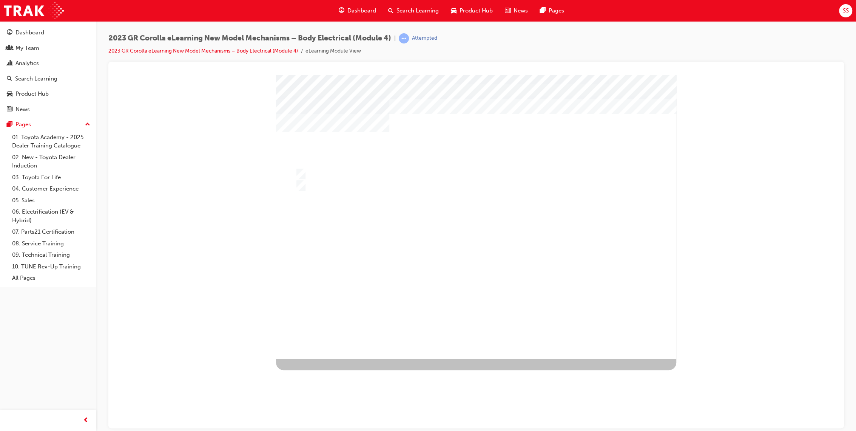
click at [322, 178] on div at bounding box center [476, 216] width 400 height 283
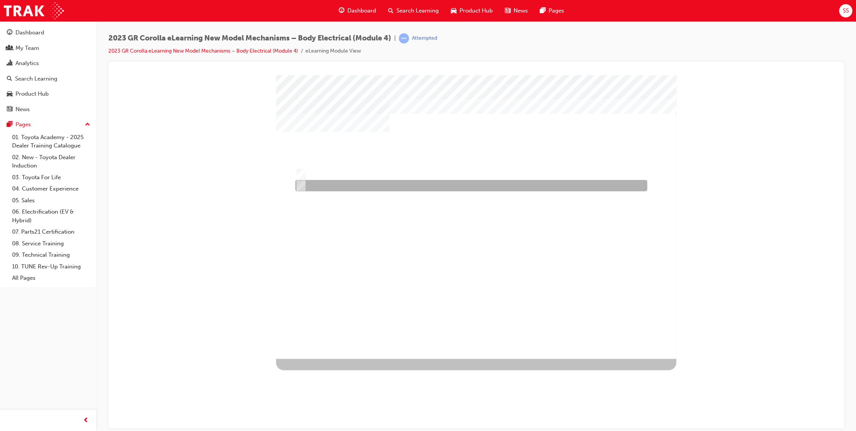
click at [328, 182] on div at bounding box center [470, 185] width 352 height 11
radio input "false"
radio input "true"
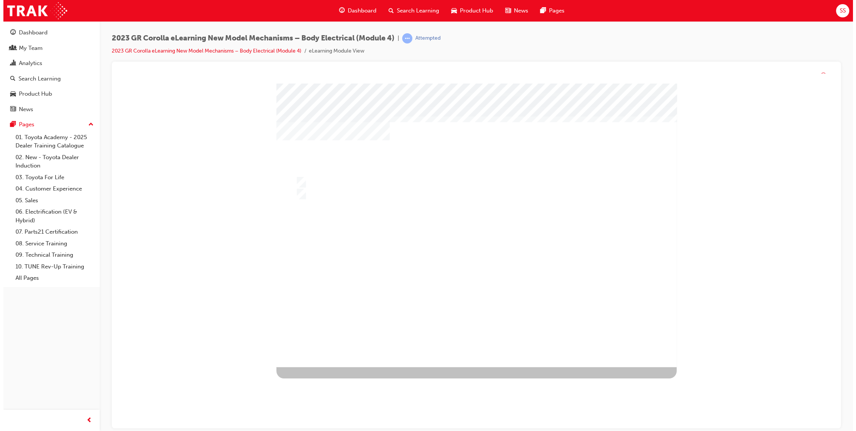
click at [504, 277] on div at bounding box center [476, 224] width 400 height 283
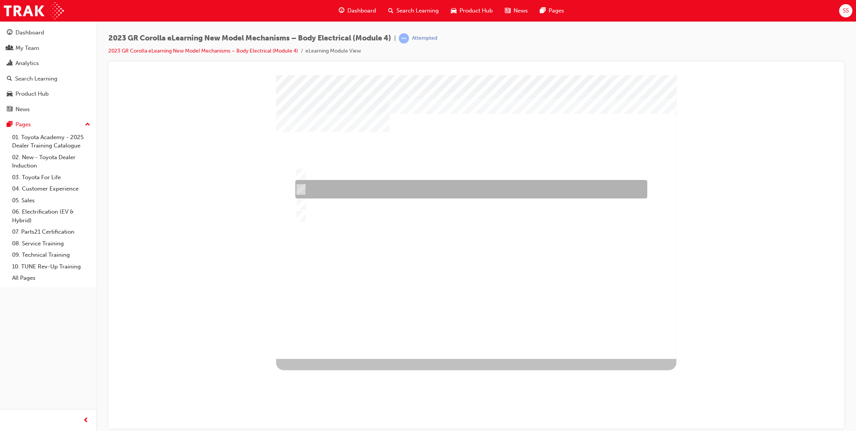
click at [465, 188] on div at bounding box center [470, 189] width 352 height 19
radio input "true"
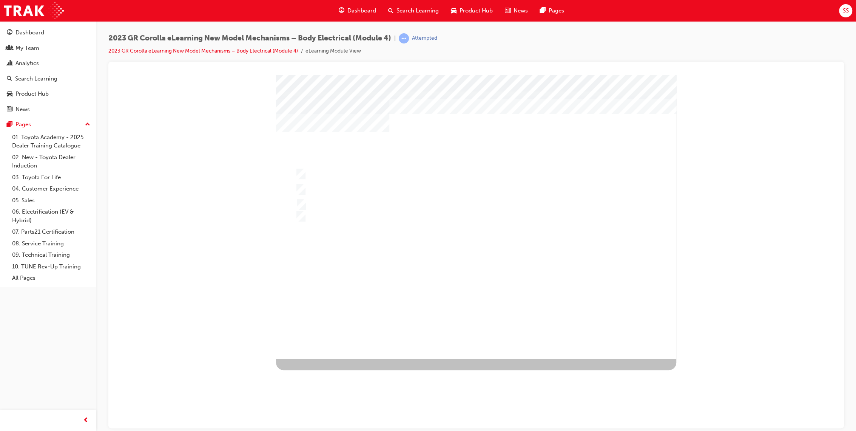
click at [541, 266] on div at bounding box center [476, 216] width 400 height 283
click at [488, 261] on div "" at bounding box center [476, 216] width 400 height 283
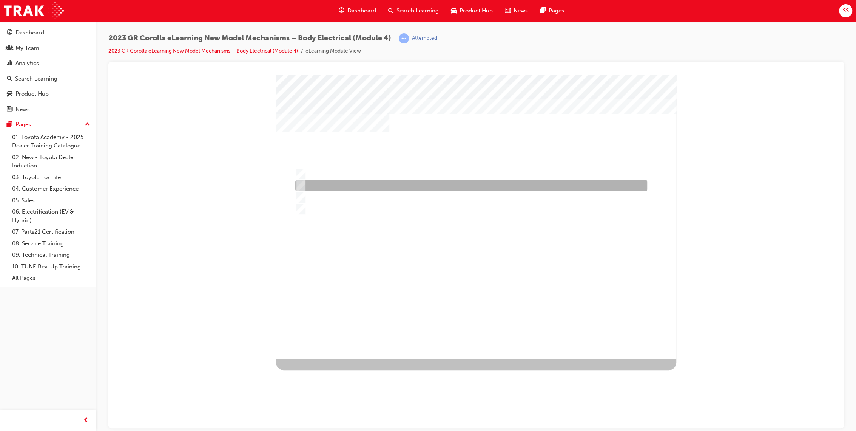
click at [453, 188] on div at bounding box center [470, 185] width 352 height 11
radio input "true"
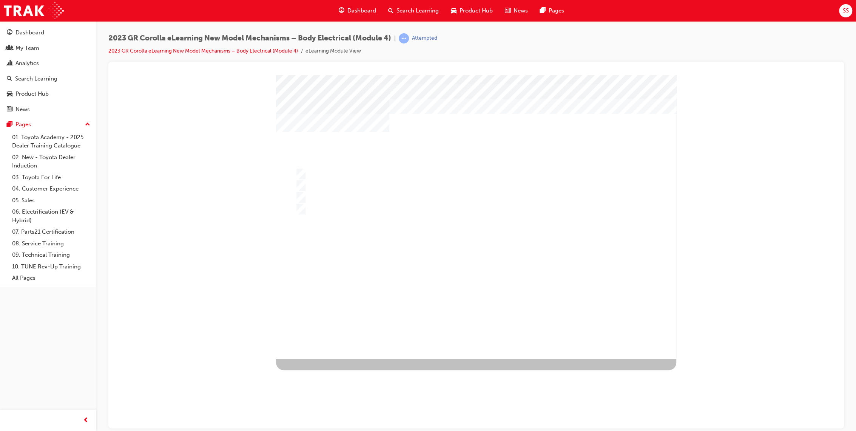
click at [516, 291] on div at bounding box center [476, 216] width 400 height 283
click at [716, 24] on div "2023 GR Corolla eLearning New Model Mechanisms – Body Electrical (Module 4) | P…" at bounding box center [476, 216] width 760 height 391
